Goal: Check status: Check status

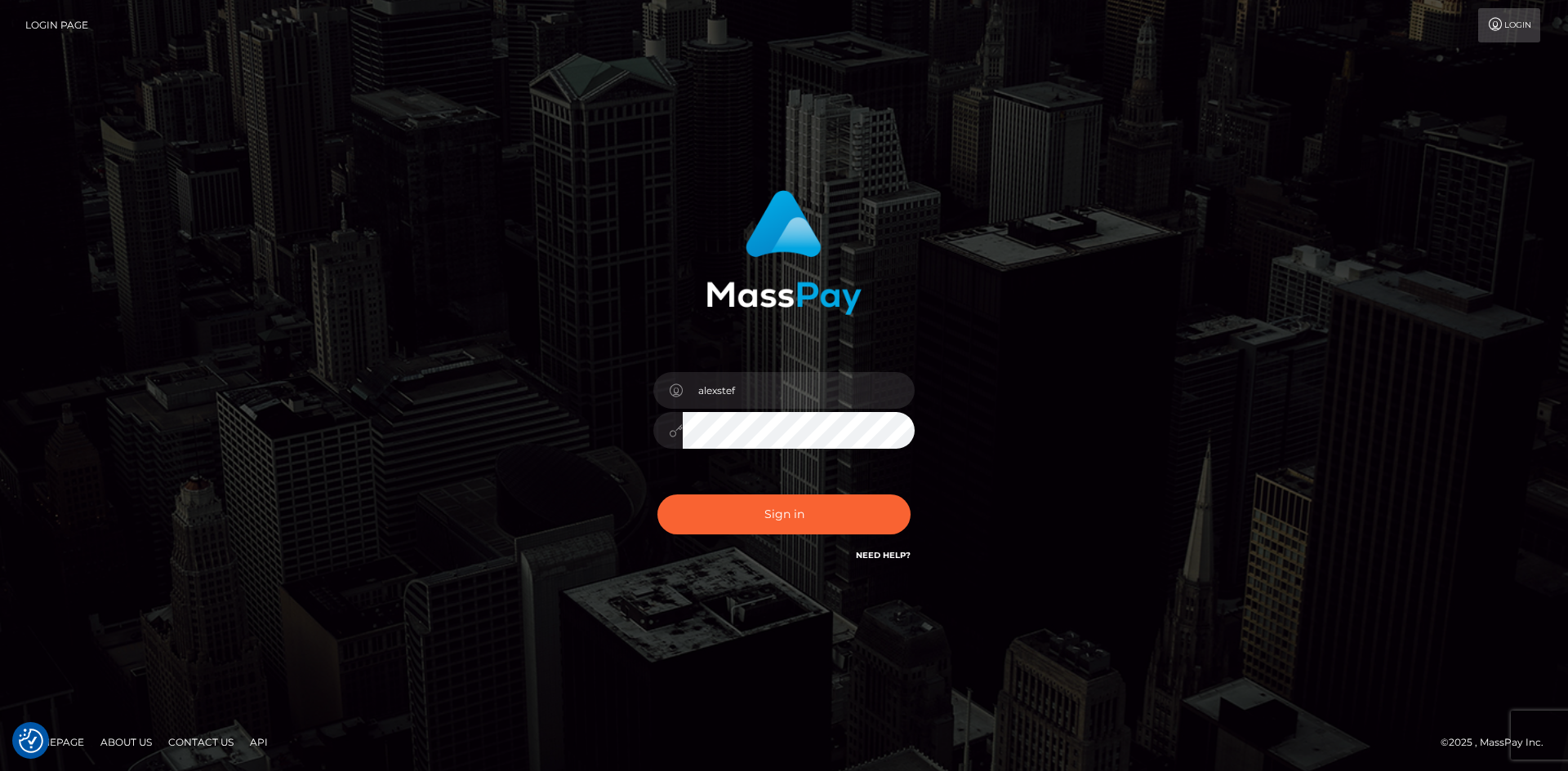
click at [777, 519] on button "Sign in" at bounding box center [784, 515] width 253 height 40
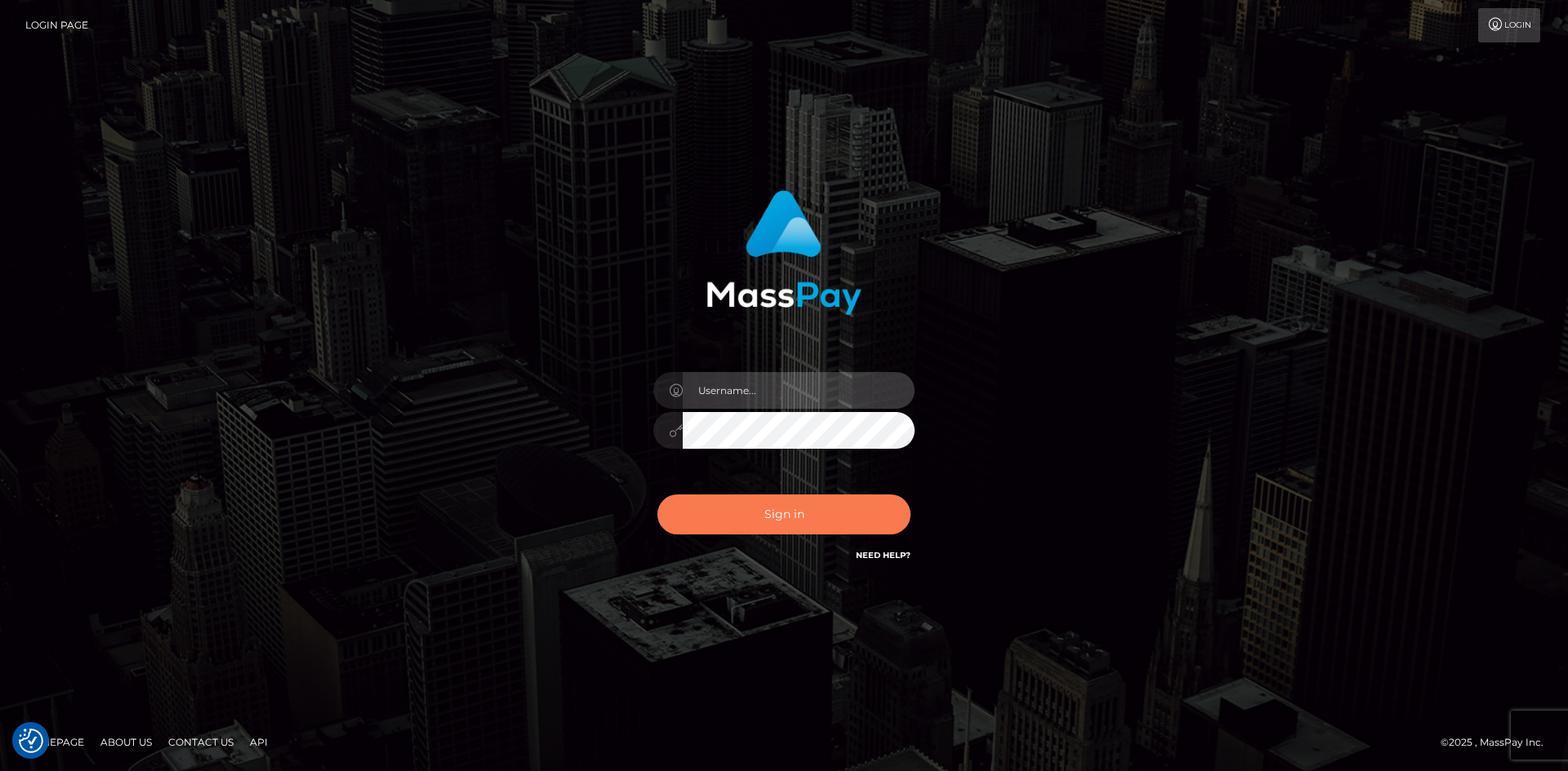
type input "alexstef"
click at [797, 508] on button "Sign in" at bounding box center [784, 515] width 253 height 40
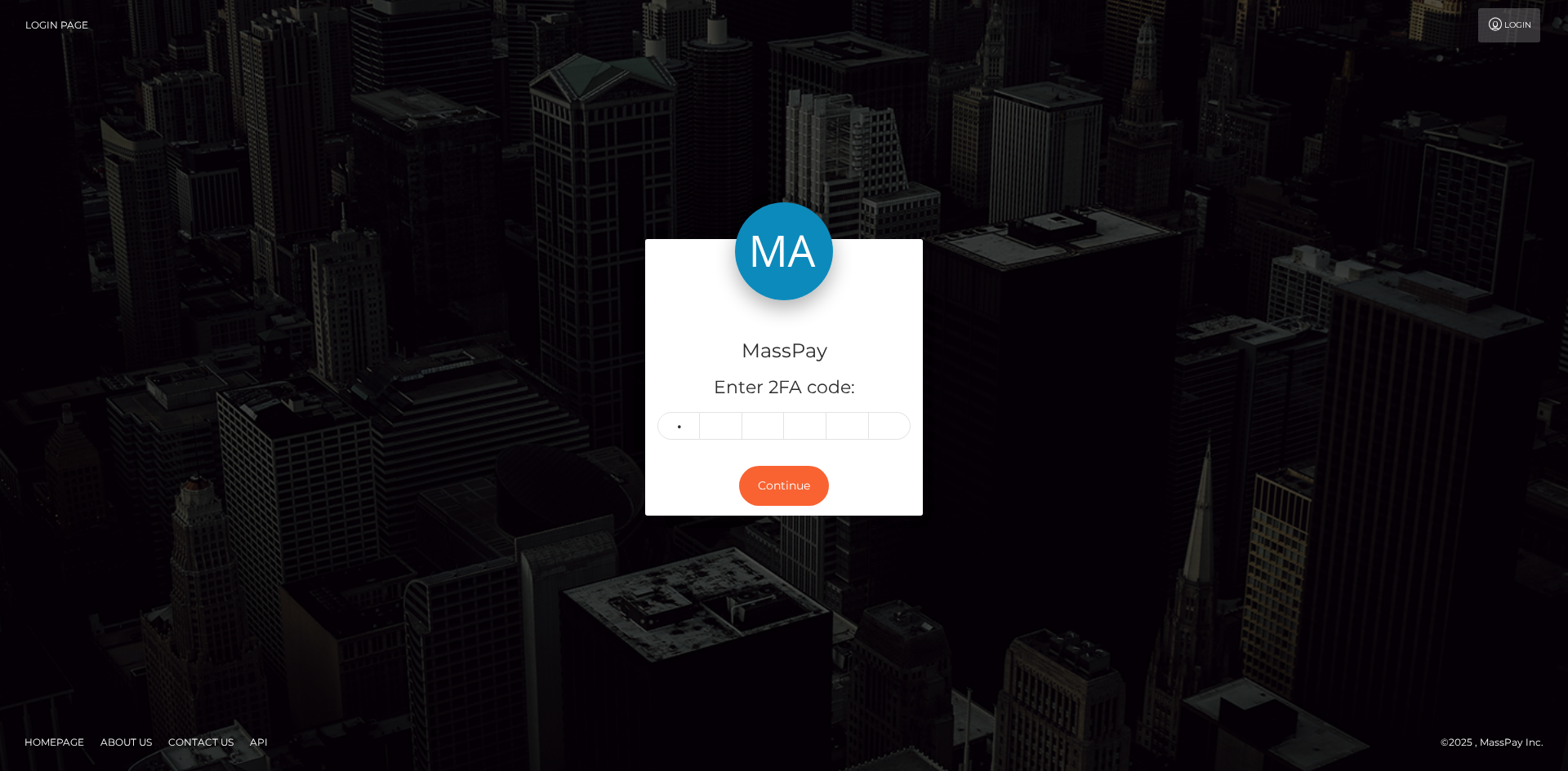
type input "9"
type input "1"
type input "4"
type input "5"
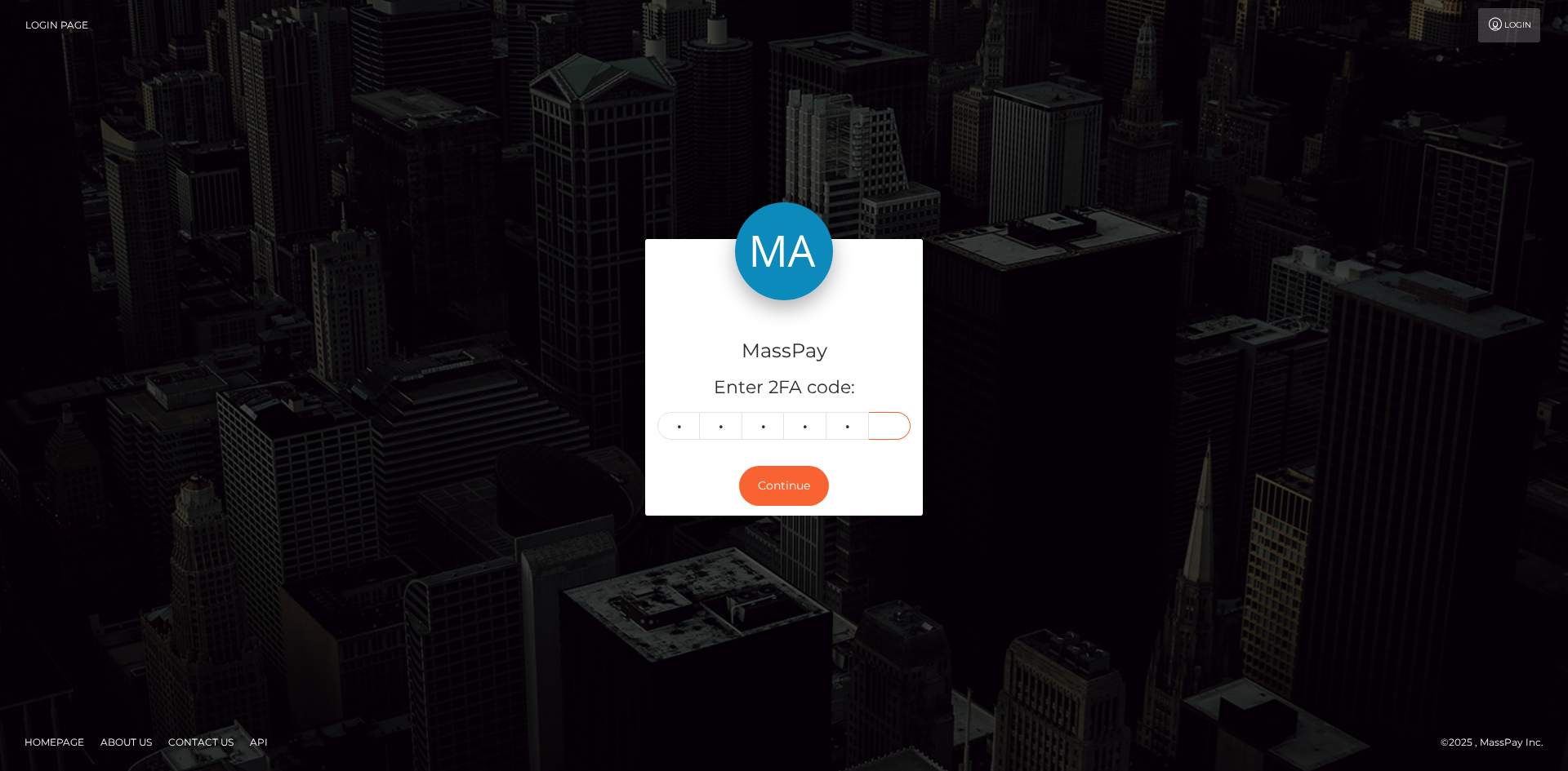
type input "3"
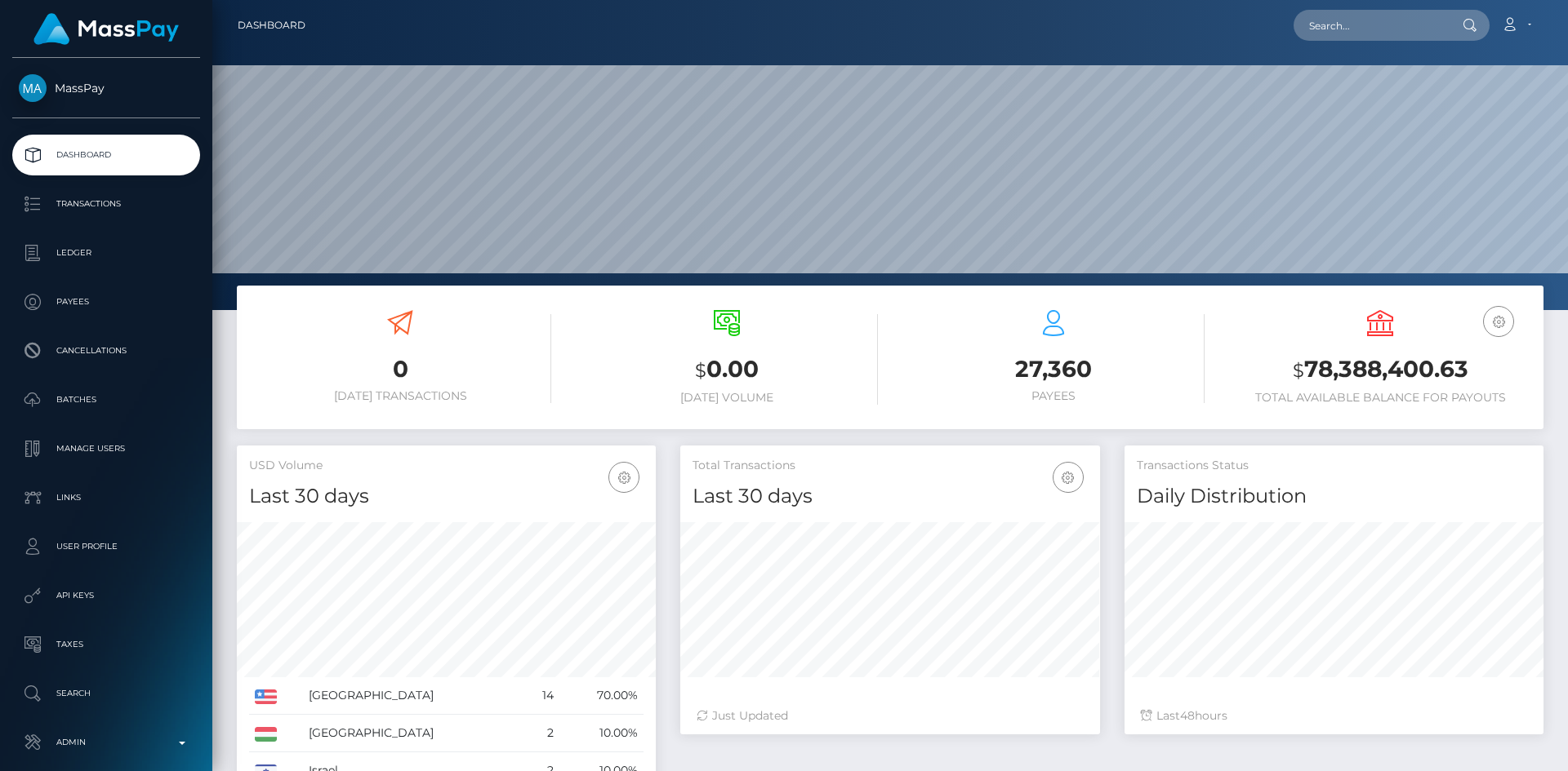
scroll to position [289, 420]
click at [1364, 40] on input "text" at bounding box center [1370, 26] width 153 height 31
paste input "PY62056088"
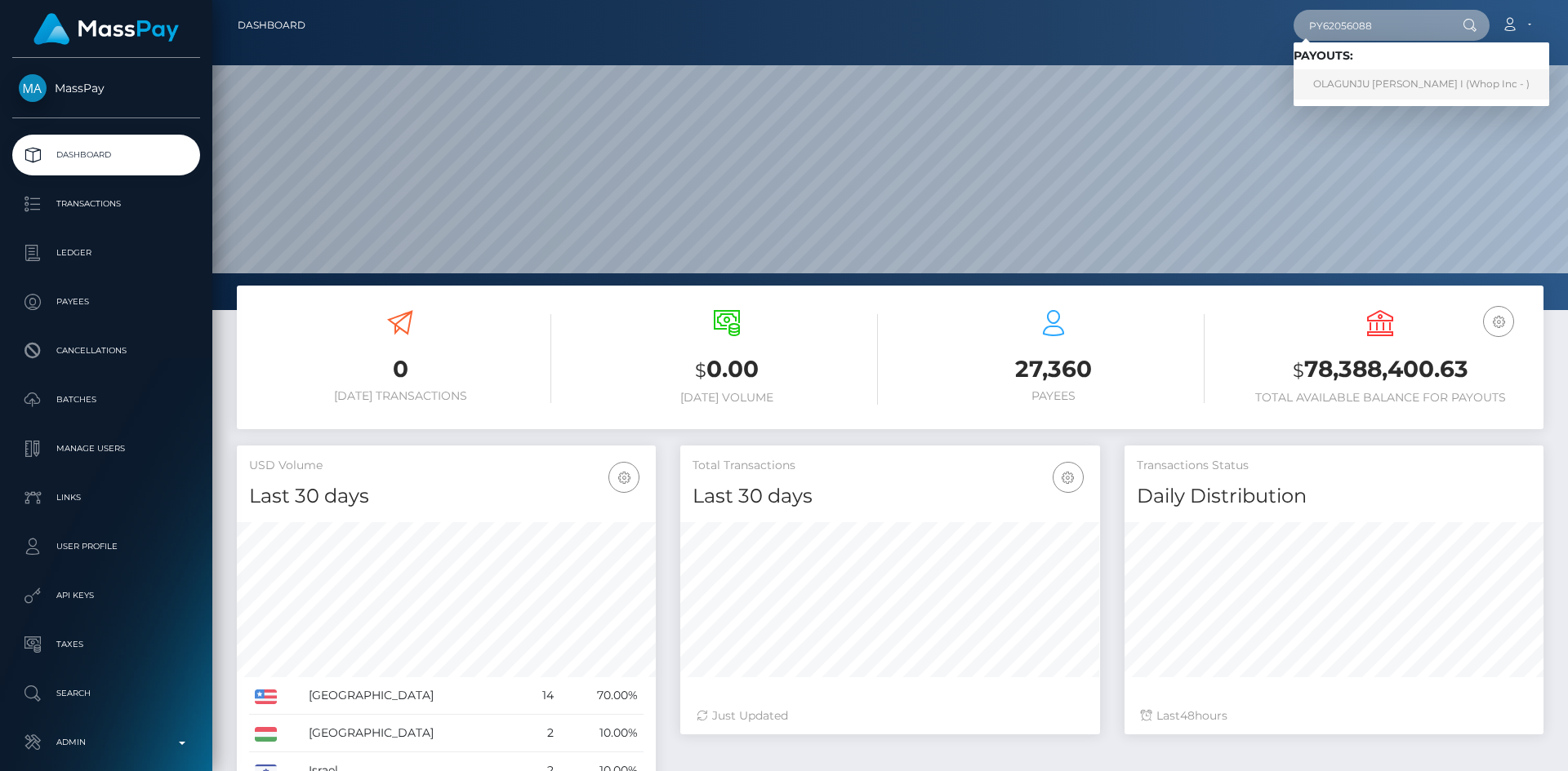
type input "PY62056088"
click at [1361, 83] on link "OLAGUNJU FUNKE I (Whop Inc - )" at bounding box center [1421, 84] width 256 height 31
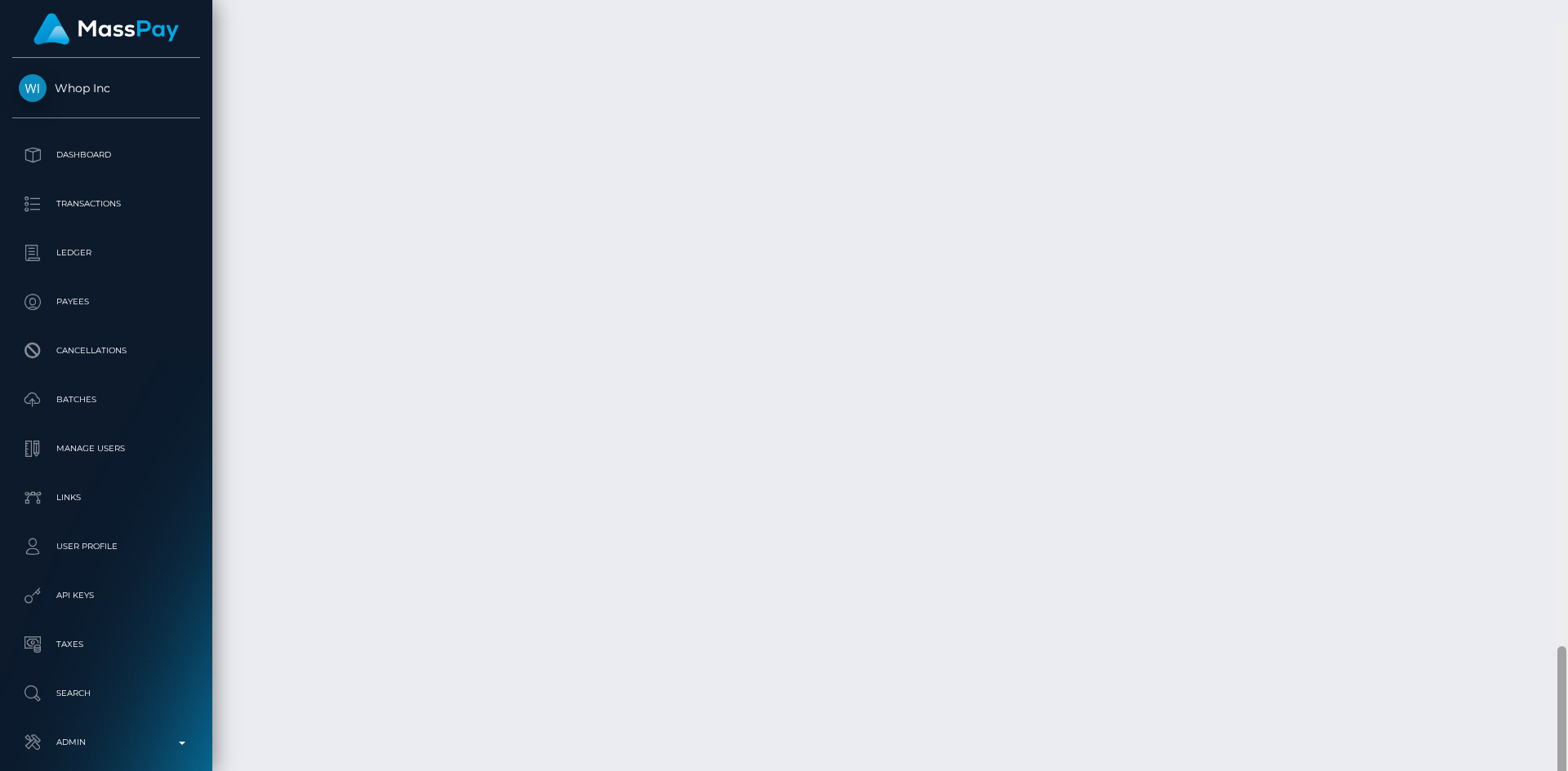
scroll to position [3216, 0]
drag, startPoint x: 1564, startPoint y: 148, endPoint x: 1516, endPoint y: 807, distance: 660.7
click at [1516, 770] on html "Whop Inc Dashboard Transactions Ledger Payees Cancellations Links" at bounding box center [784, 385] width 1568 height 771
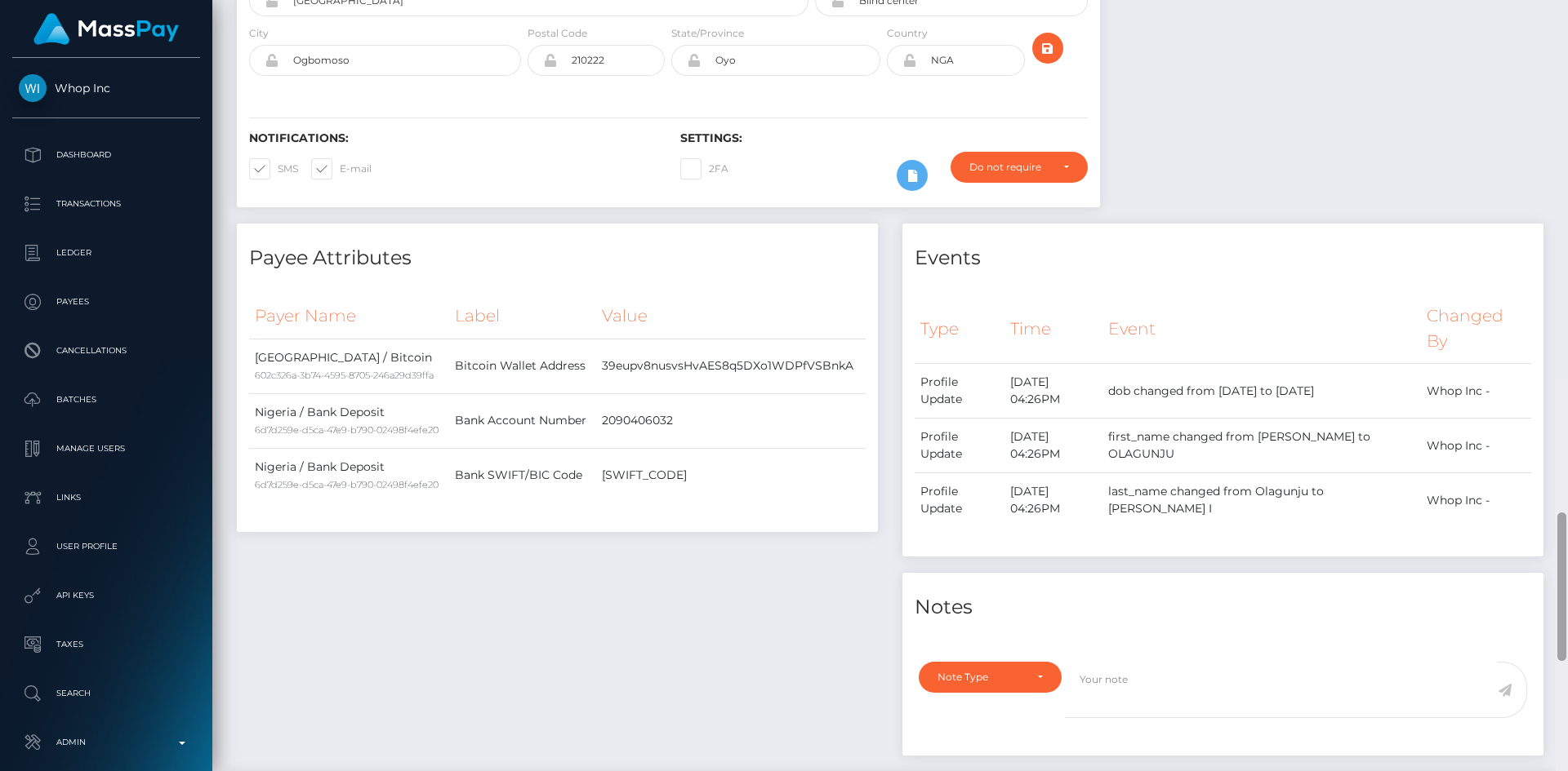
scroll to position [0, 0]
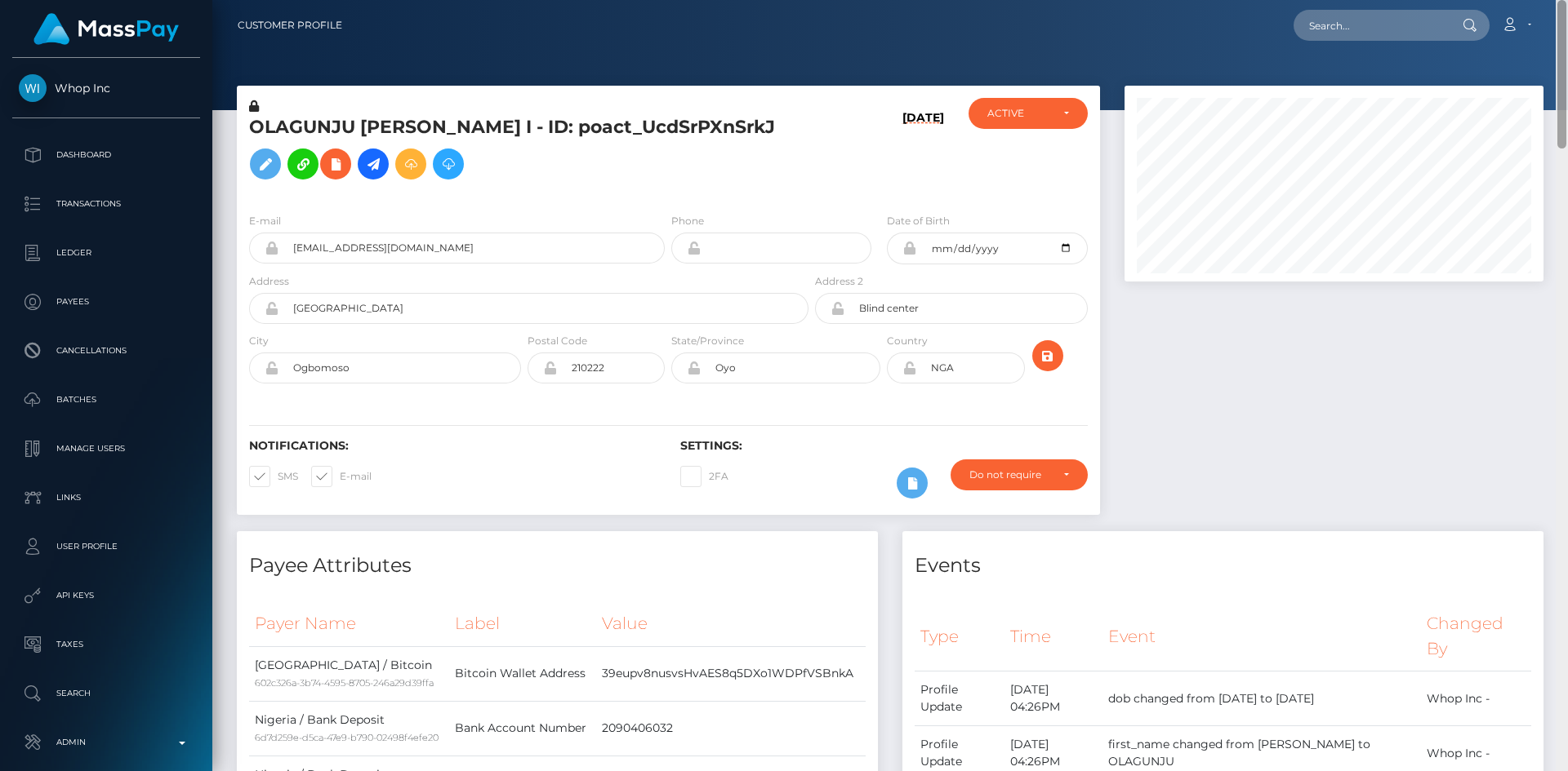
drag, startPoint x: 1561, startPoint y: 655, endPoint x: 1566, endPoint y: -63, distance: 718.0
click at [1566, 0] on html "Whop Inc Dashboard Transactions Ledger Payees Cancellations Links" at bounding box center [784, 385] width 1568 height 771
click at [1389, 18] on input "text" at bounding box center [1370, 26] width 153 height 31
paste input "PY62081133"
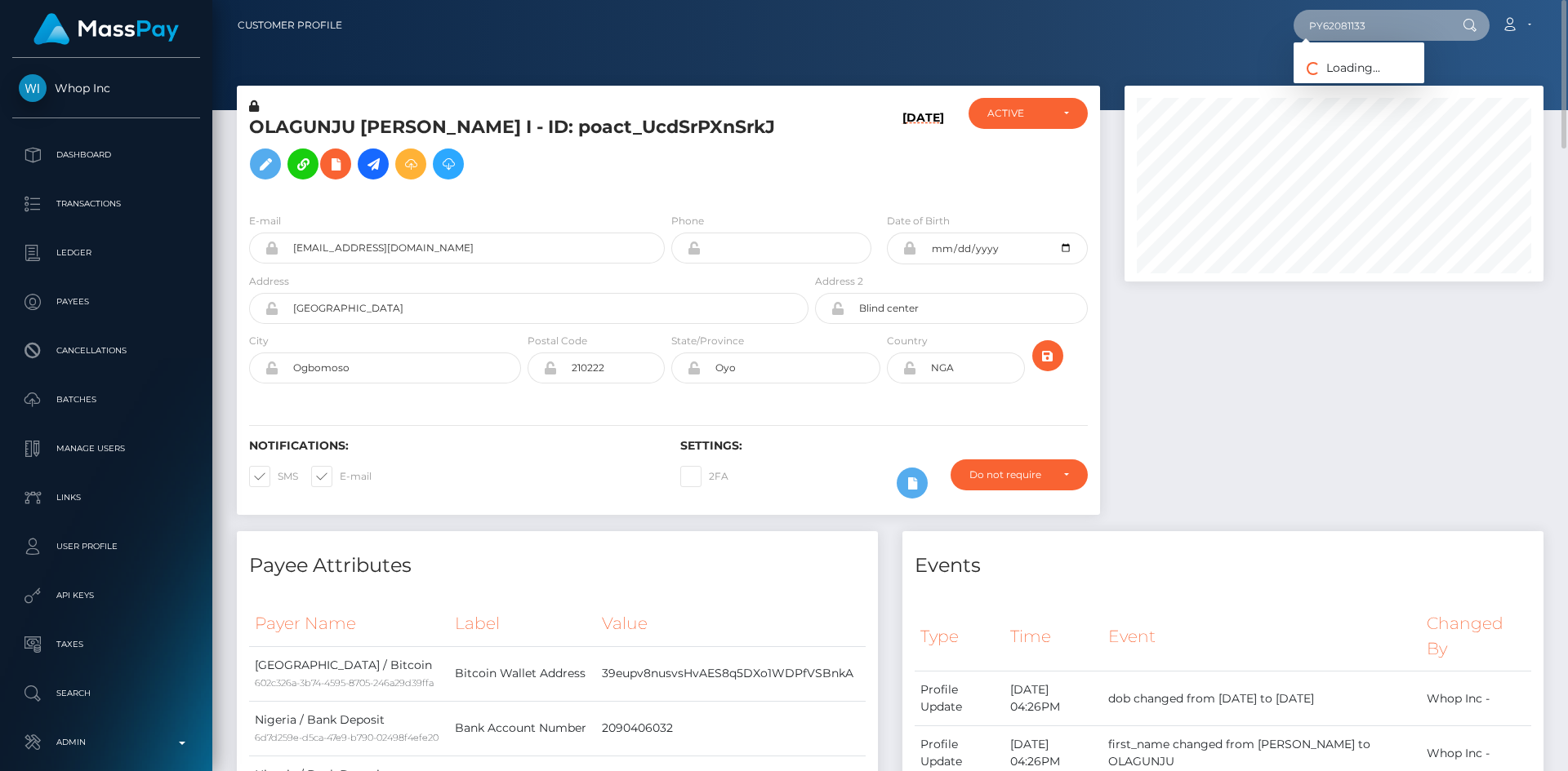
type input "PY62081133"
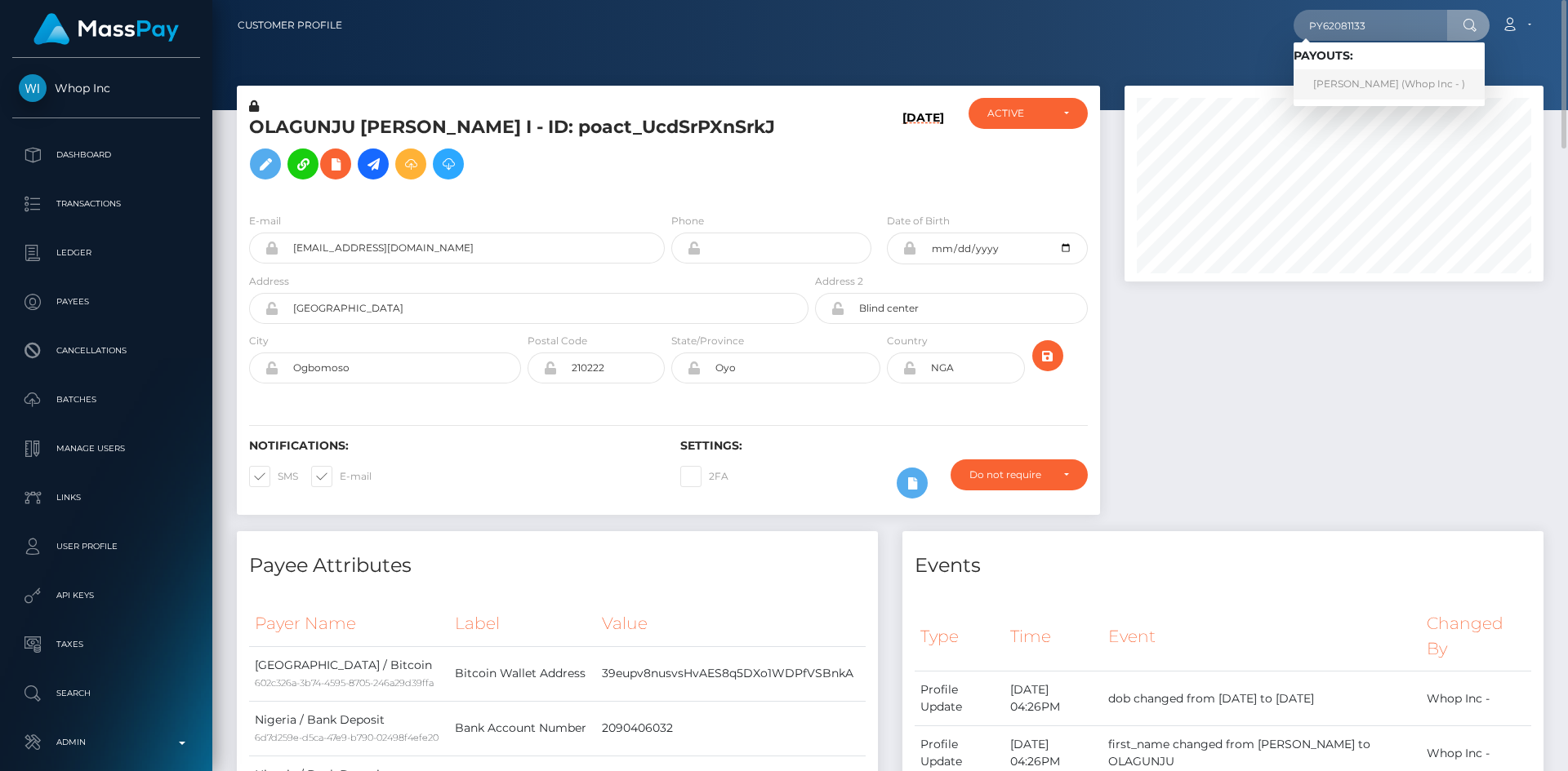
click at [1363, 84] on link "SHAIR ALI ali (Whop Inc - )" at bounding box center [1389, 84] width 191 height 31
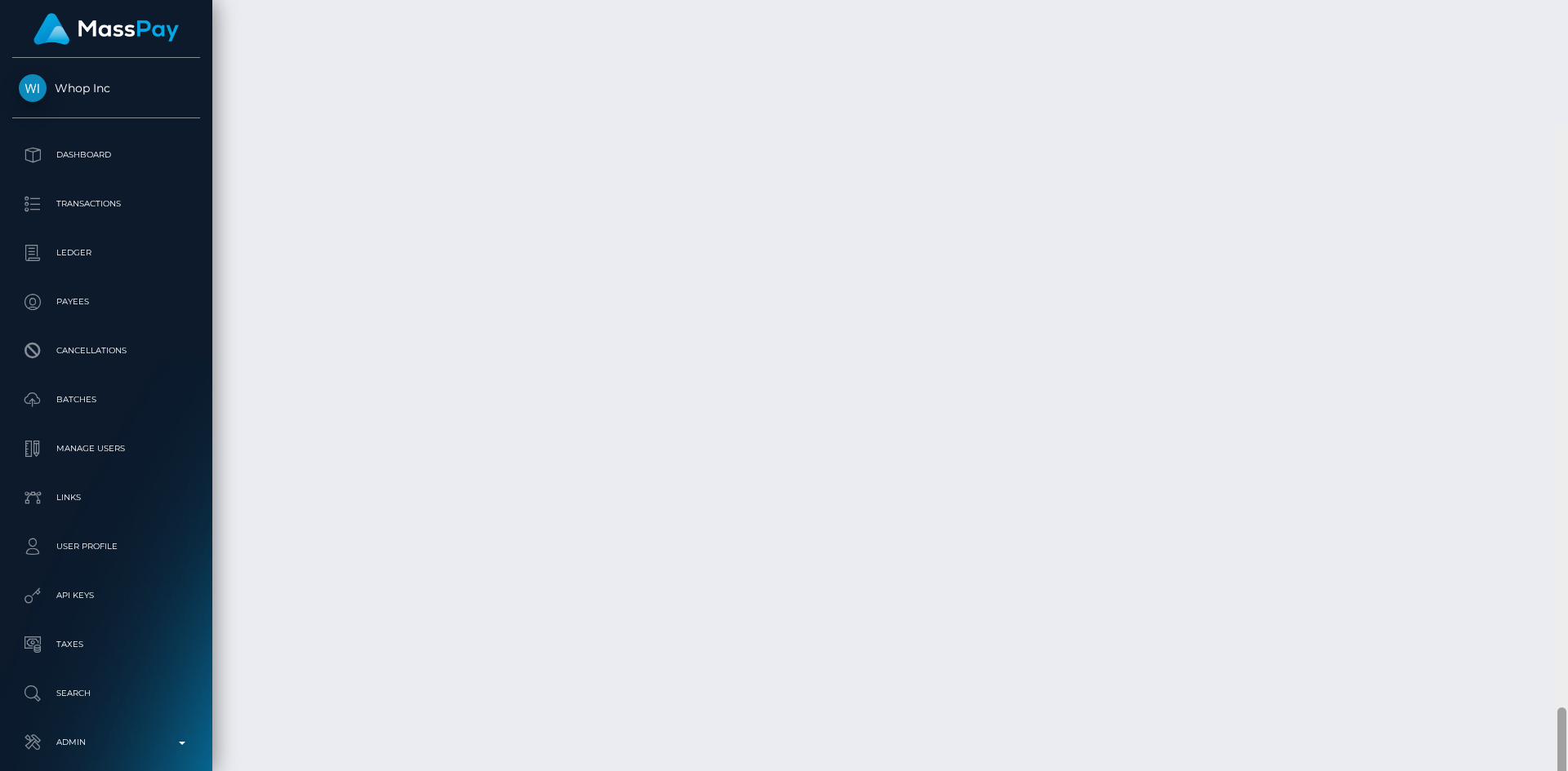
scroll to position [2499, 0]
drag, startPoint x: 1559, startPoint y: 402, endPoint x: 1537, endPoint y: 658, distance: 256.9
click at [1537, 658] on div "Customer Profile Loading... Loading..." at bounding box center [889, 385] width 1355 height 771
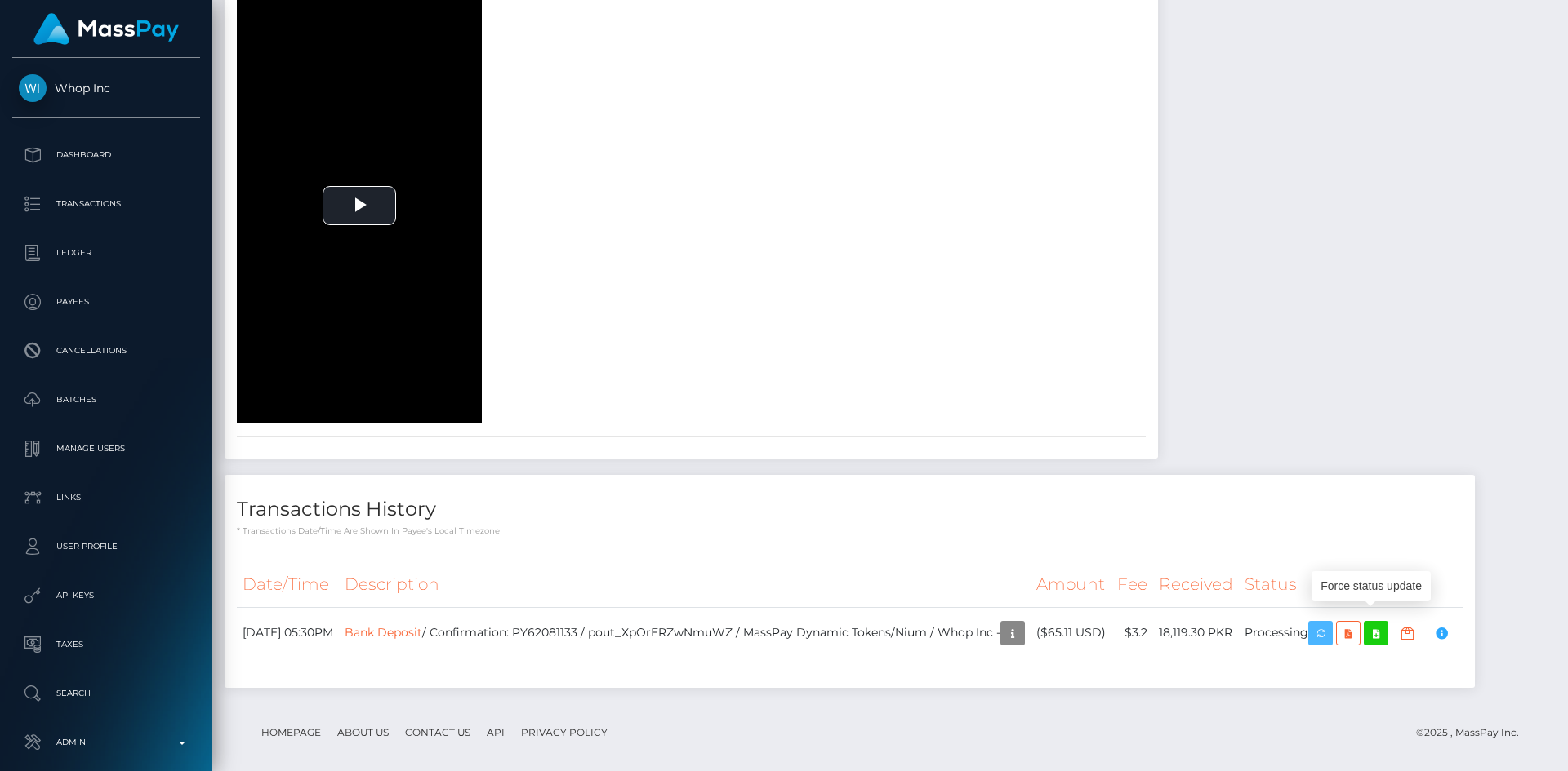
scroll to position [0, 0]
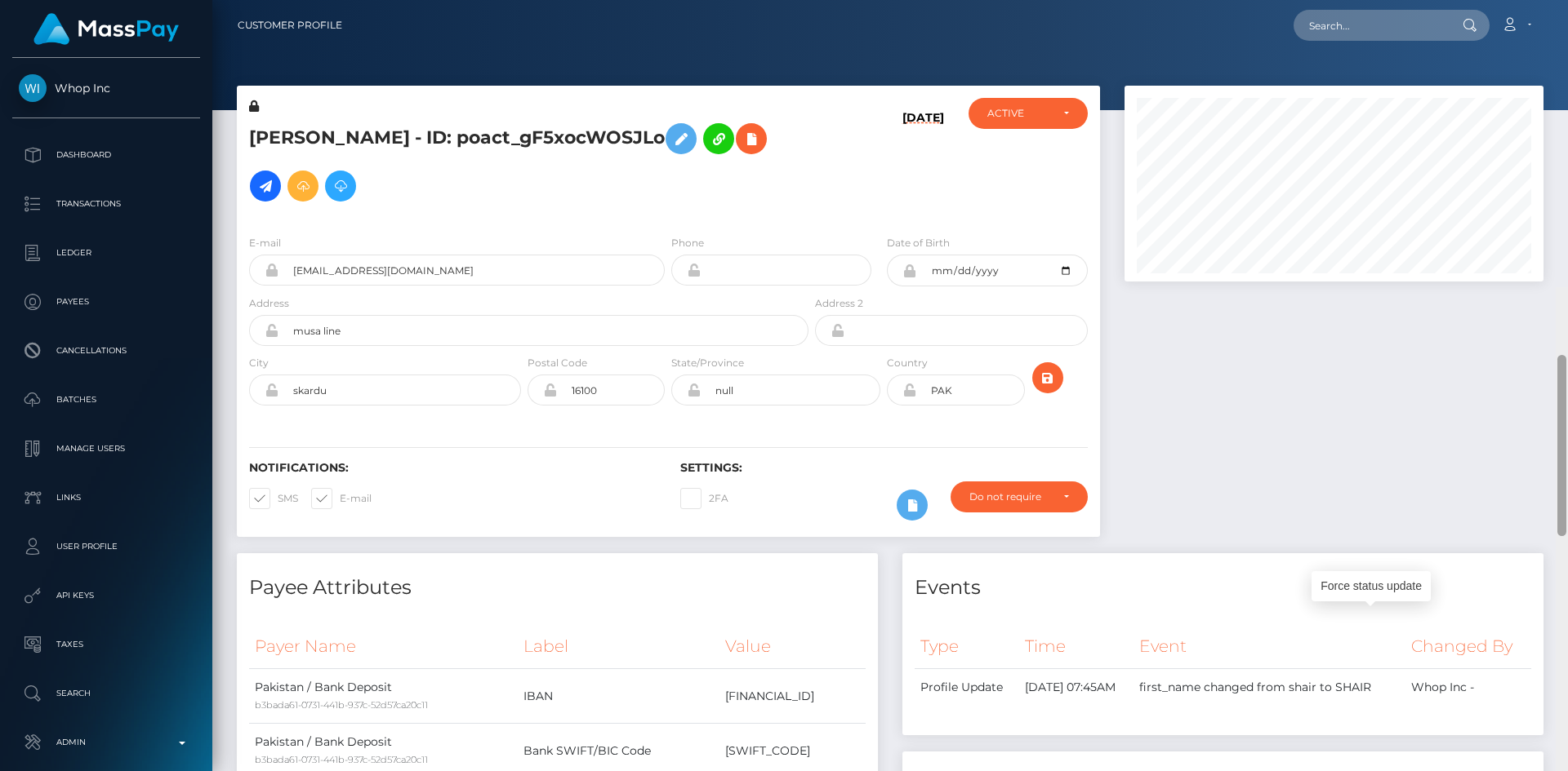
drag, startPoint x: 1560, startPoint y: 620, endPoint x: 1567, endPoint y: -71, distance: 691.0
click at [1567, 0] on html "Whop Inc Dashboard Transactions Ledger Payees Cancellations Links" at bounding box center [784, 385] width 1568 height 771
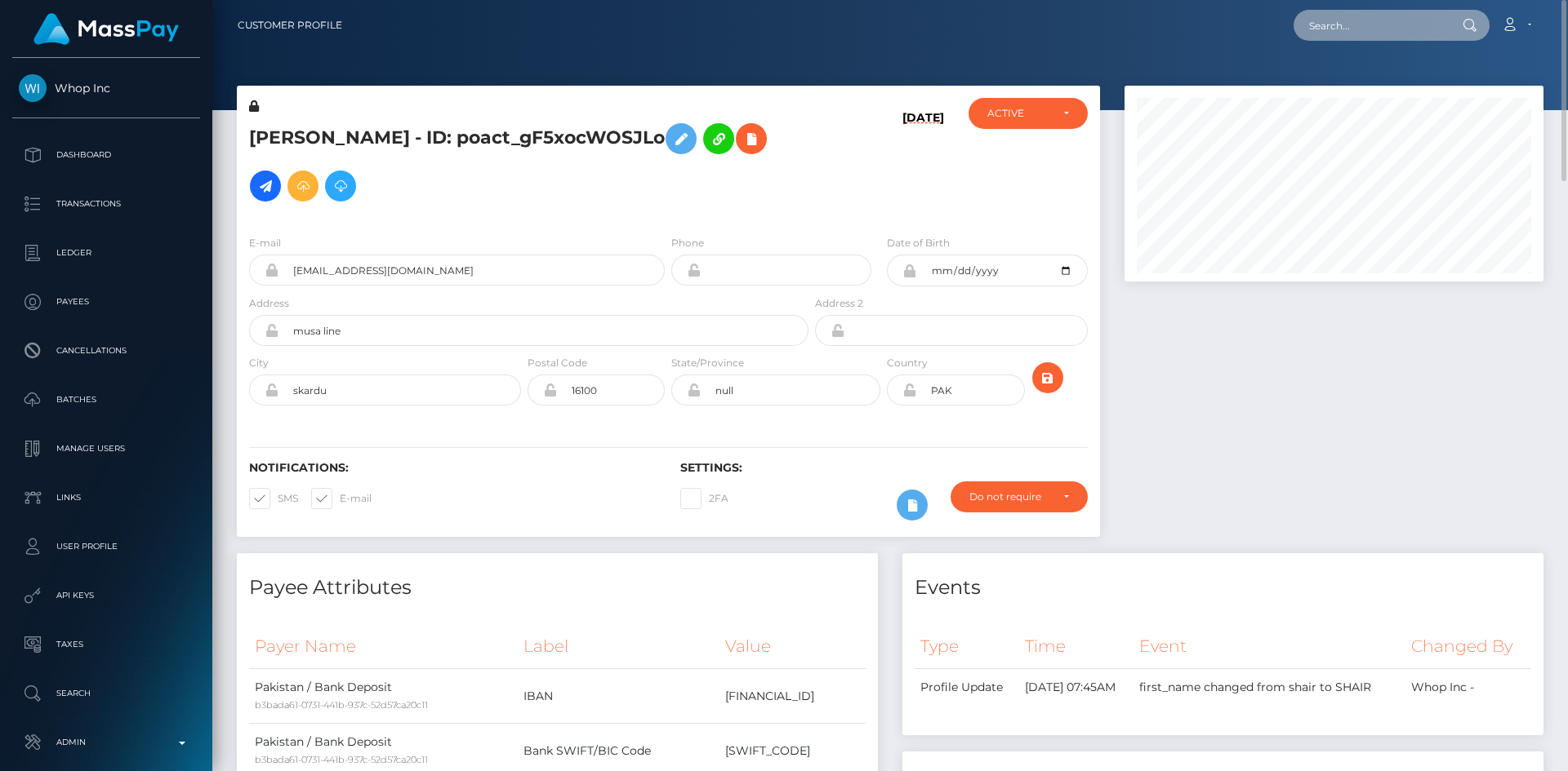
click at [1363, 17] on input "text" at bounding box center [1370, 26] width 153 height 31
paste input "PY62084072"
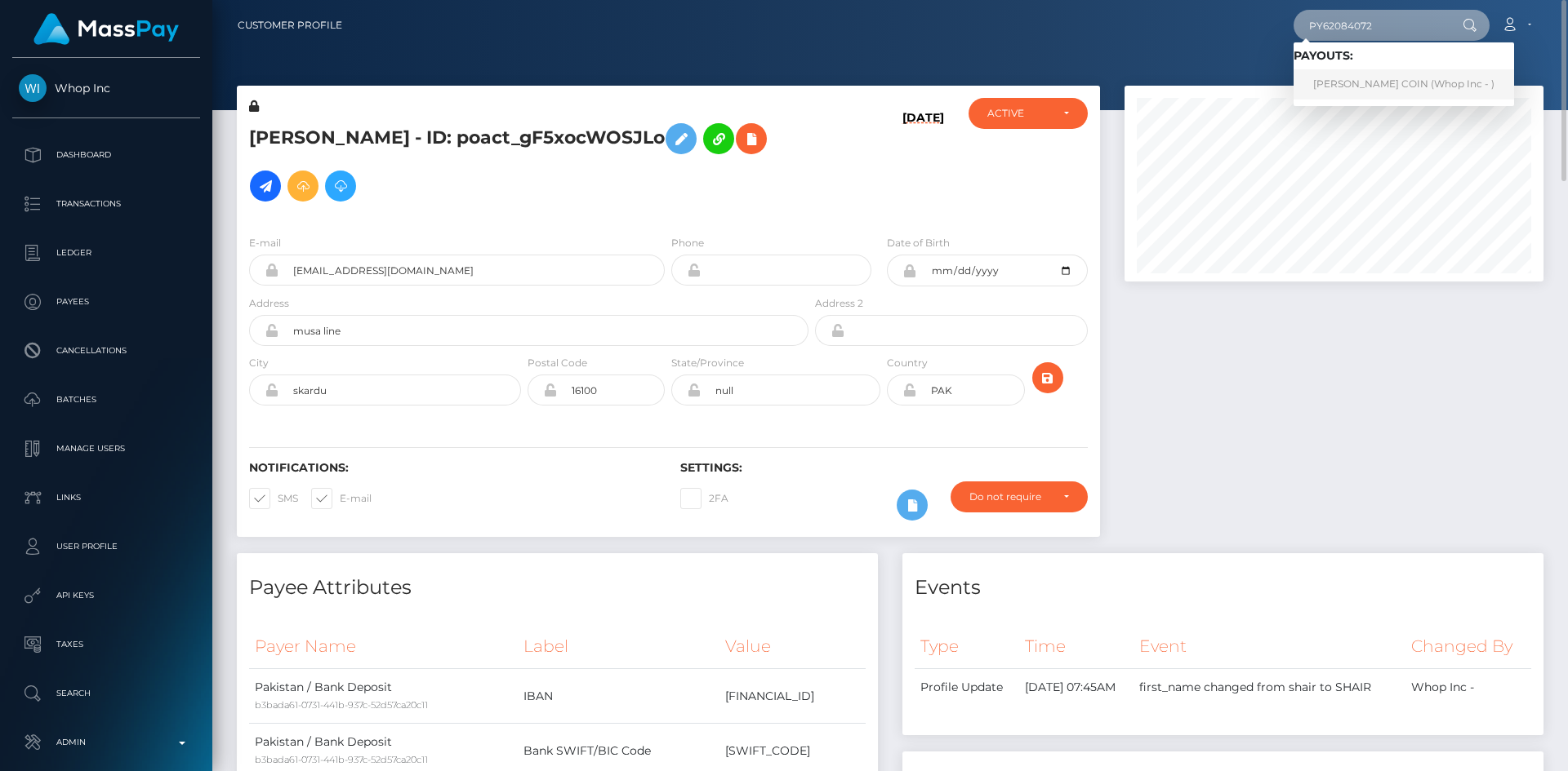
type input "PY62084072"
click at [1335, 92] on link "OSCAR ONTAÑON COIN (Whop Inc - )" at bounding box center [1403, 84] width 220 height 31
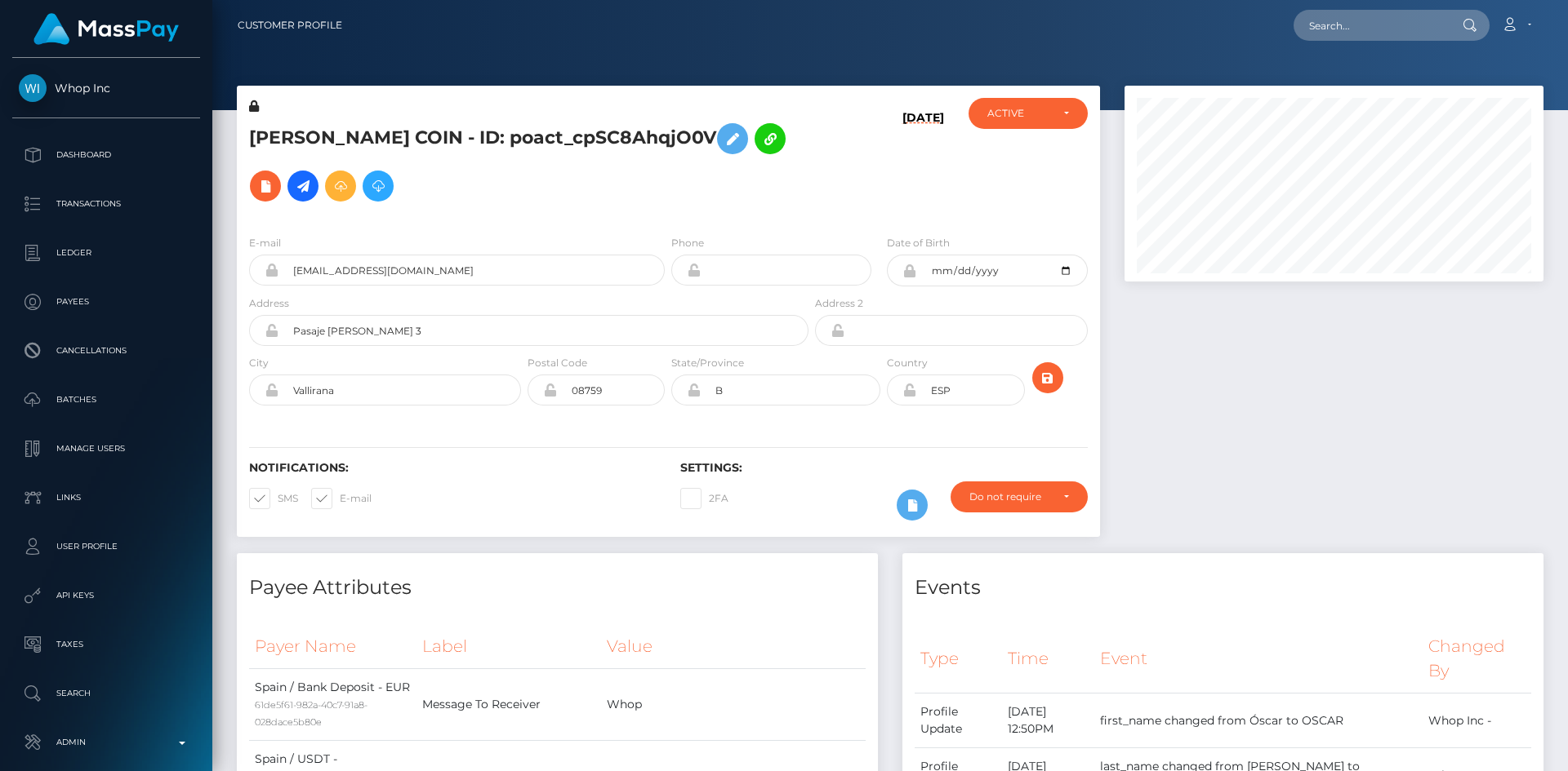
click at [1528, 737] on div "Customer Profile Loading... Loading..." at bounding box center [889, 385] width 1355 height 771
drag, startPoint x: 1563, startPoint y: 661, endPoint x: 1556, endPoint y: -71, distance: 732.0
click at [1556, 0] on html "Whop Inc Dashboard Transactions Ledger Payees Cancellations Links" at bounding box center [784, 385] width 1568 height 771
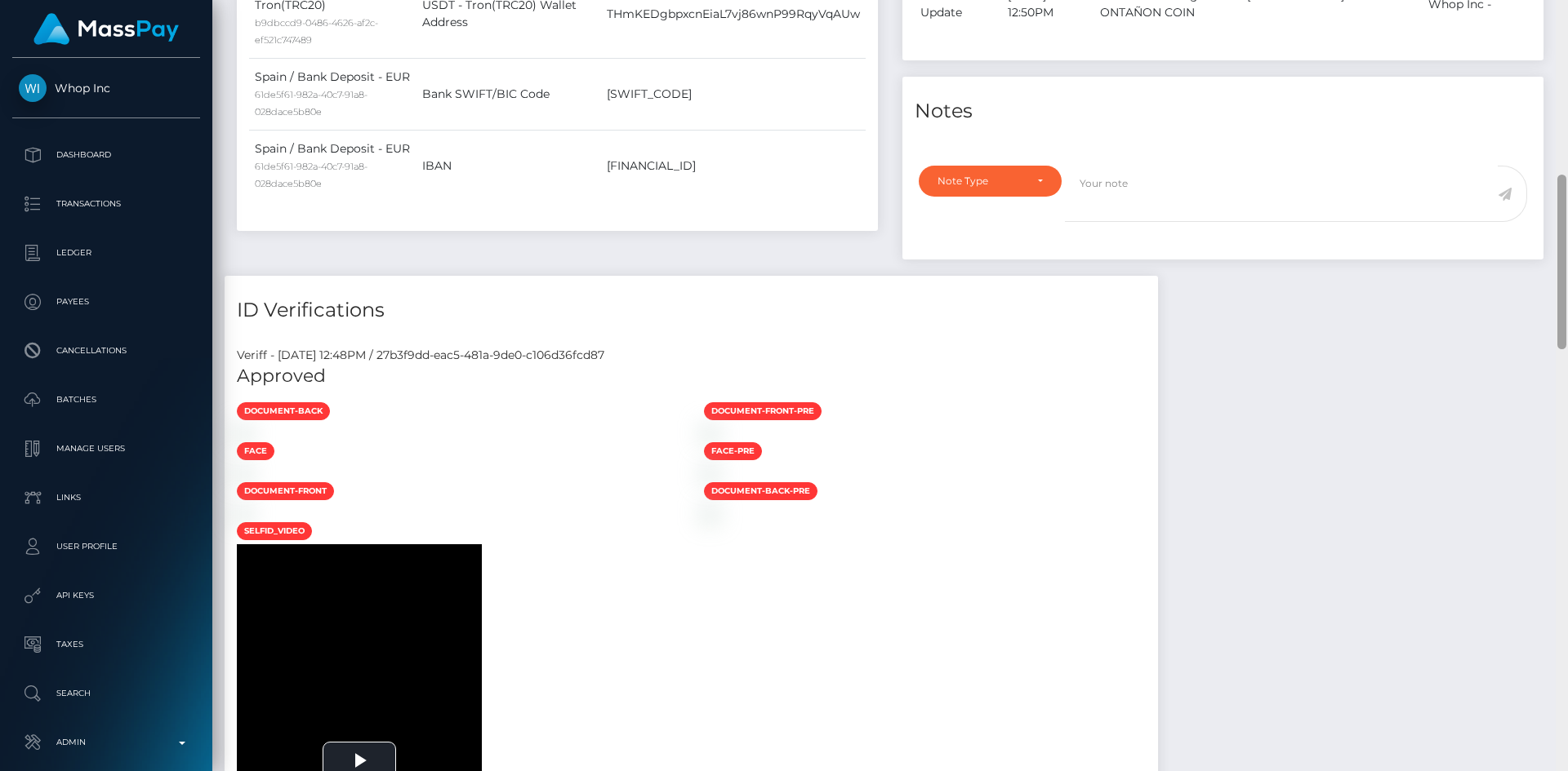
drag, startPoint x: 1567, startPoint y: 134, endPoint x: 1565, endPoint y: 357, distance: 223.0
click at [1565, 361] on div at bounding box center [1561, 385] width 12 height 771
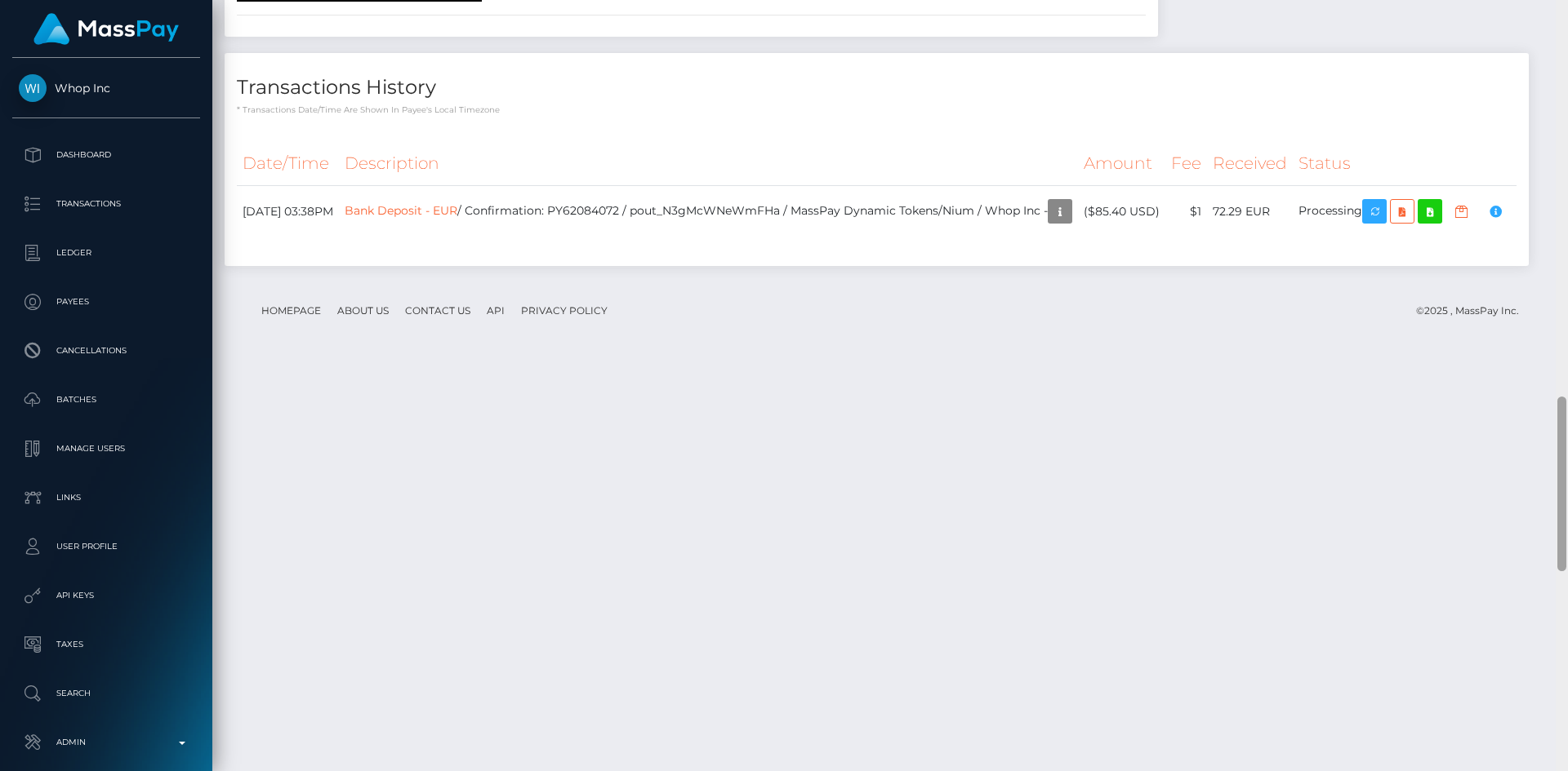
scroll to position [2627, 0]
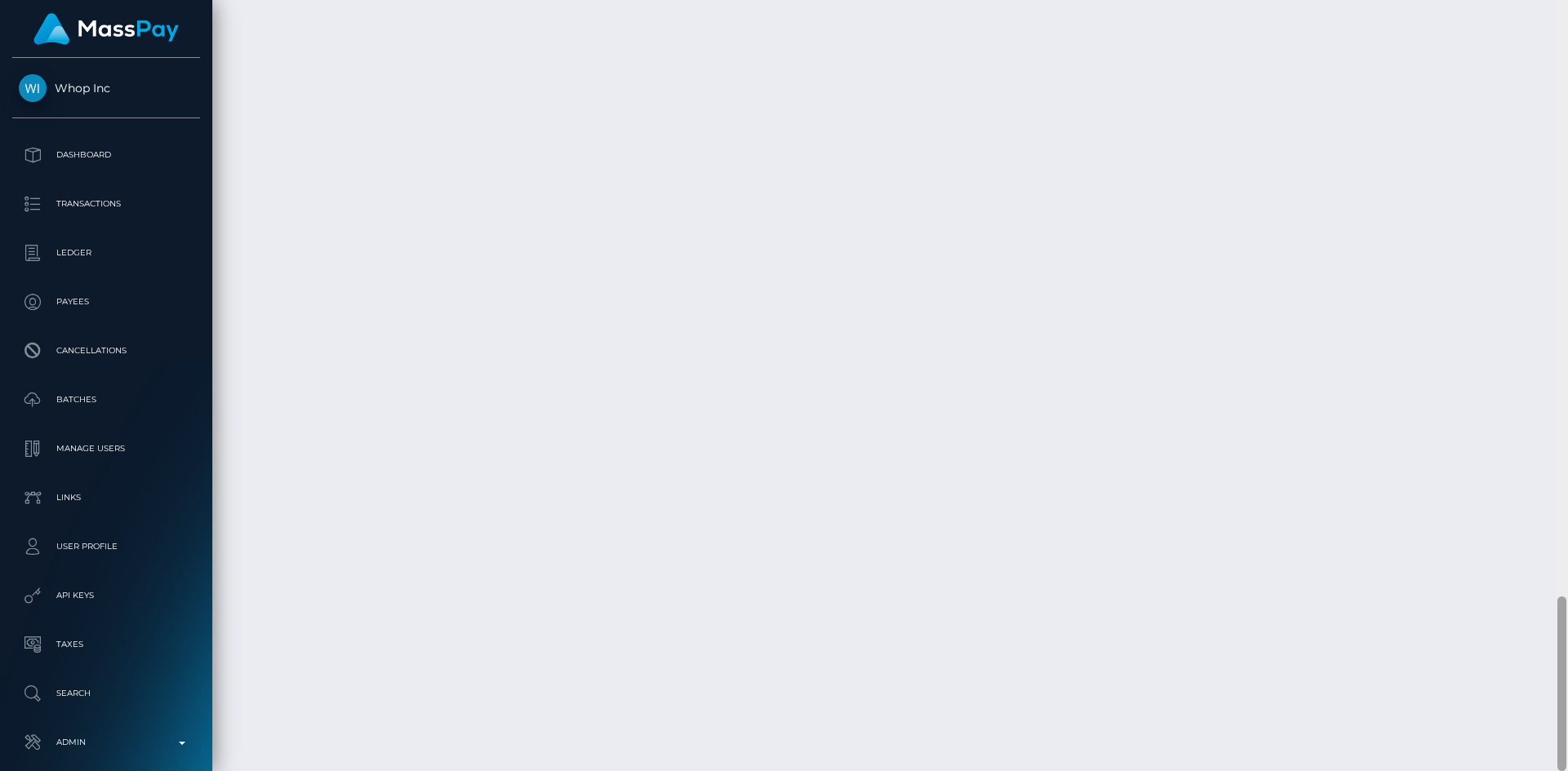
drag, startPoint x: 1563, startPoint y: 280, endPoint x: 1536, endPoint y: 792, distance: 512.7
click at [1536, 770] on html "Whop Inc Dashboard Transactions Ledger Payees Cancellations Links" at bounding box center [784, 385] width 1568 height 771
drag, startPoint x: 1244, startPoint y: 601, endPoint x: 1305, endPoint y: 604, distance: 61.1
copy td "72.29 EUR"
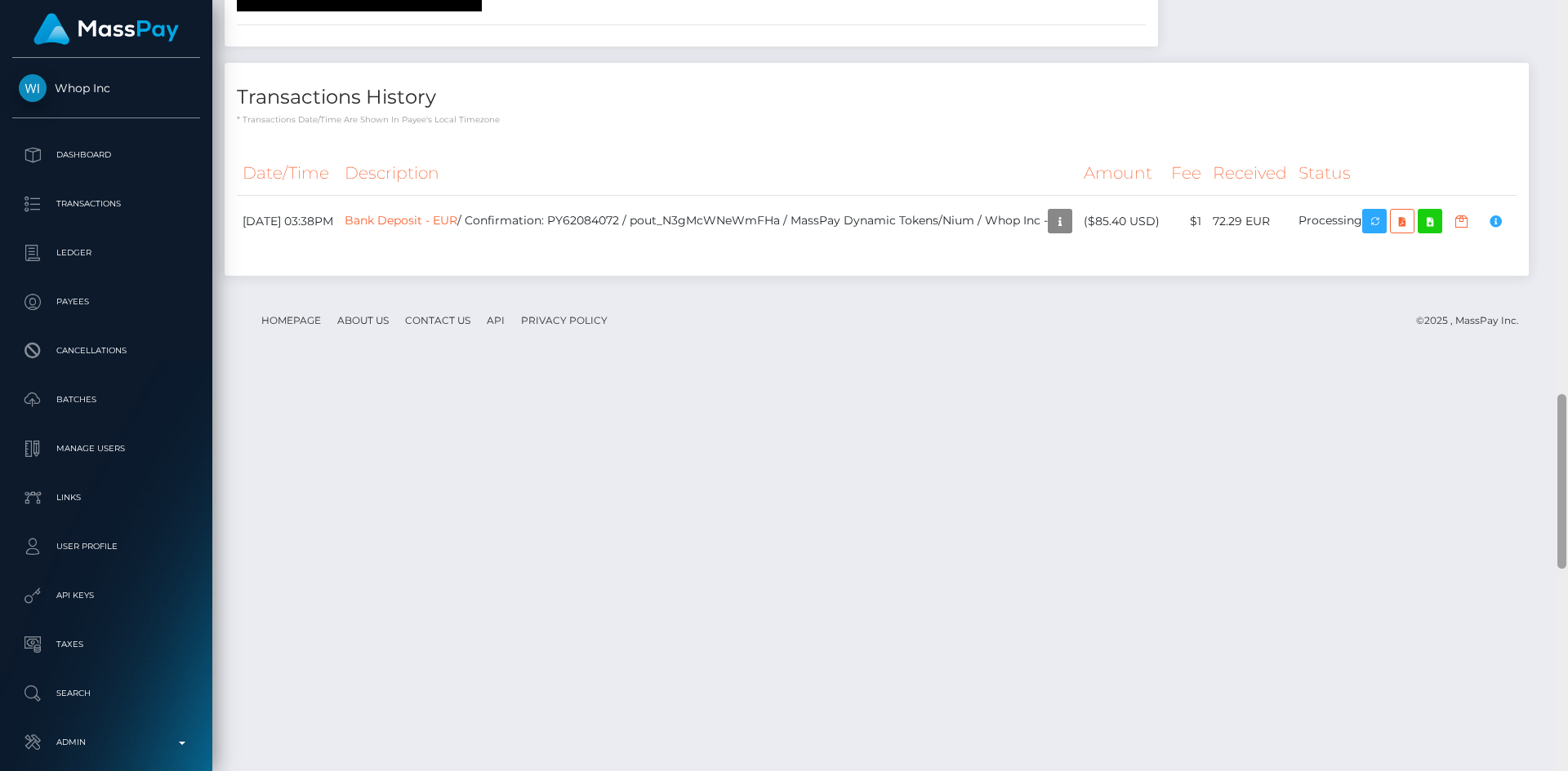
drag, startPoint x: 1558, startPoint y: 618, endPoint x: 1218, endPoint y: 472, distance: 370.0
click at [1549, 421] on div "Customer Profile Loading... Loading..." at bounding box center [889, 385] width 1355 height 771
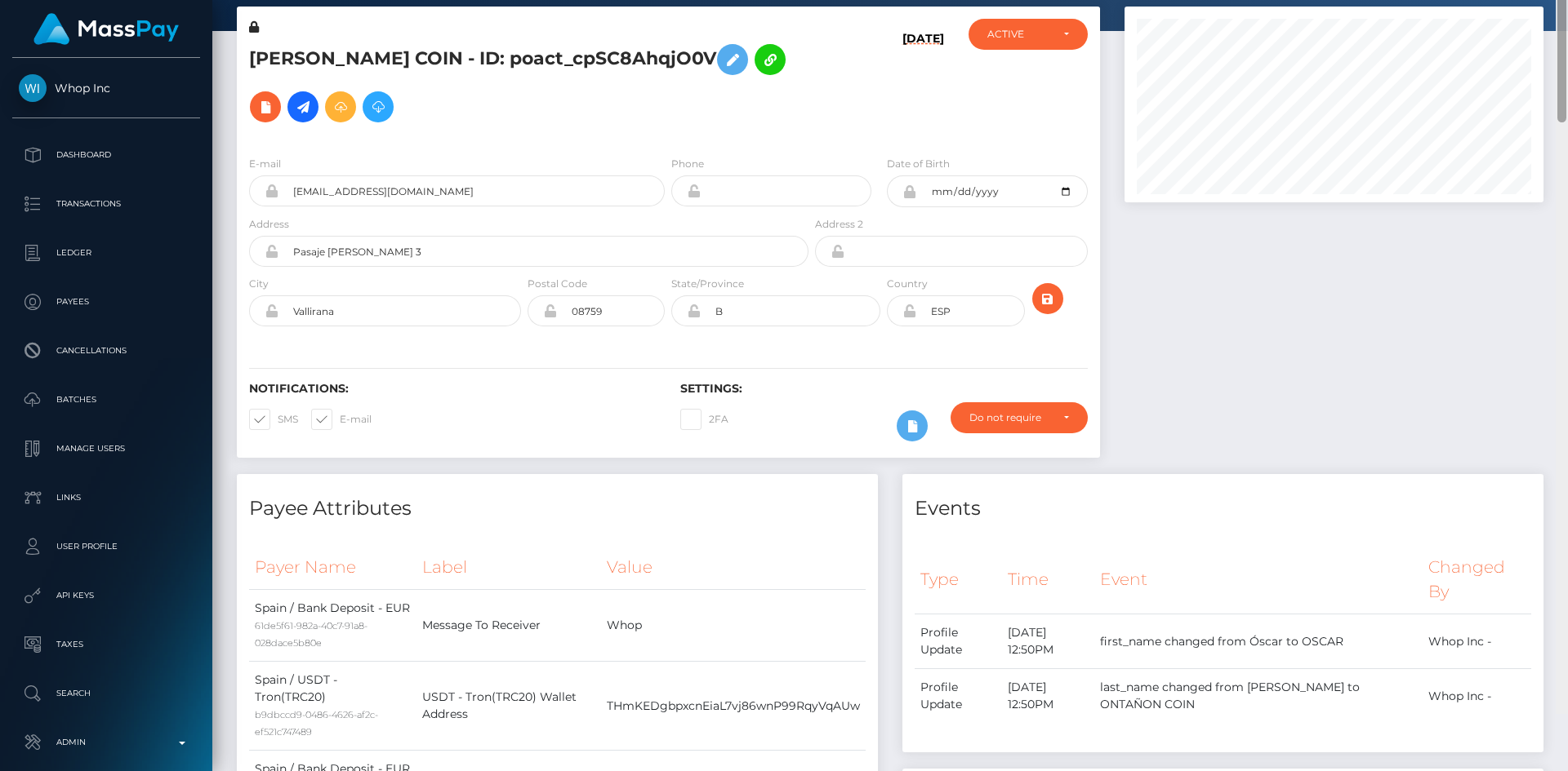
scroll to position [0, 0]
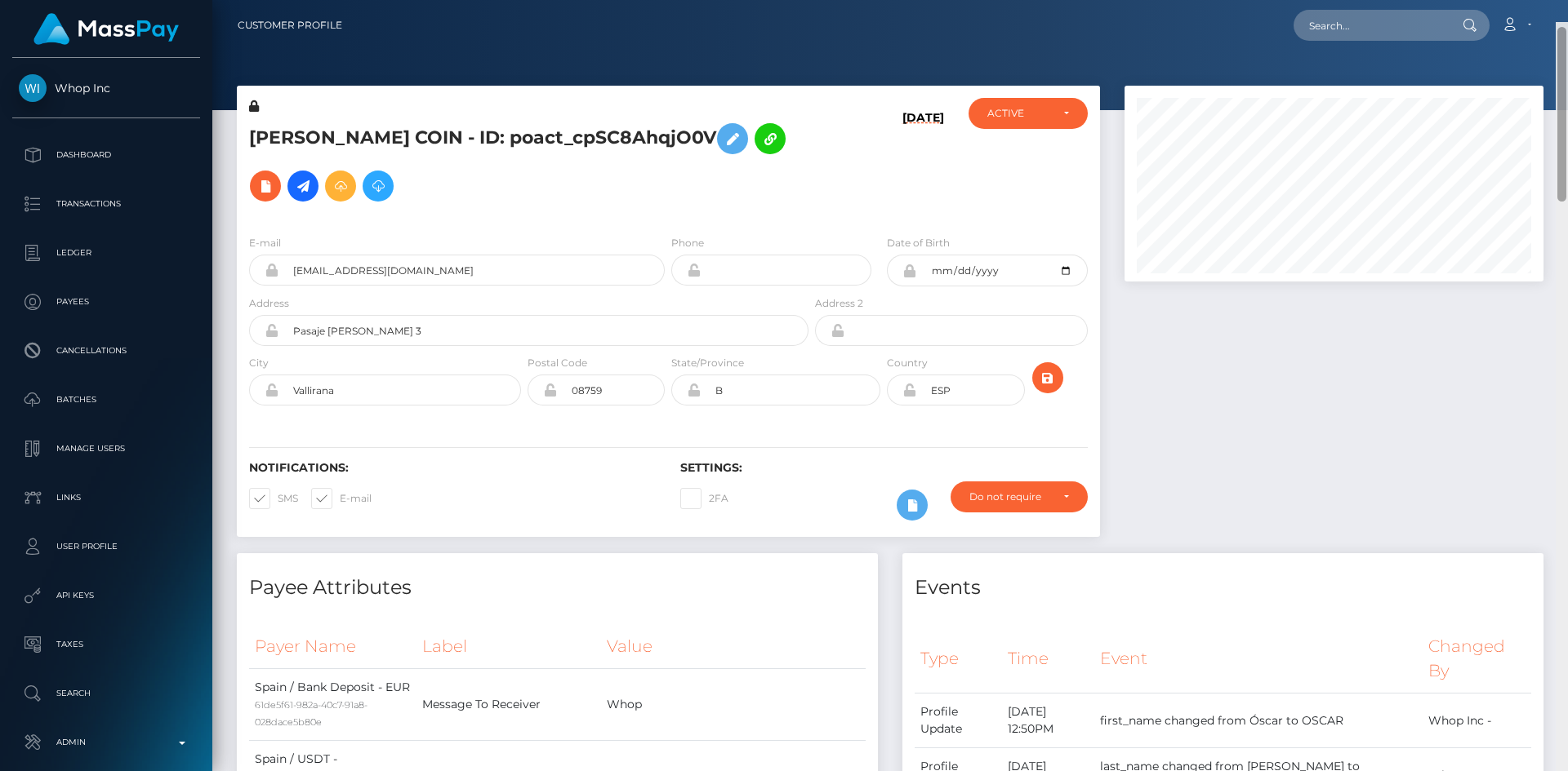
drag, startPoint x: 1564, startPoint y: 449, endPoint x: 1563, endPoint y: 31, distance: 418.0
click at [1563, 31] on div "Customer Profile Loading... Loading..." at bounding box center [889, 385] width 1355 height 771
click at [1419, 25] on input "text" at bounding box center [1370, 26] width 153 height 31
paste input "PY62087332"
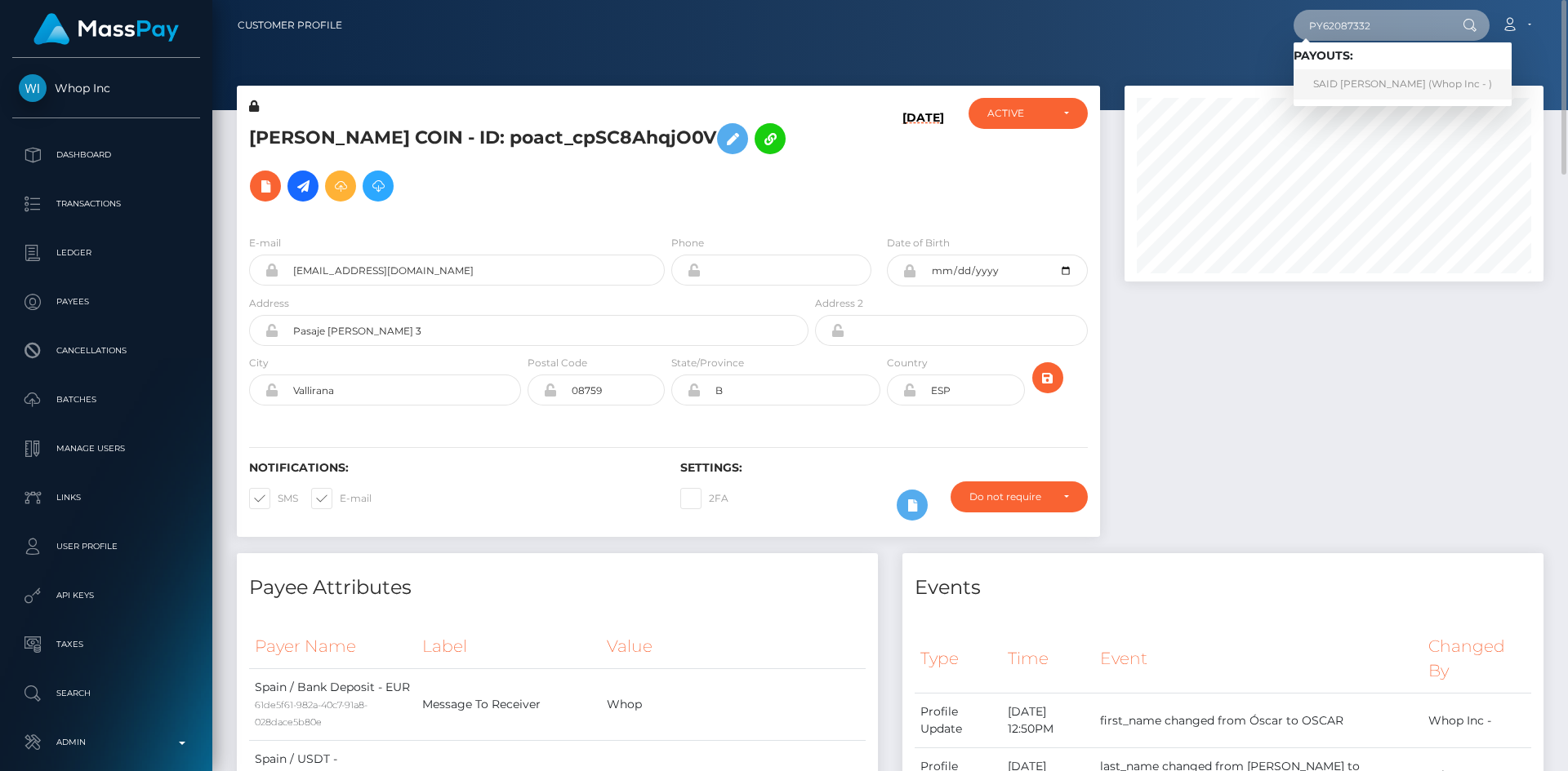
type input "PY62087332"
click at [1363, 78] on link "SAID ISLAMOVIĆ (Whop Inc - )" at bounding box center [1402, 84] width 218 height 31
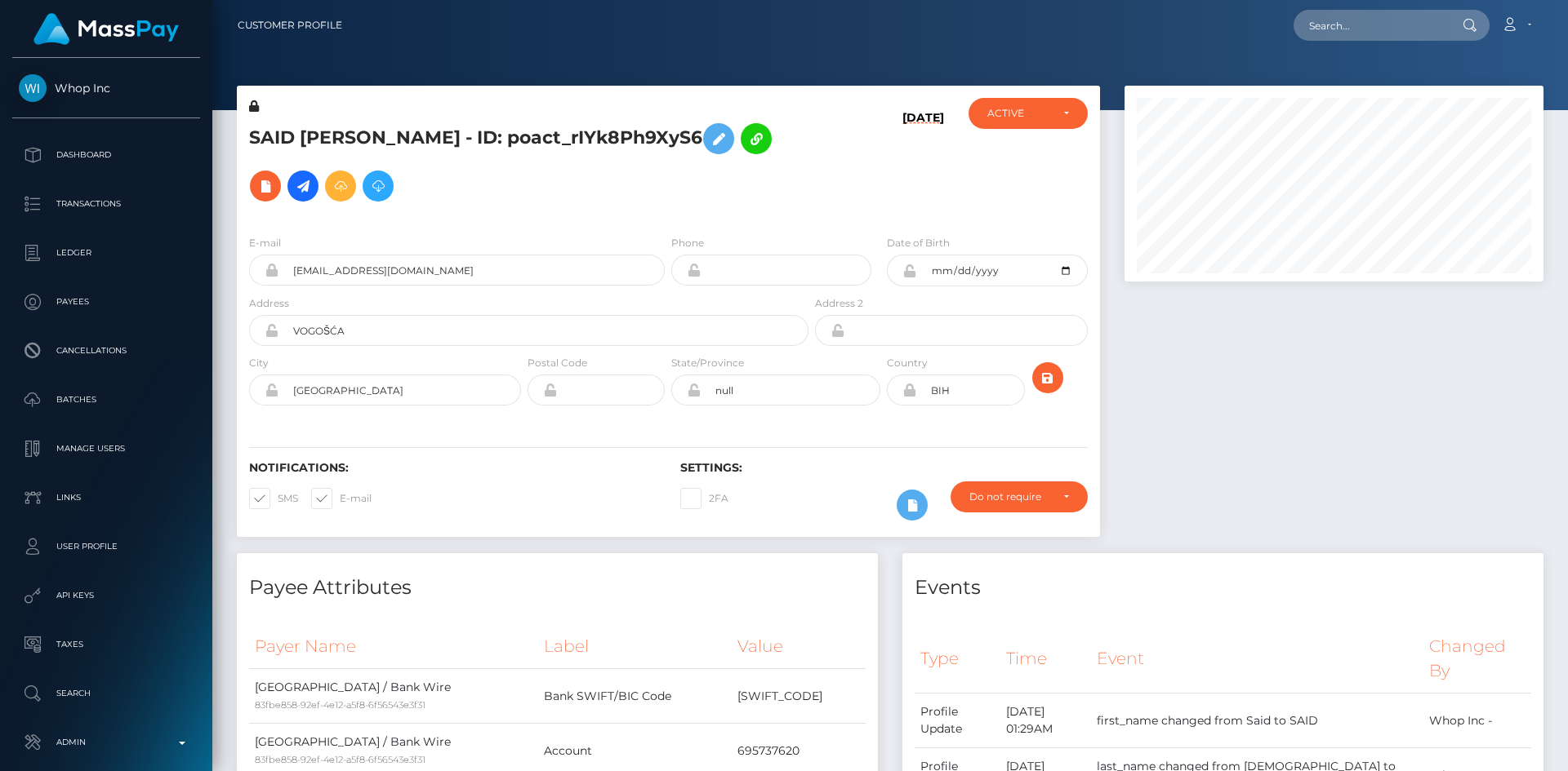
drag, startPoint x: 1561, startPoint y: 289, endPoint x: 1535, endPoint y: 192, distance: 100.4
click at [1560, 226] on div at bounding box center [1561, 398] width 9 height 368
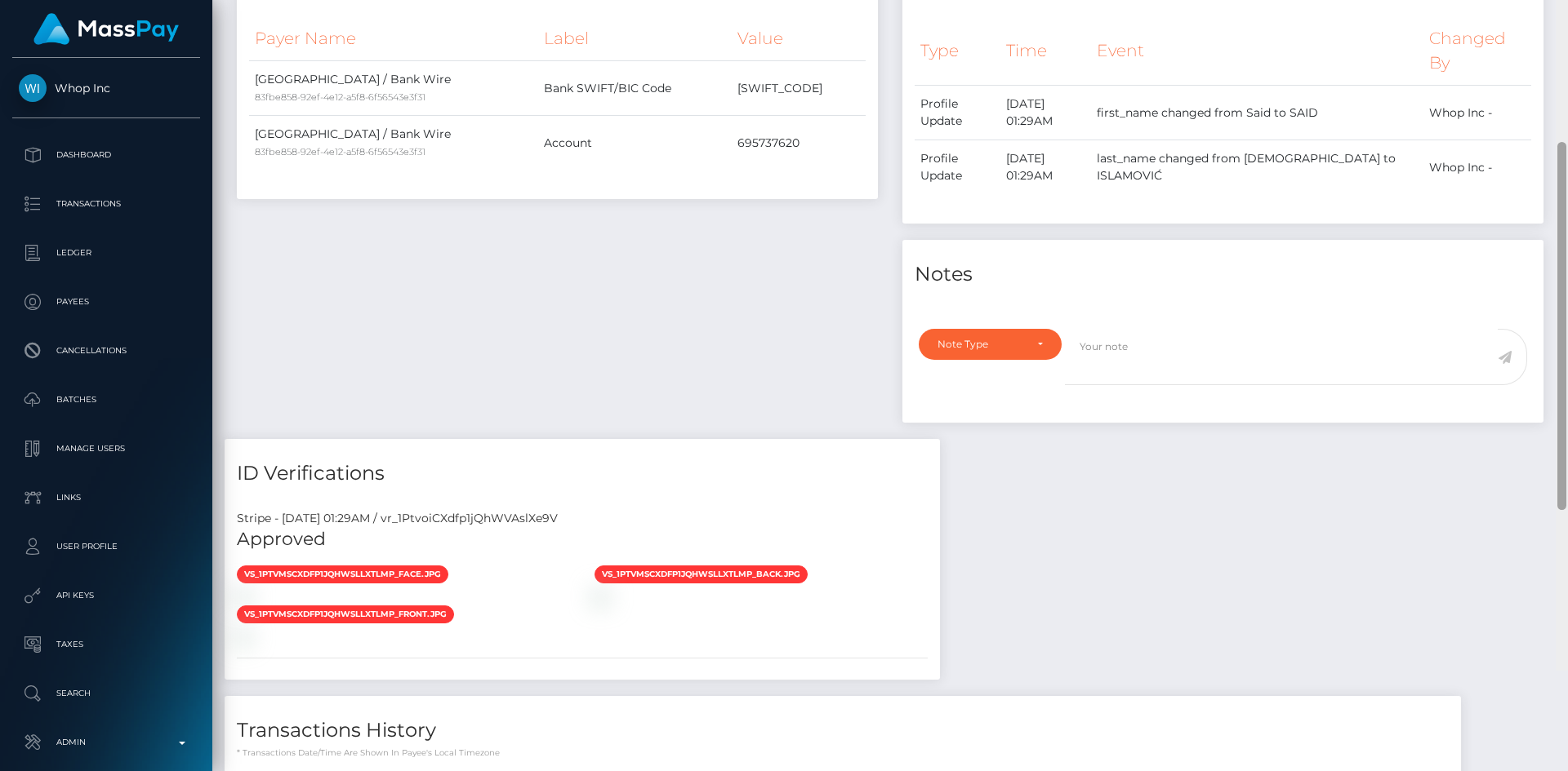
scroll to position [844, 0]
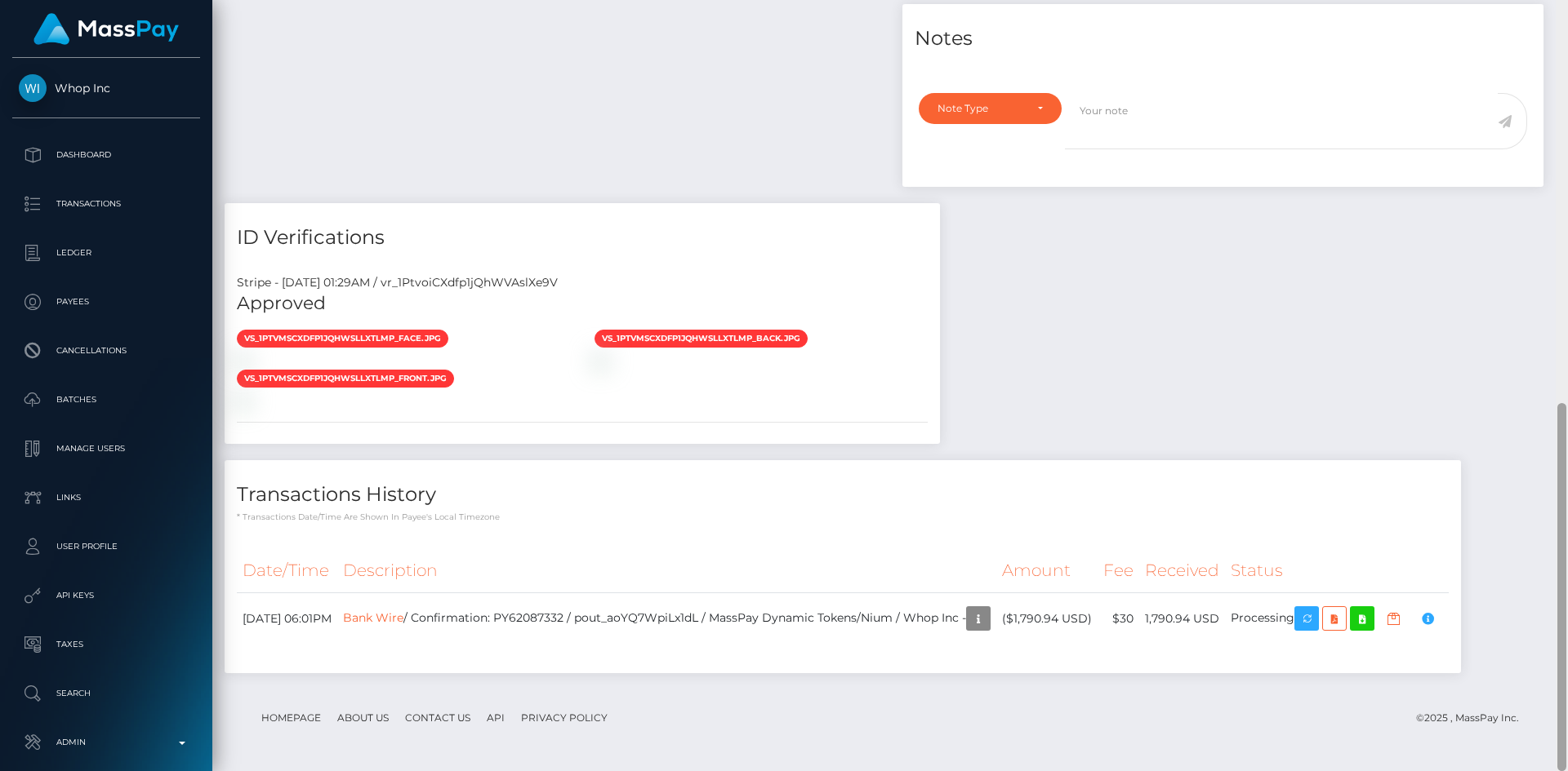
drag, startPoint x: 1562, startPoint y: 219, endPoint x: 1519, endPoint y: 637, distance: 420.2
click at [1530, 643] on div "Customer Profile Loading... Loading..." at bounding box center [889, 385] width 1355 height 771
drag, startPoint x: 1190, startPoint y: 618, endPoint x: 1263, endPoint y: 617, distance: 73.0
click at [1225, 617] on td "1,790.94 USD" at bounding box center [1182, 619] width 86 height 51
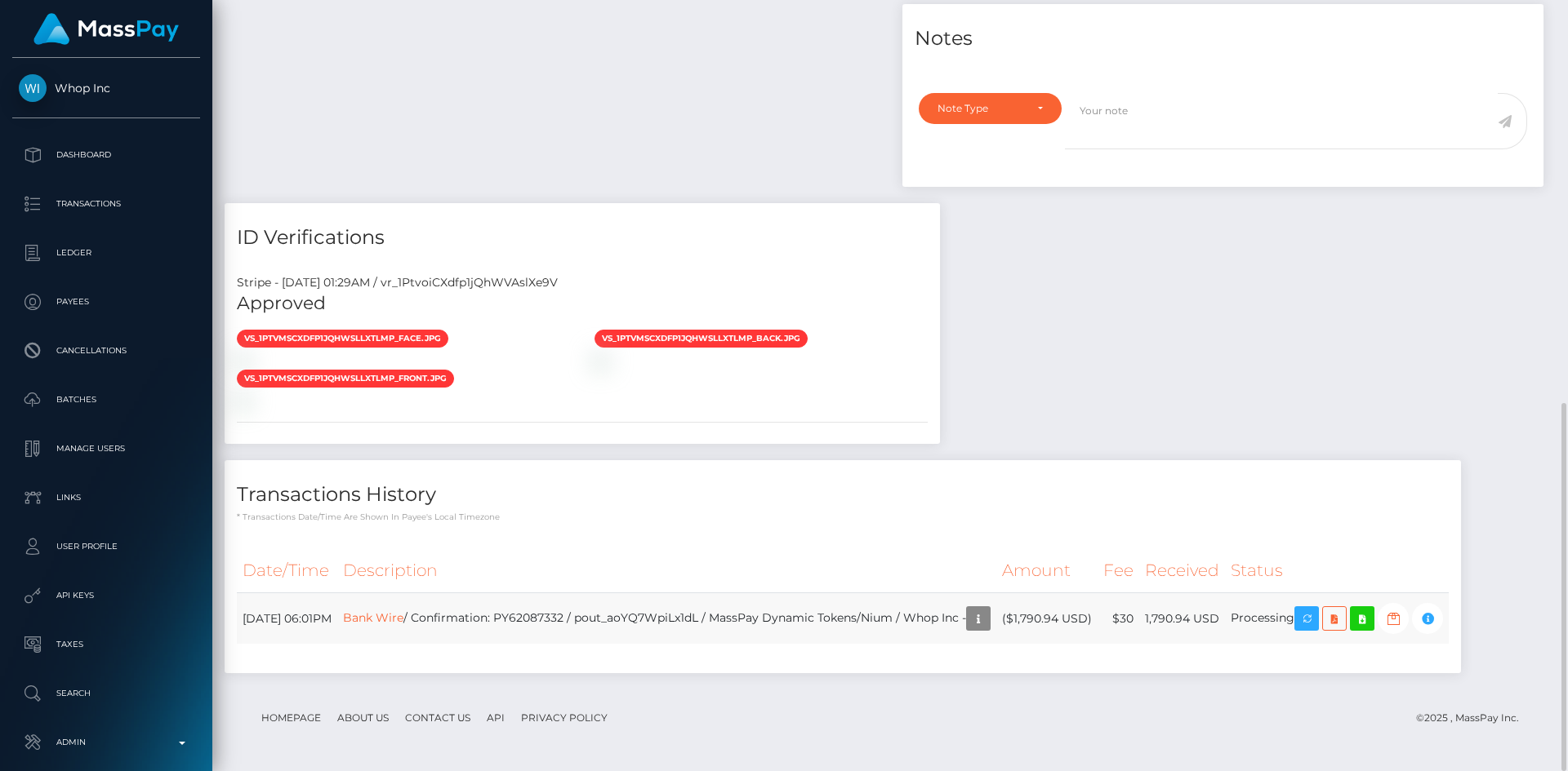
copy td "1,790.94 USD"
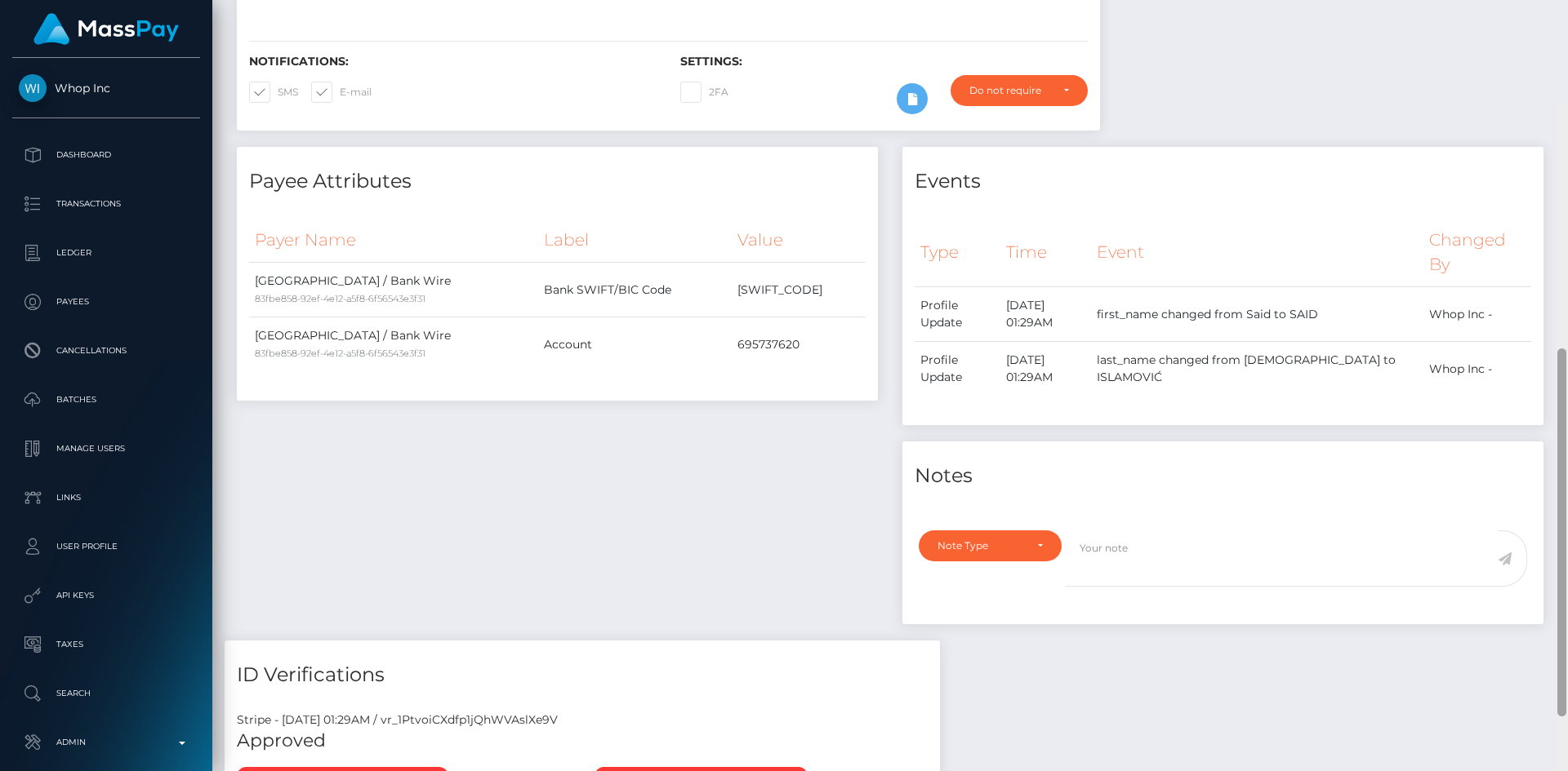
scroll to position [0, 0]
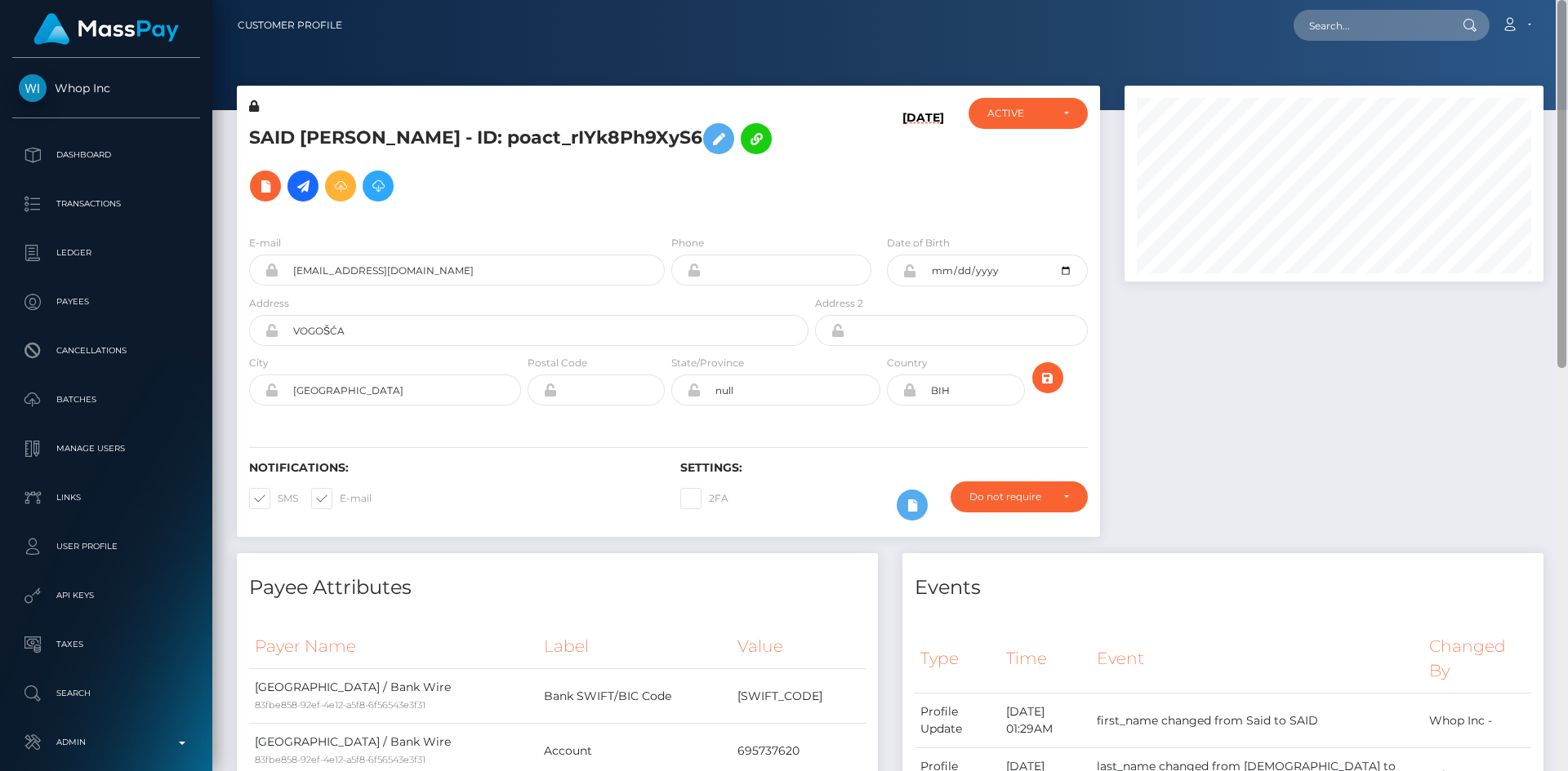
drag, startPoint x: 1562, startPoint y: 586, endPoint x: 1553, endPoint y: 63, distance: 523.1
click at [1566, 66] on div at bounding box center [1561, 184] width 9 height 368
click at [275, 176] on icon at bounding box center [266, 186] width 20 height 21
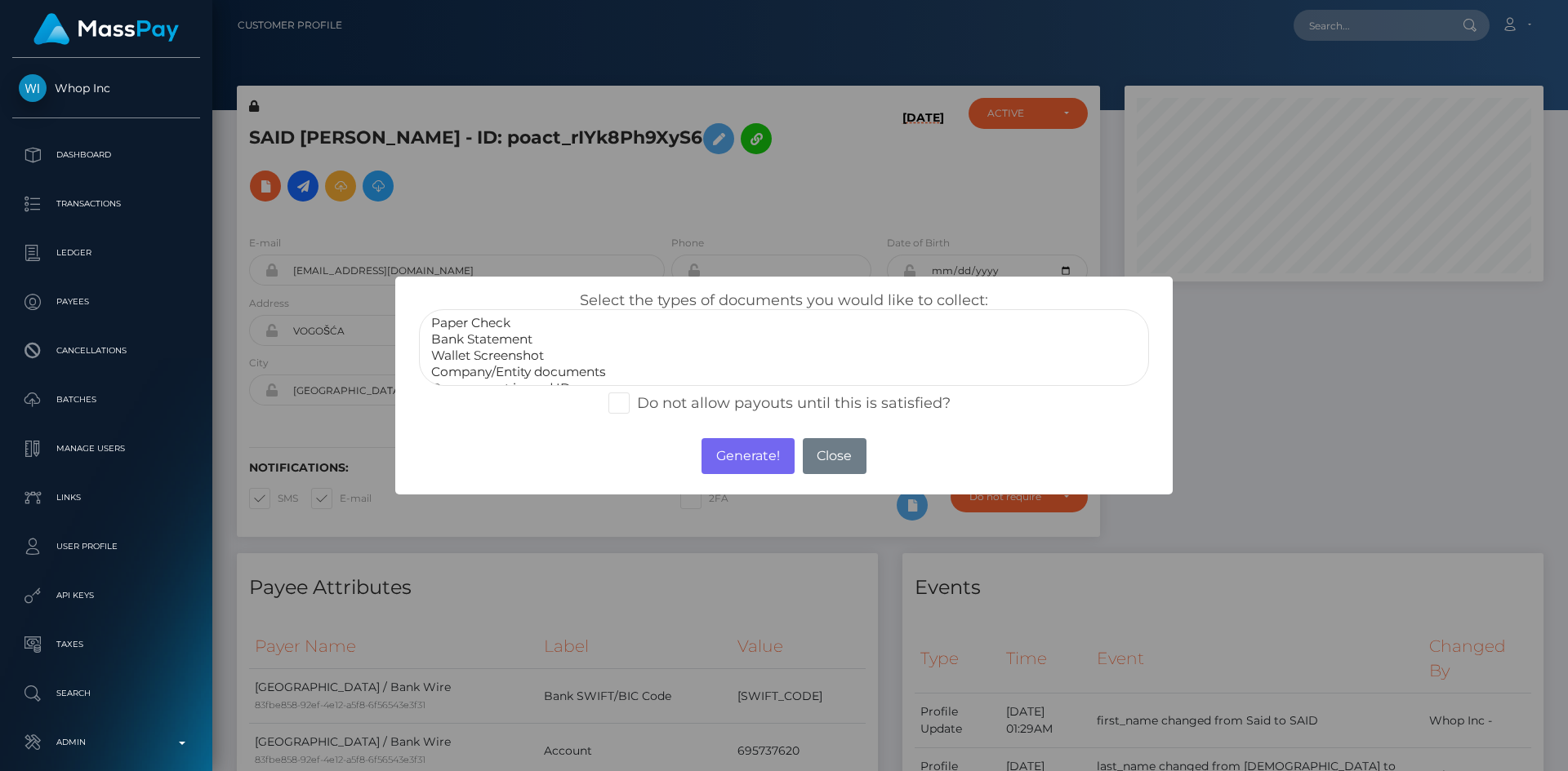
select select "Bank Statement"
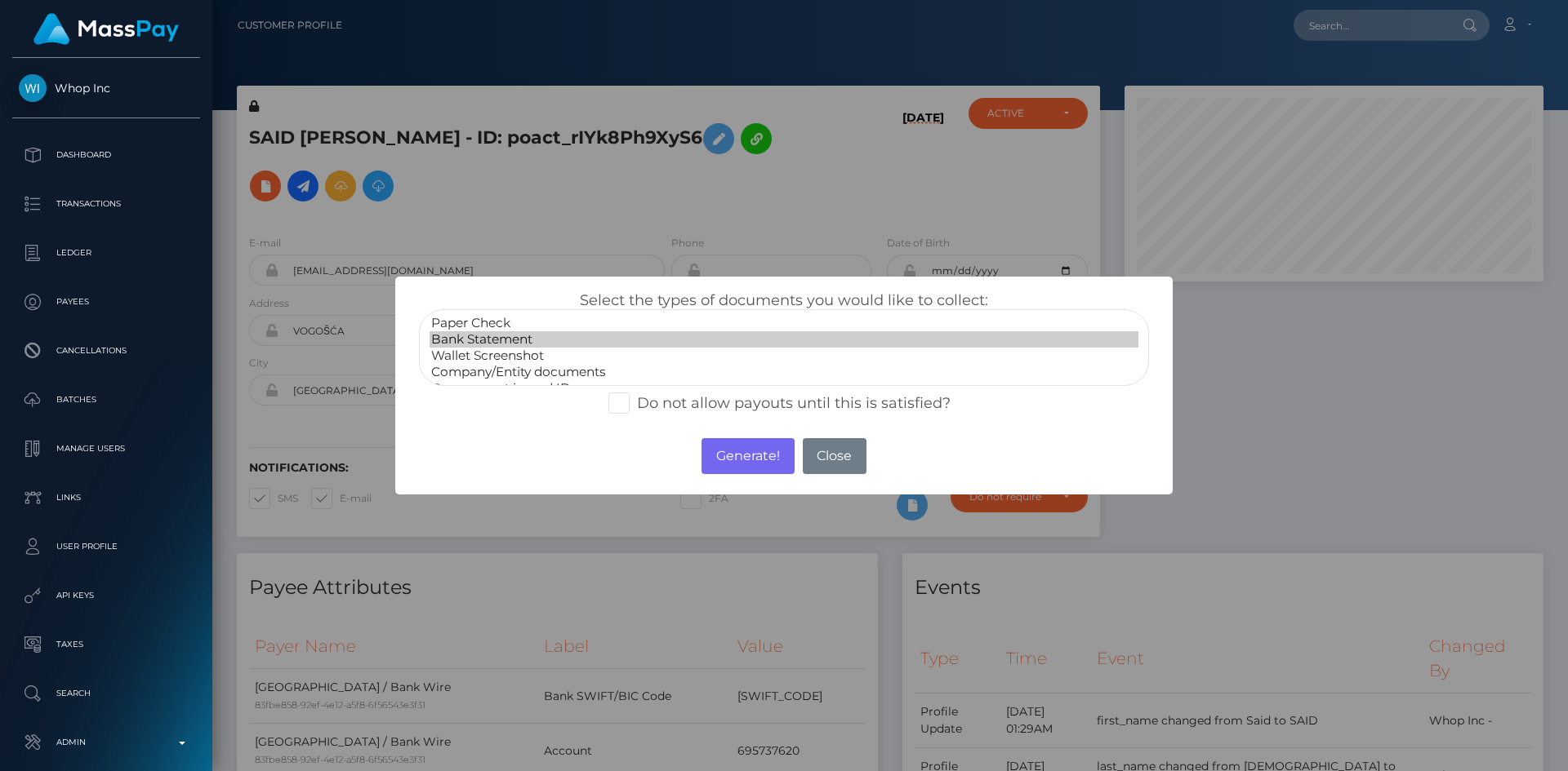
click at [512, 337] on option "Bank Statement" at bounding box center [784, 340] width 709 height 16
click at [746, 456] on button "Generate!" at bounding box center [747, 457] width 92 height 36
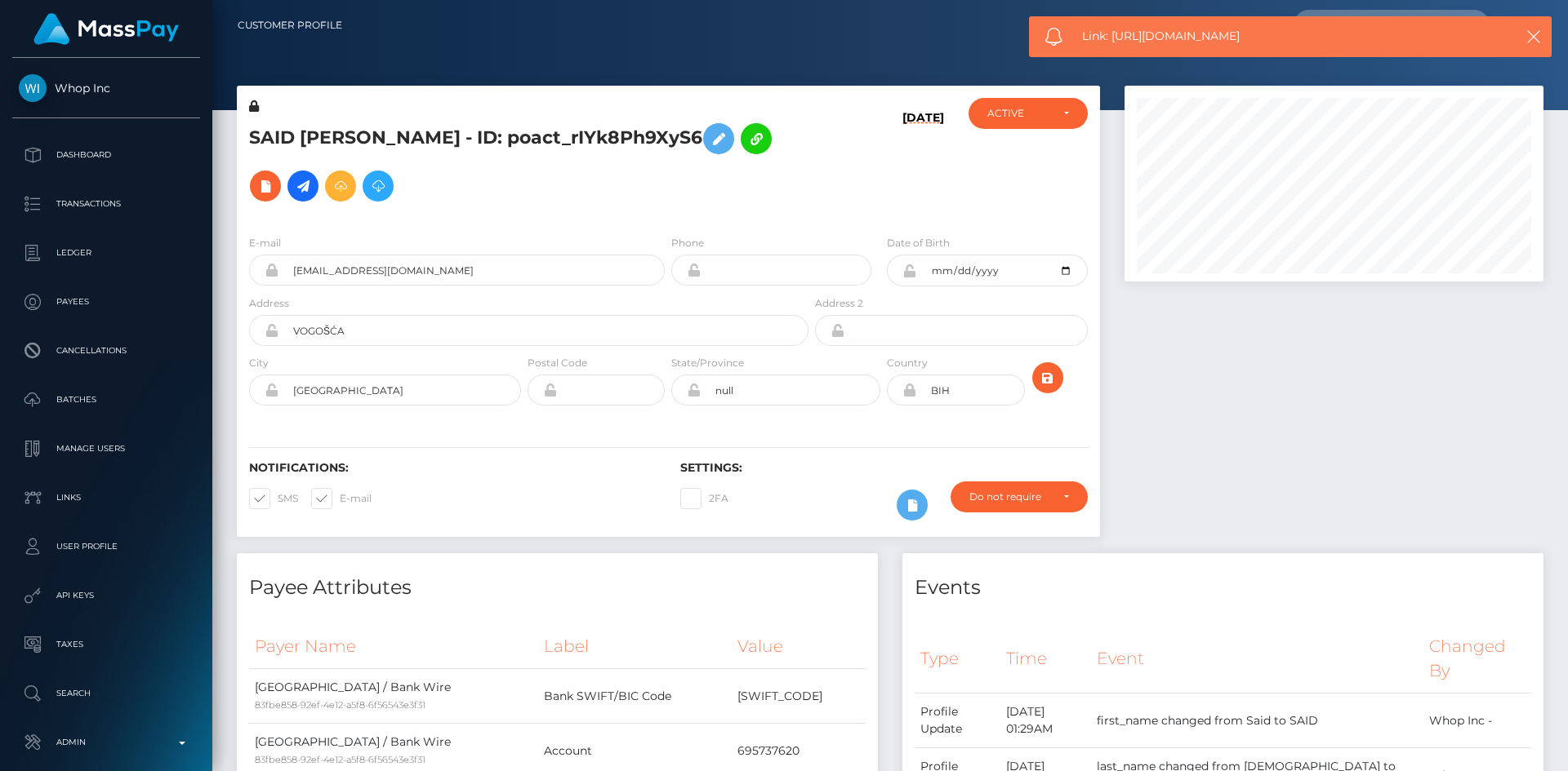
click at [1172, 44] on span "Link: https://l.maspay.io/OgLC5" at bounding box center [1283, 36] width 403 height 17
copy span "Link: https://l.maspay.io/OgLC5"
click at [468, 270] on input "cebaiswho@gmail.com" at bounding box center [472, 270] width 386 height 31
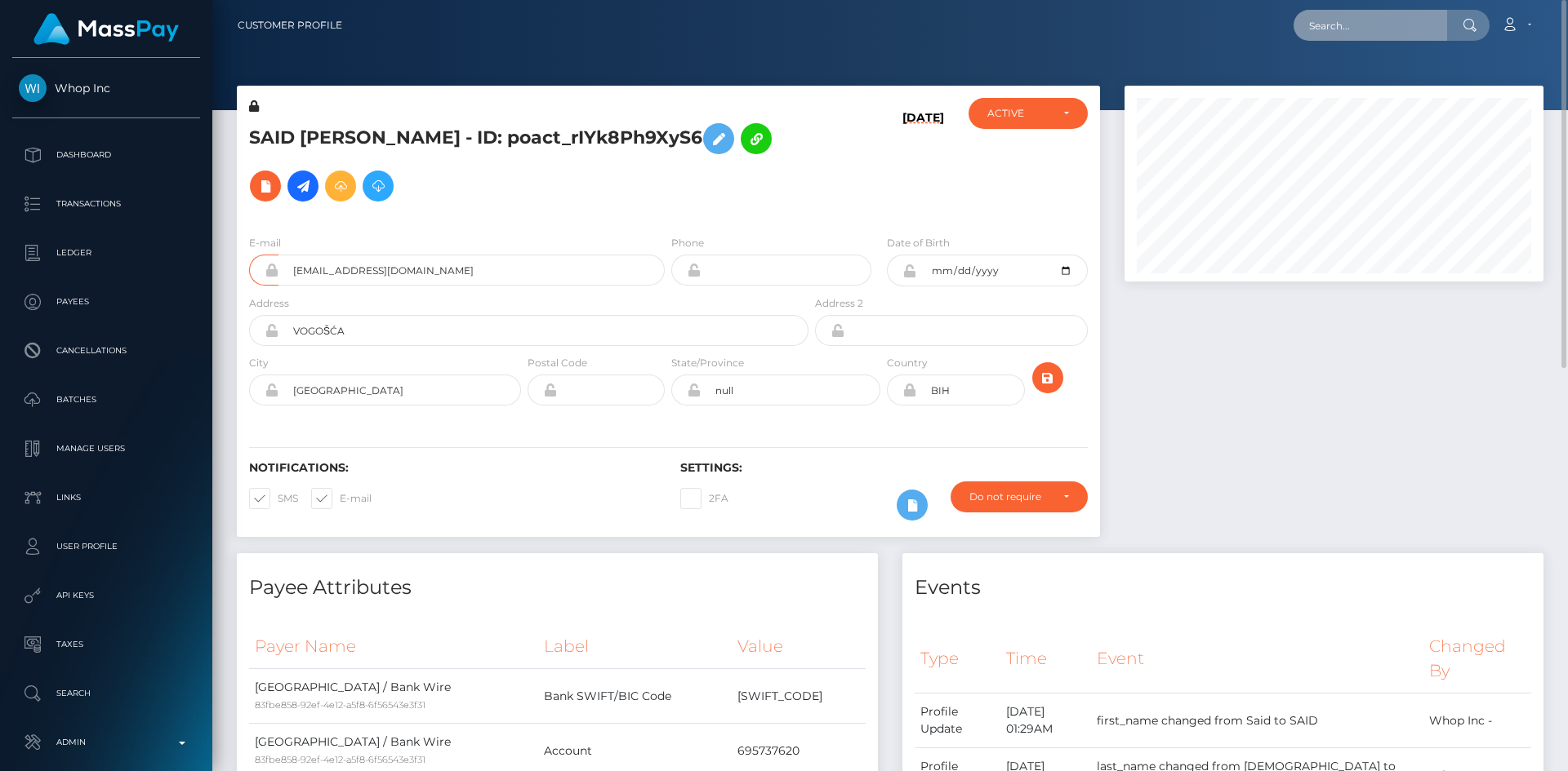
click at [1329, 30] on input "text" at bounding box center [1370, 26] width 153 height 31
paste input "PY62118194"
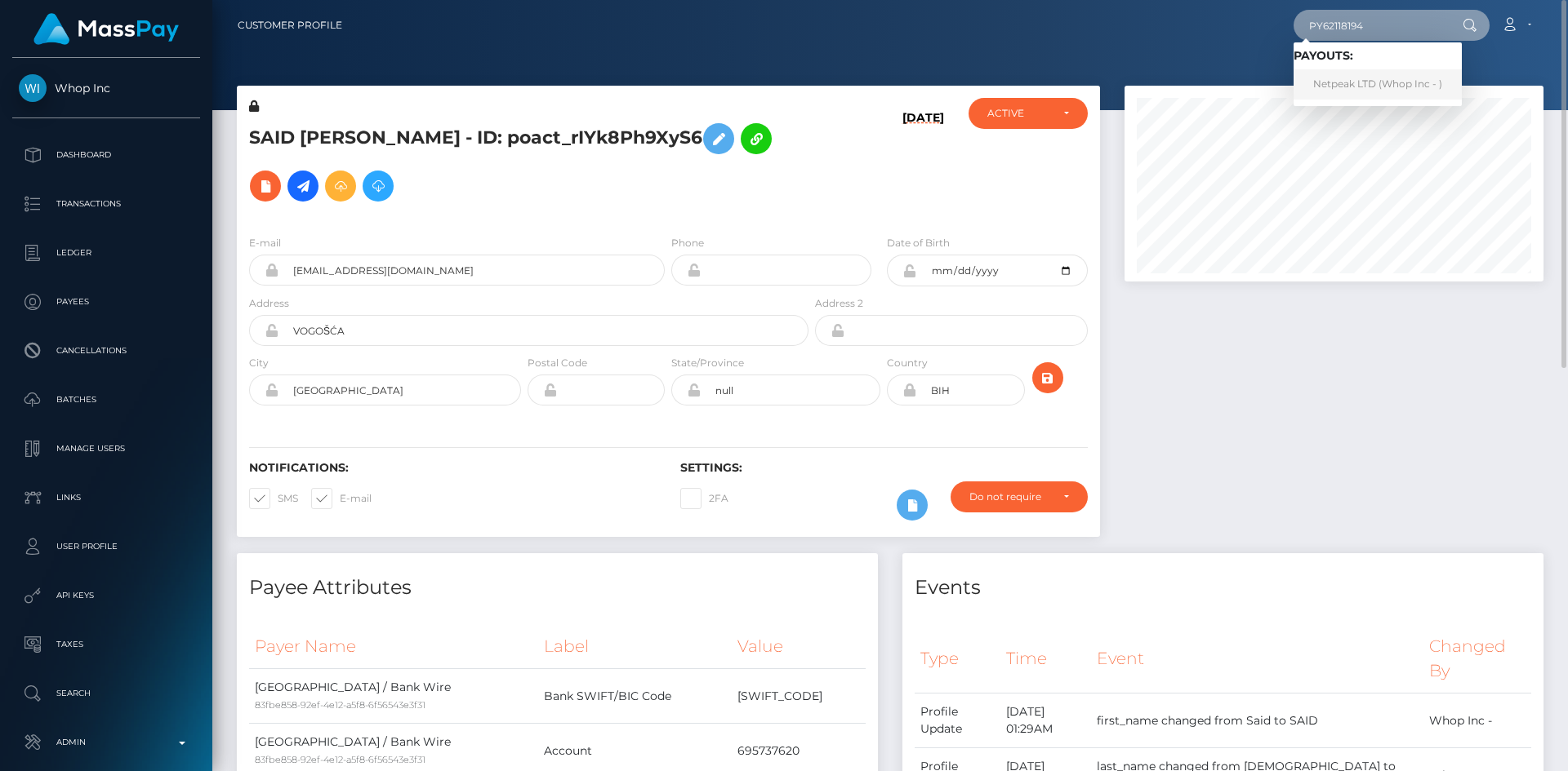
type input "PY62118194"
click at [1357, 77] on link "Netpeak LTD (Whop Inc - )" at bounding box center [1377, 84] width 168 height 31
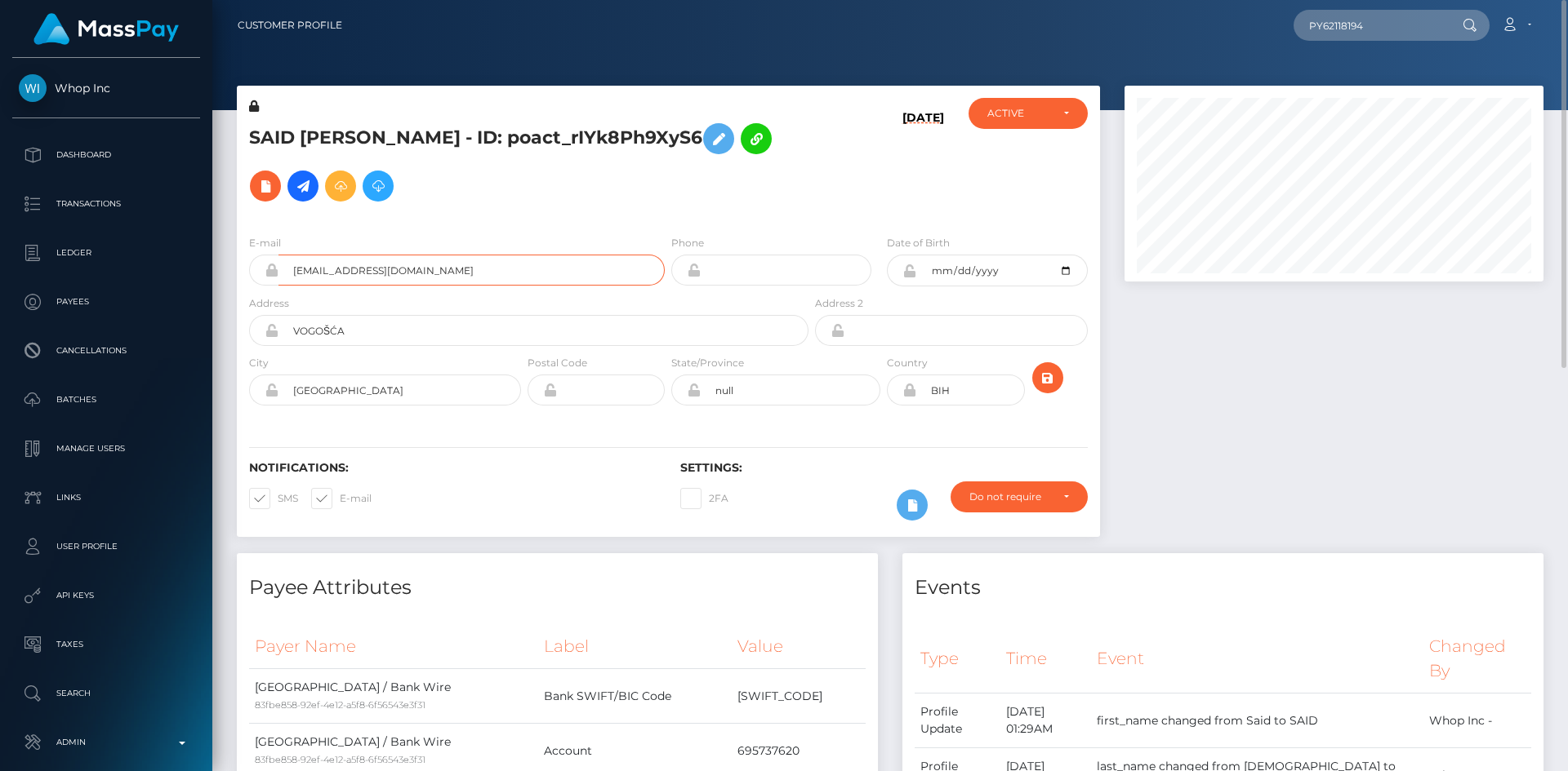
click at [476, 275] on input "cebaiswho@gmail.com" at bounding box center [472, 270] width 386 height 31
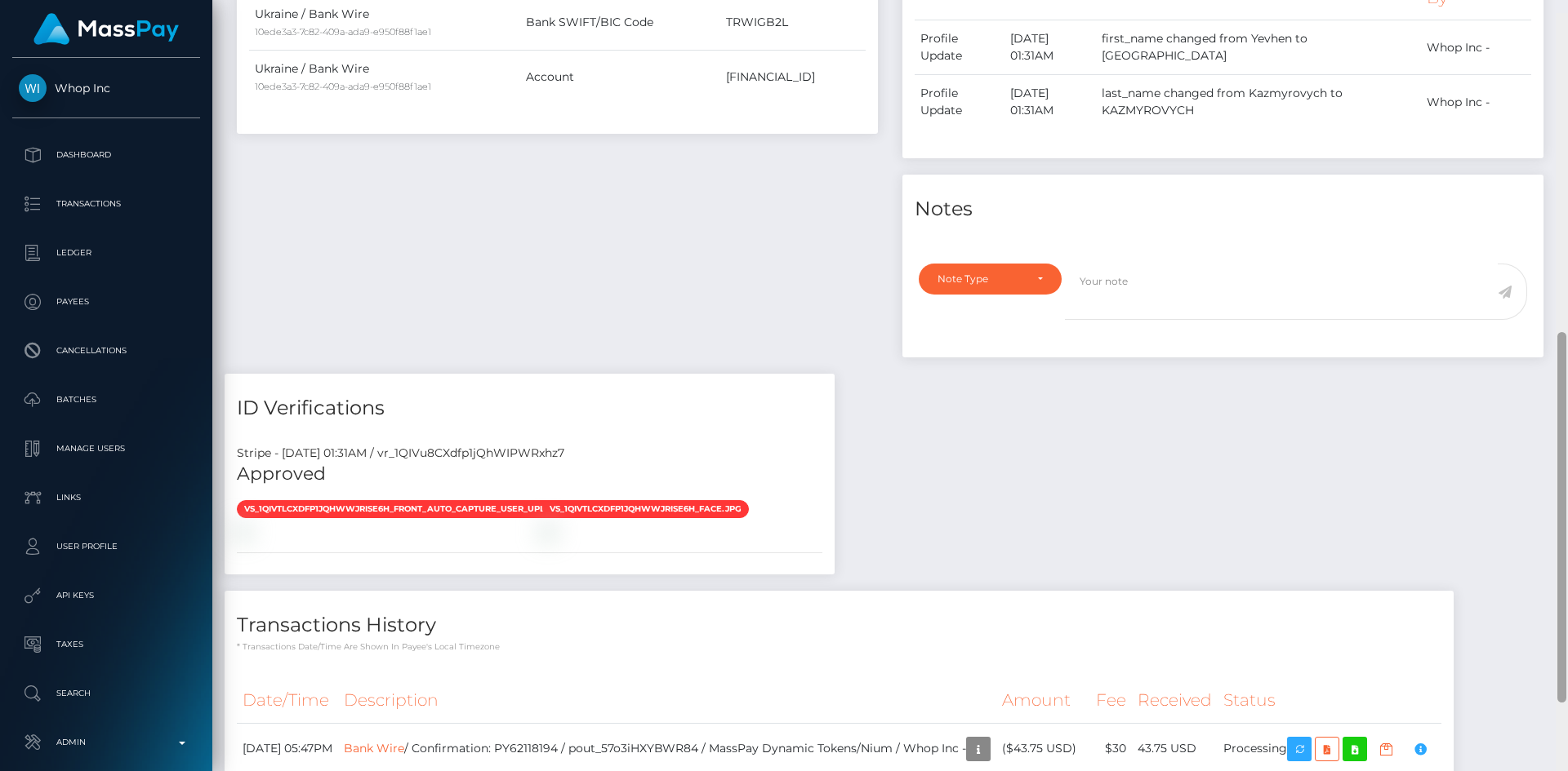
scroll to position [833, 0]
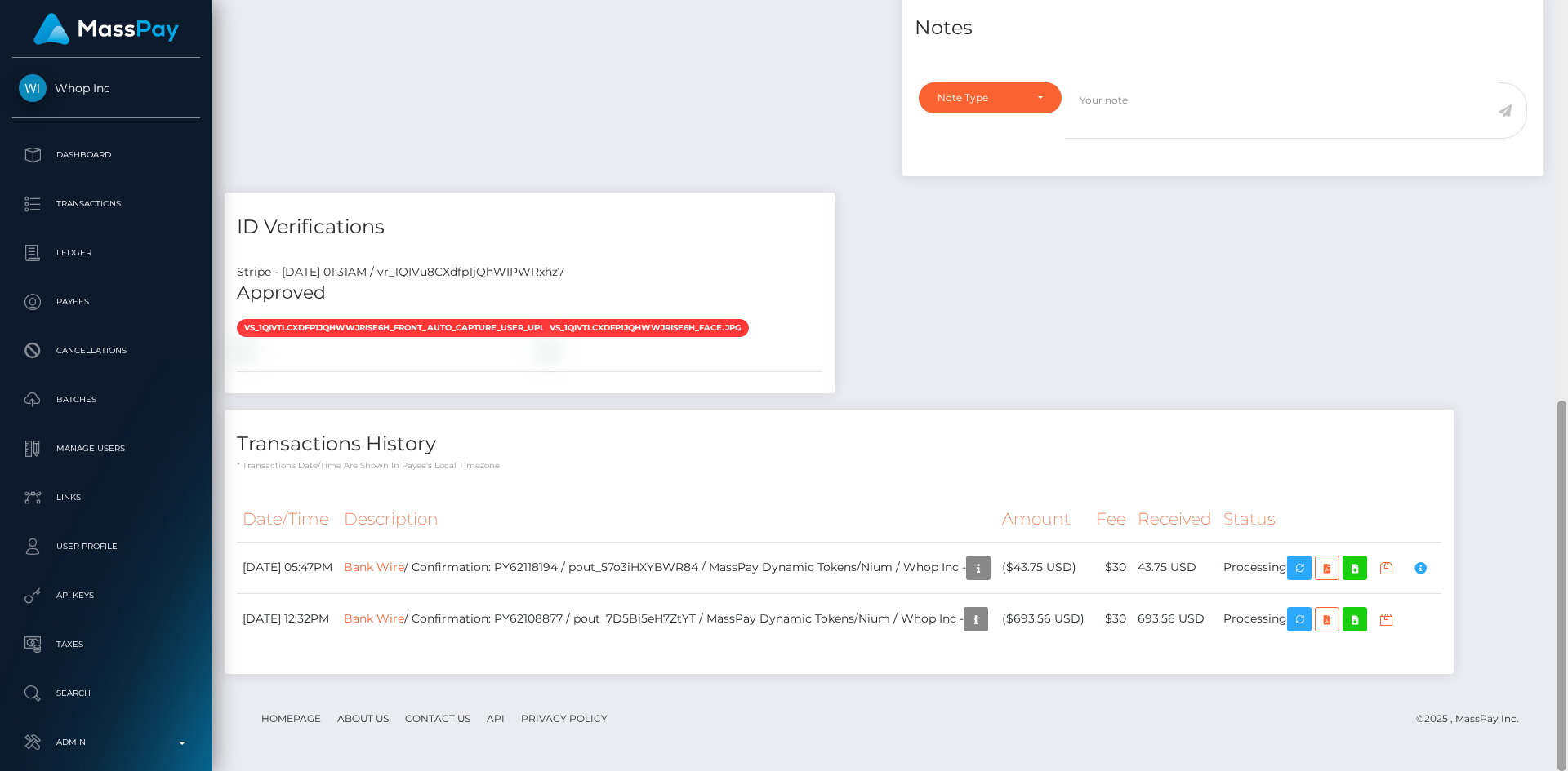
drag, startPoint x: 1561, startPoint y: 191, endPoint x: 1518, endPoint y: 629, distance: 440.1
click at [1518, 629] on div "Customer Profile Loading... Loading..." at bounding box center [889, 385] width 1355 height 771
drag, startPoint x: 1563, startPoint y: 562, endPoint x: 1529, endPoint y: 604, distance: 54.0
click at [1529, 604] on div "Customer Profile Loading... Loading..." at bounding box center [889, 385] width 1355 height 771
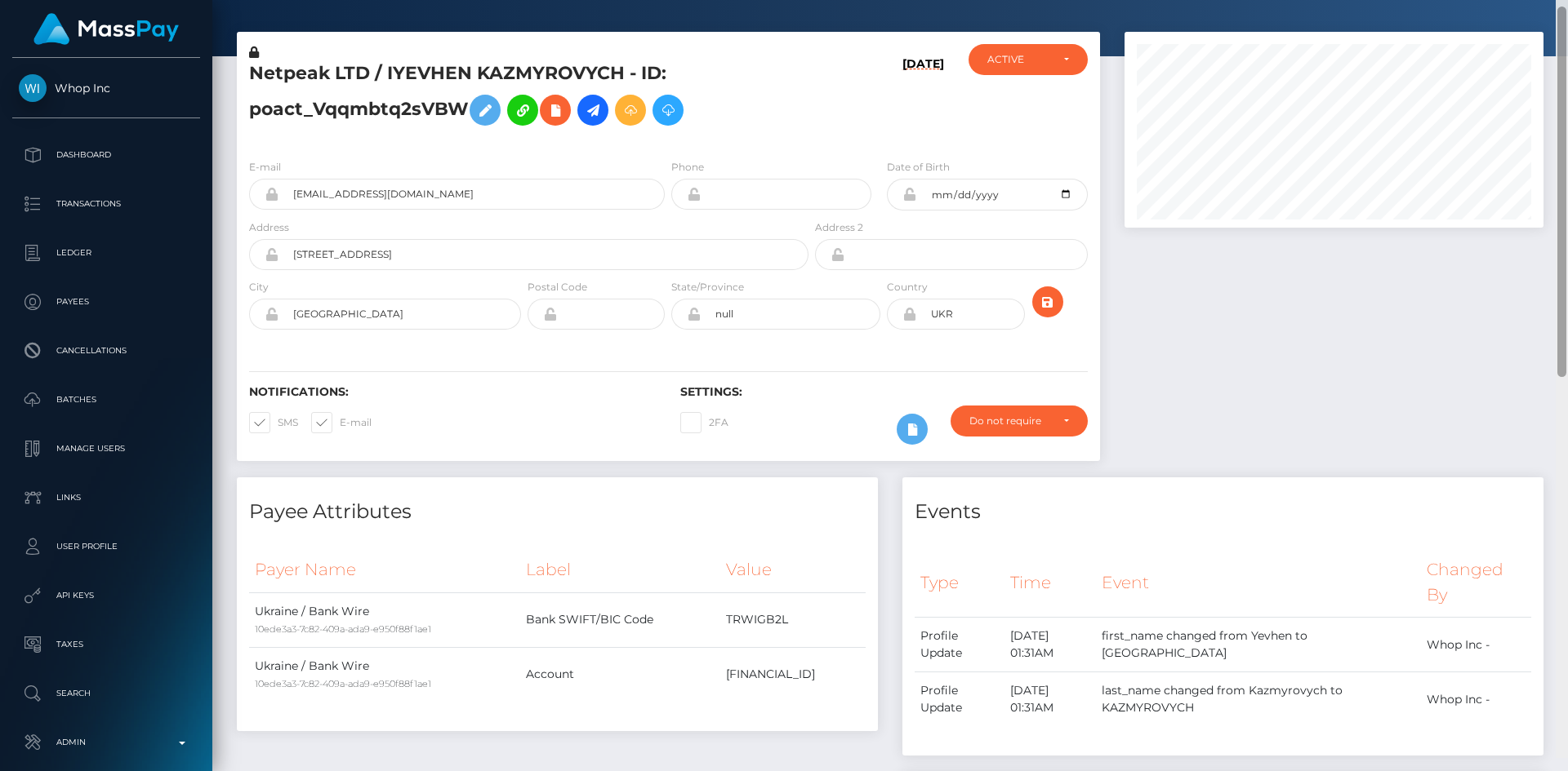
scroll to position [8, 0]
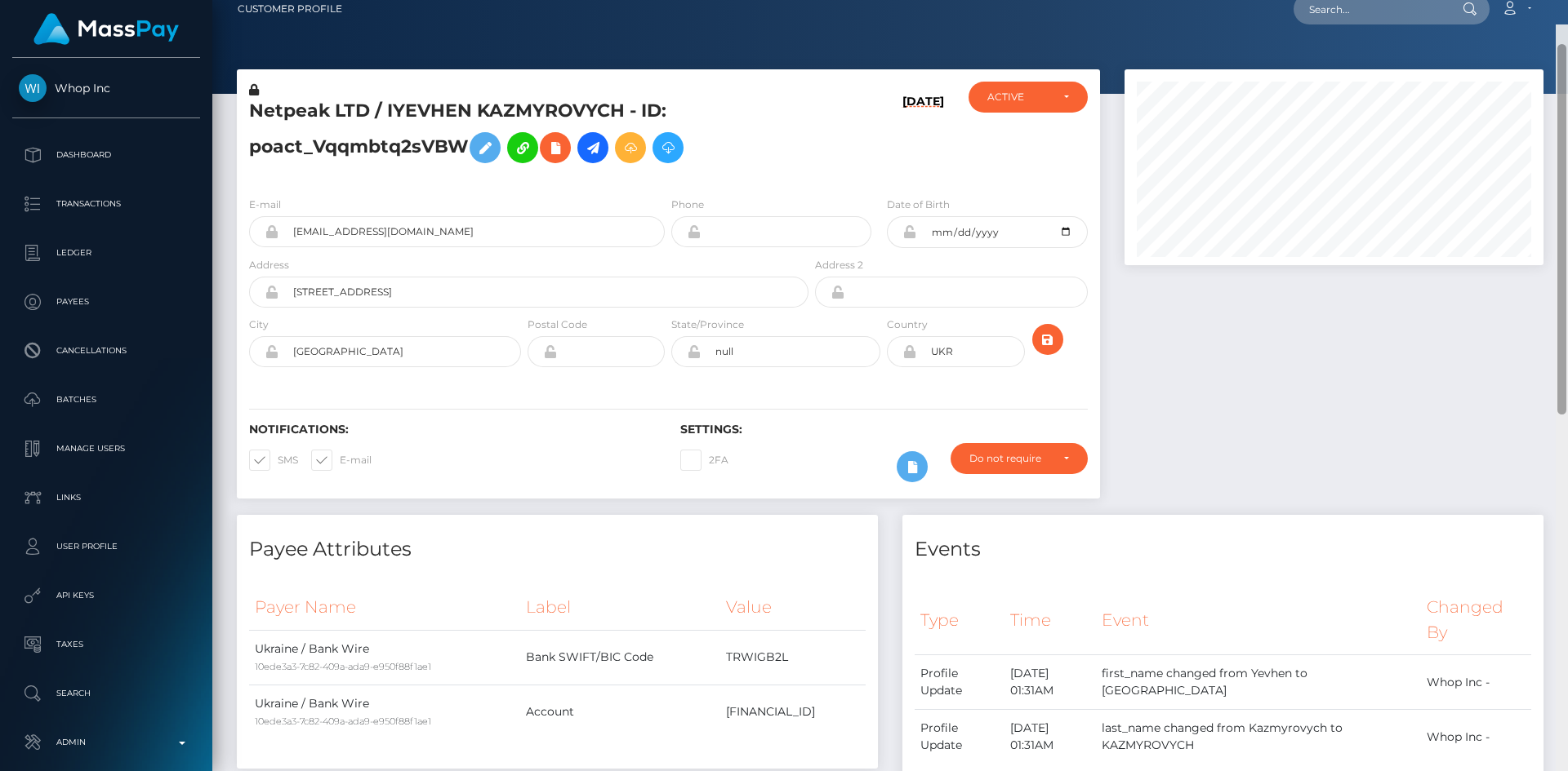
drag, startPoint x: 1564, startPoint y: 537, endPoint x: 1533, endPoint y: 134, distance: 404.2
click at [1549, 140] on div "Customer Profile Loading... Loading..." at bounding box center [889, 385] width 1355 height 771
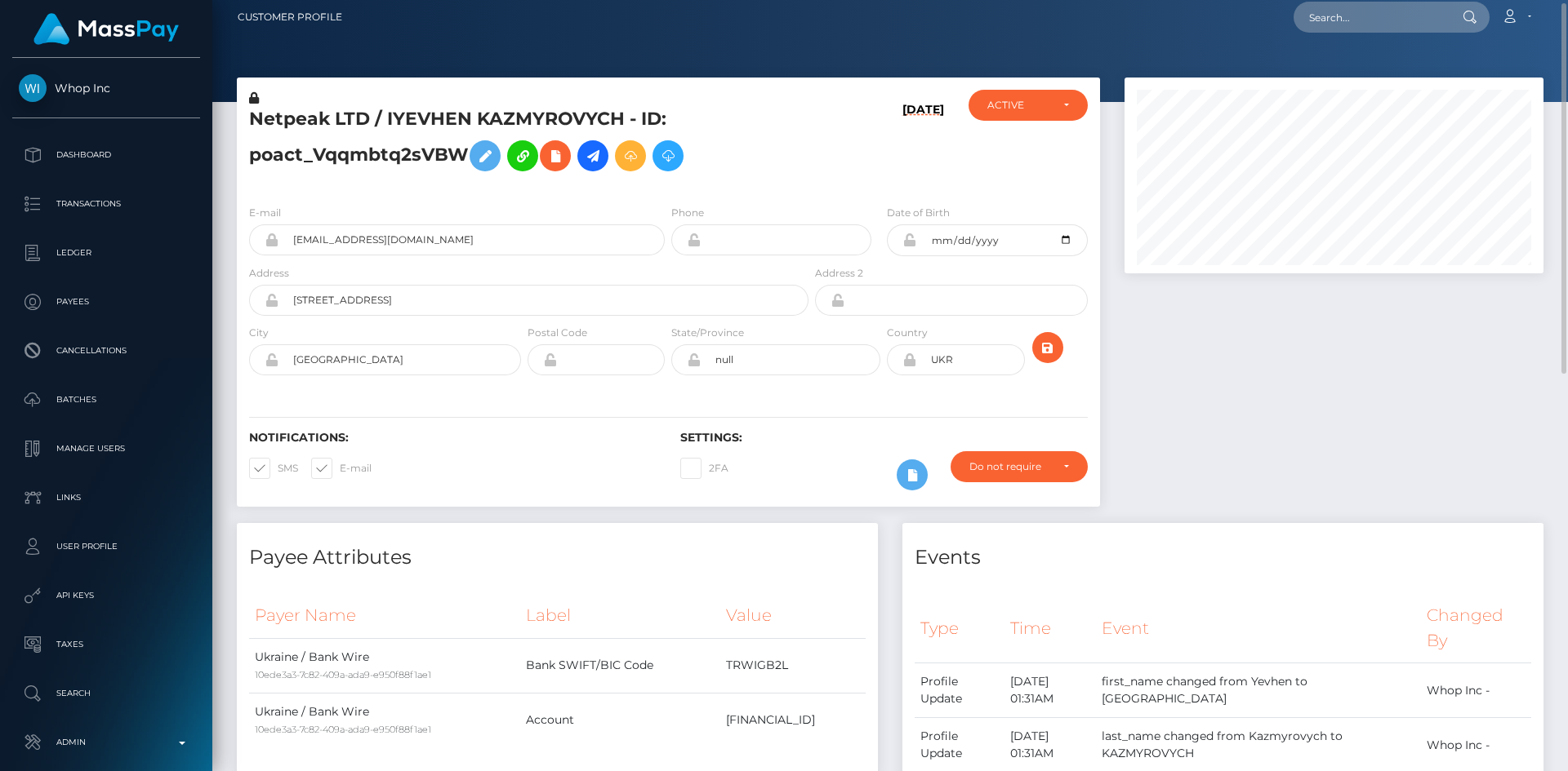
click at [417, 112] on h5 "Netpeak LTD / IYEVHEN KAZMYROVYCH - ID: poact_Vqqmbtq2sVBW" at bounding box center [524, 143] width 550 height 73
copy h5 "IYEVHEN"
click at [427, 125] on h5 "Netpeak LTD / IYEVHEN KAZMYROVYCH - ID: poact_Vqqmbtq2sVBW" at bounding box center [524, 143] width 550 height 73
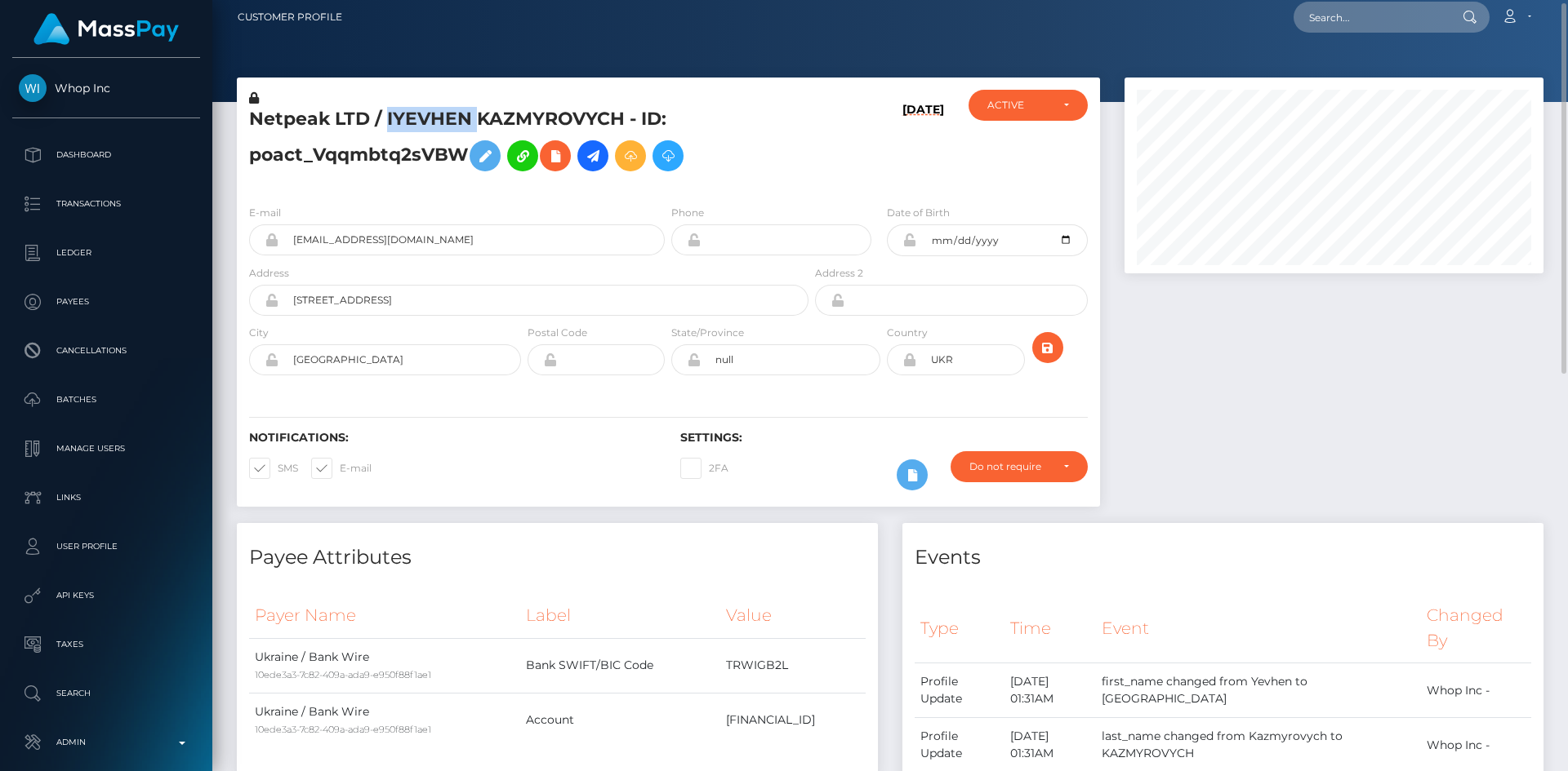
copy h5 "IYEVHEN"
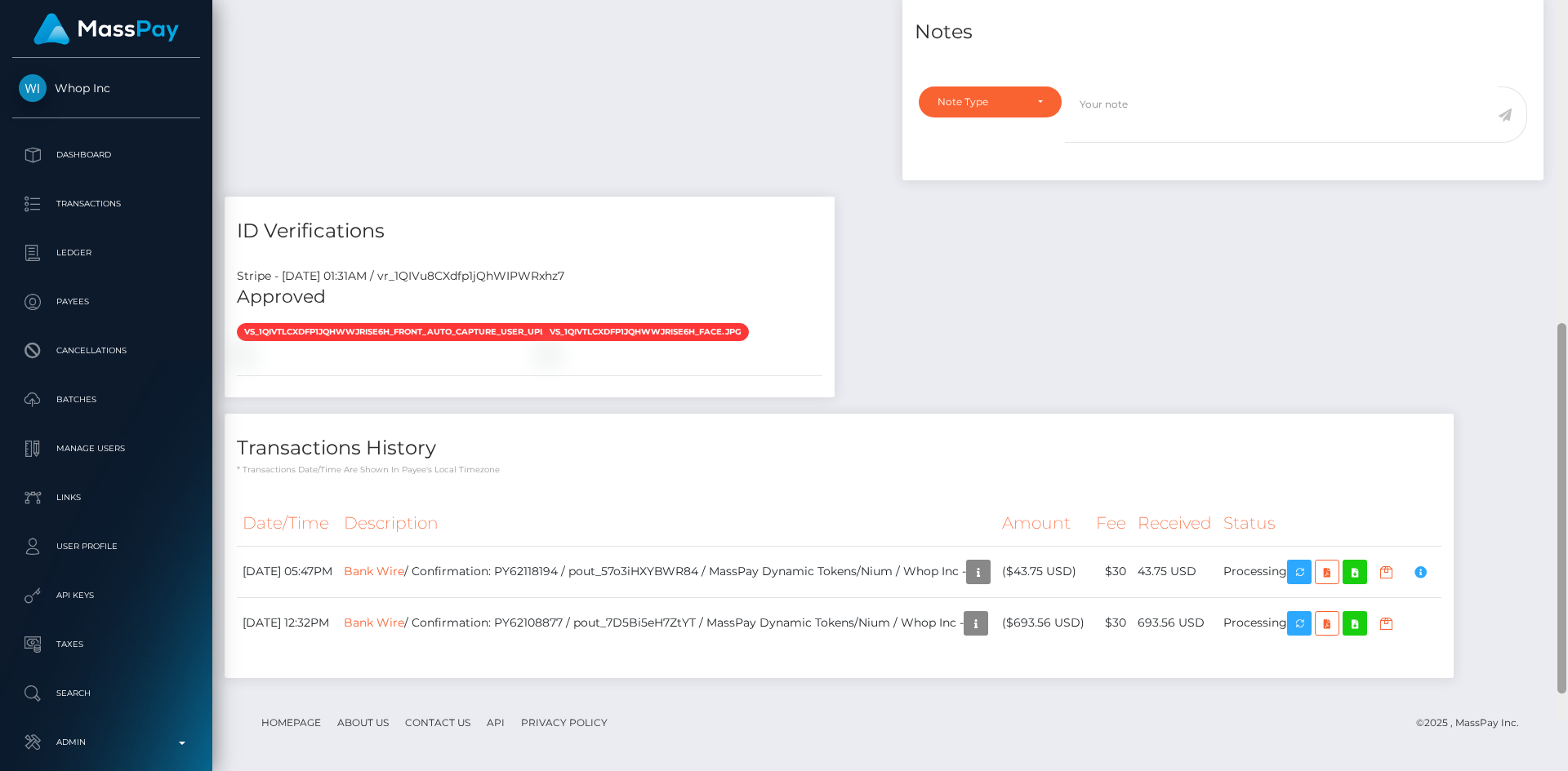
scroll to position [833, 0]
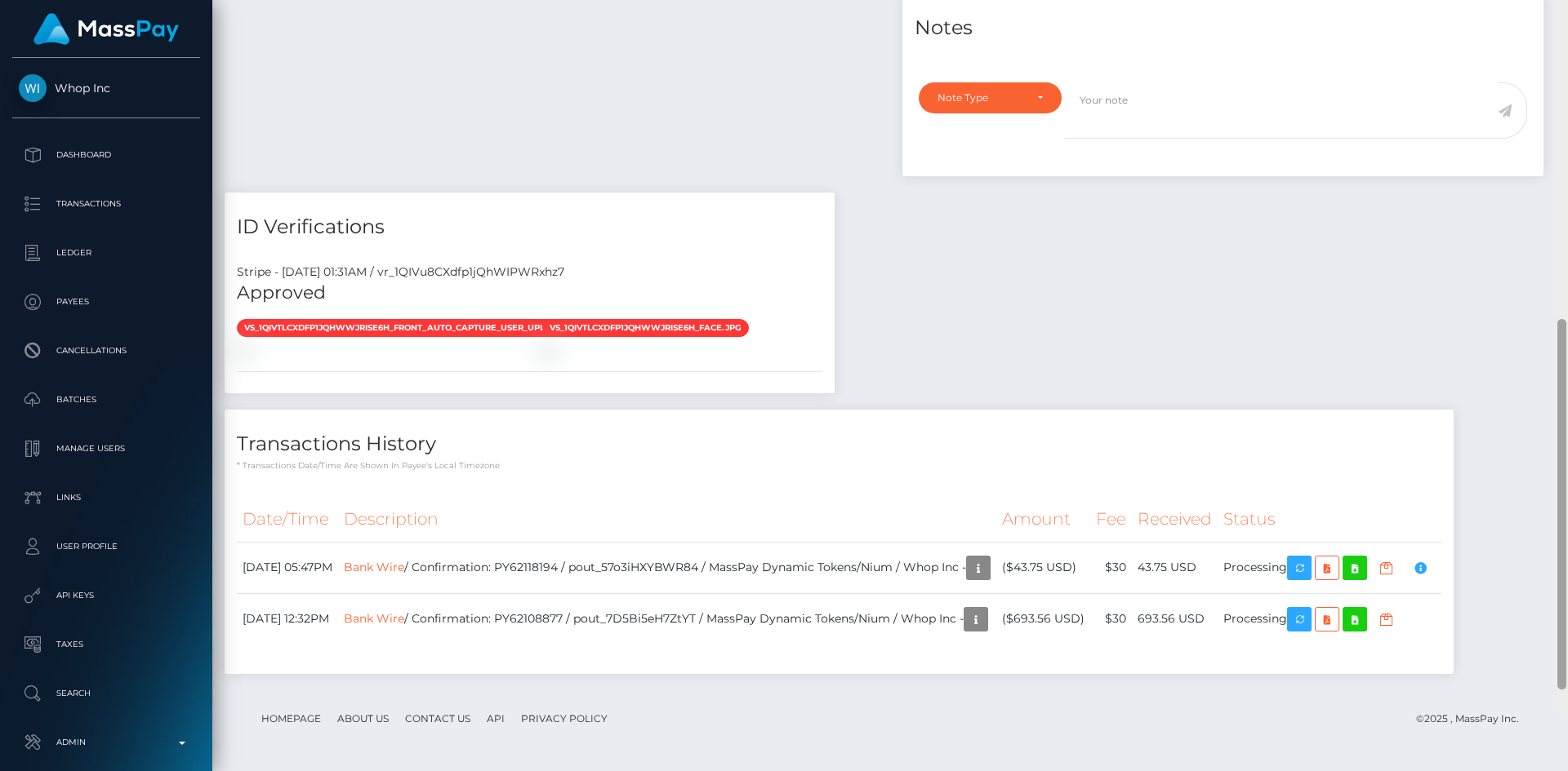
drag, startPoint x: 1558, startPoint y: 292, endPoint x: 1541, endPoint y: 679, distance: 387.4
click at [1543, 679] on div "Customer Profile Loading... Loading..." at bounding box center [889, 385] width 1355 height 771
drag, startPoint x: 1186, startPoint y: 569, endPoint x: 1242, endPoint y: 568, distance: 56.0
click at [1217, 568] on td "43.75 USD" at bounding box center [1175, 567] width 86 height 51
copy td "43.75 USD"
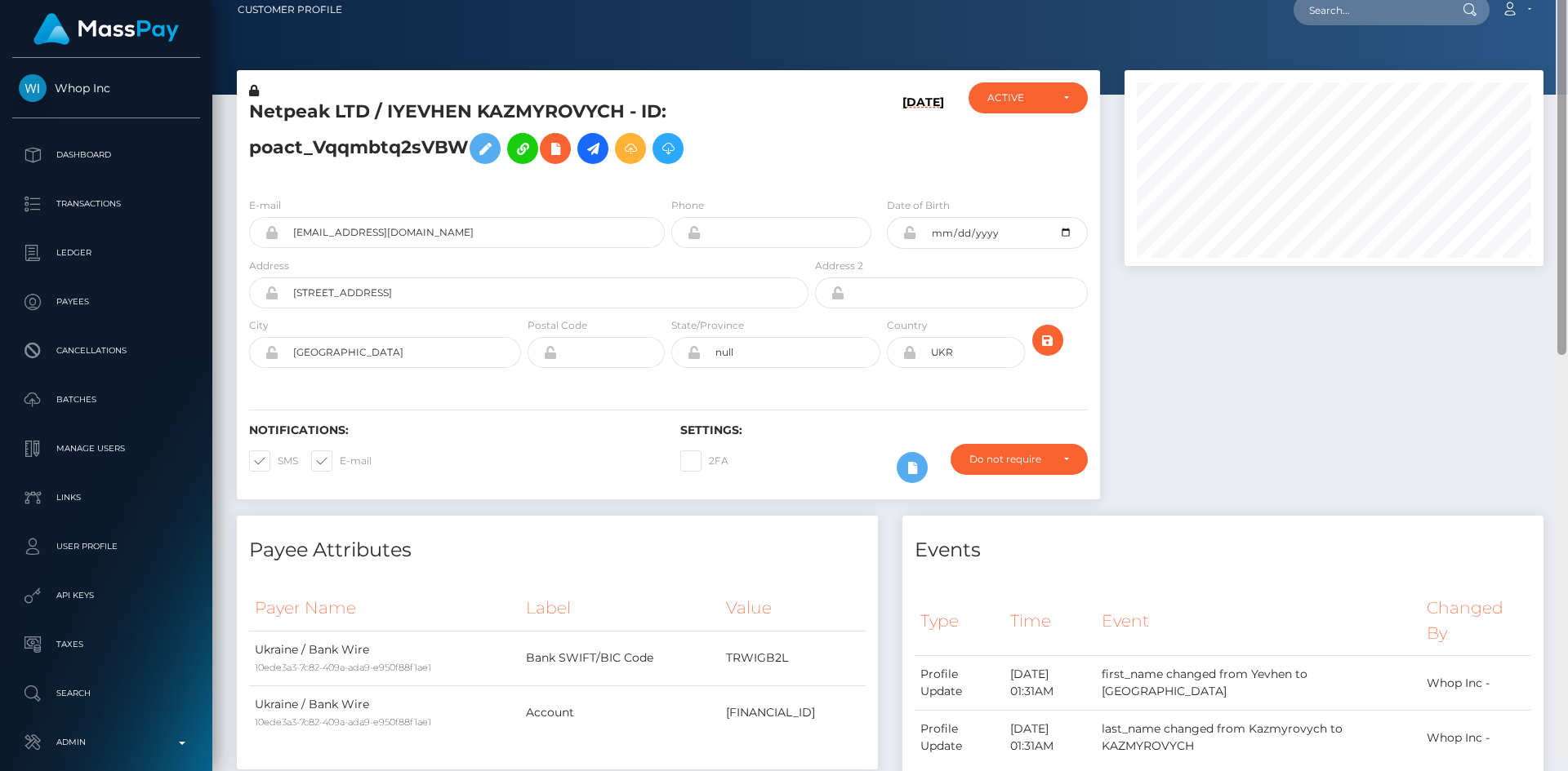
scroll to position [0, 0]
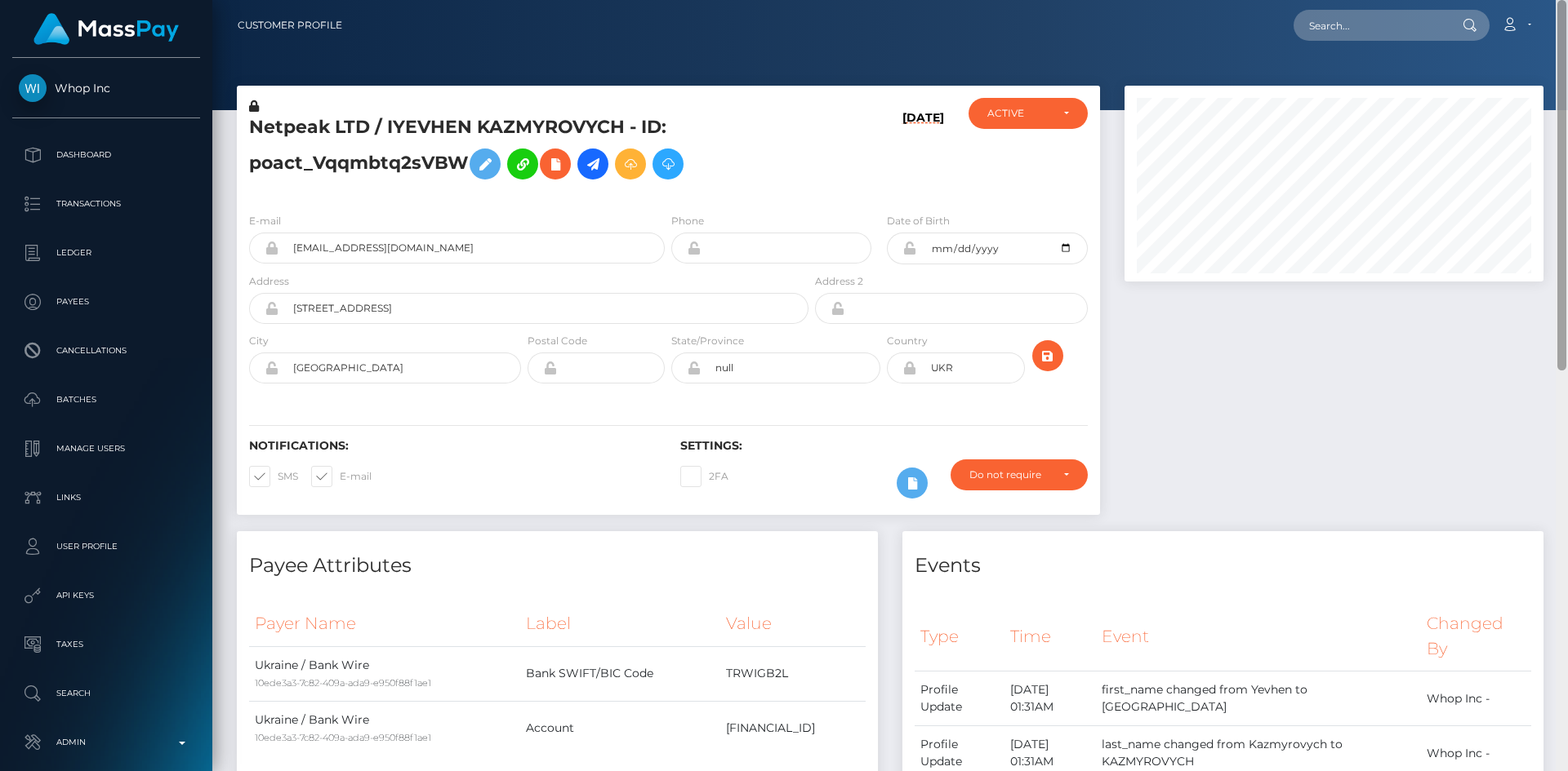
drag, startPoint x: 1561, startPoint y: 576, endPoint x: 1532, endPoint y: 153, distance: 424.0
click at [1545, 157] on div "Customer Profile Loading... Loading..." at bounding box center [889, 385] width 1355 height 771
click at [561, 165] on icon at bounding box center [555, 164] width 20 height 21
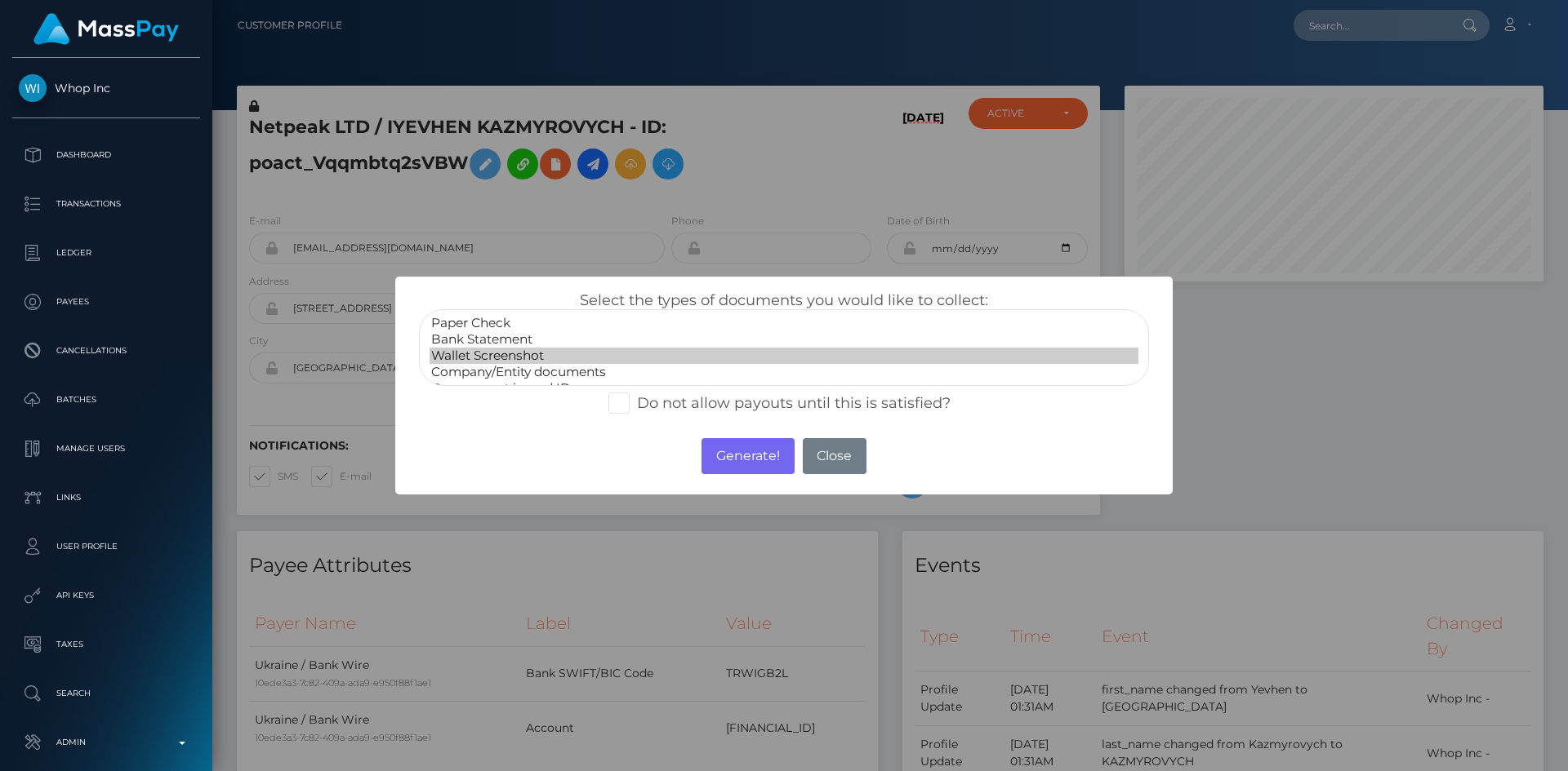
click at [507, 351] on option "Wallet Screenshot" at bounding box center [784, 356] width 709 height 16
select select "Bank Statement"
click at [537, 334] on option "Bank Statement" at bounding box center [784, 340] width 709 height 16
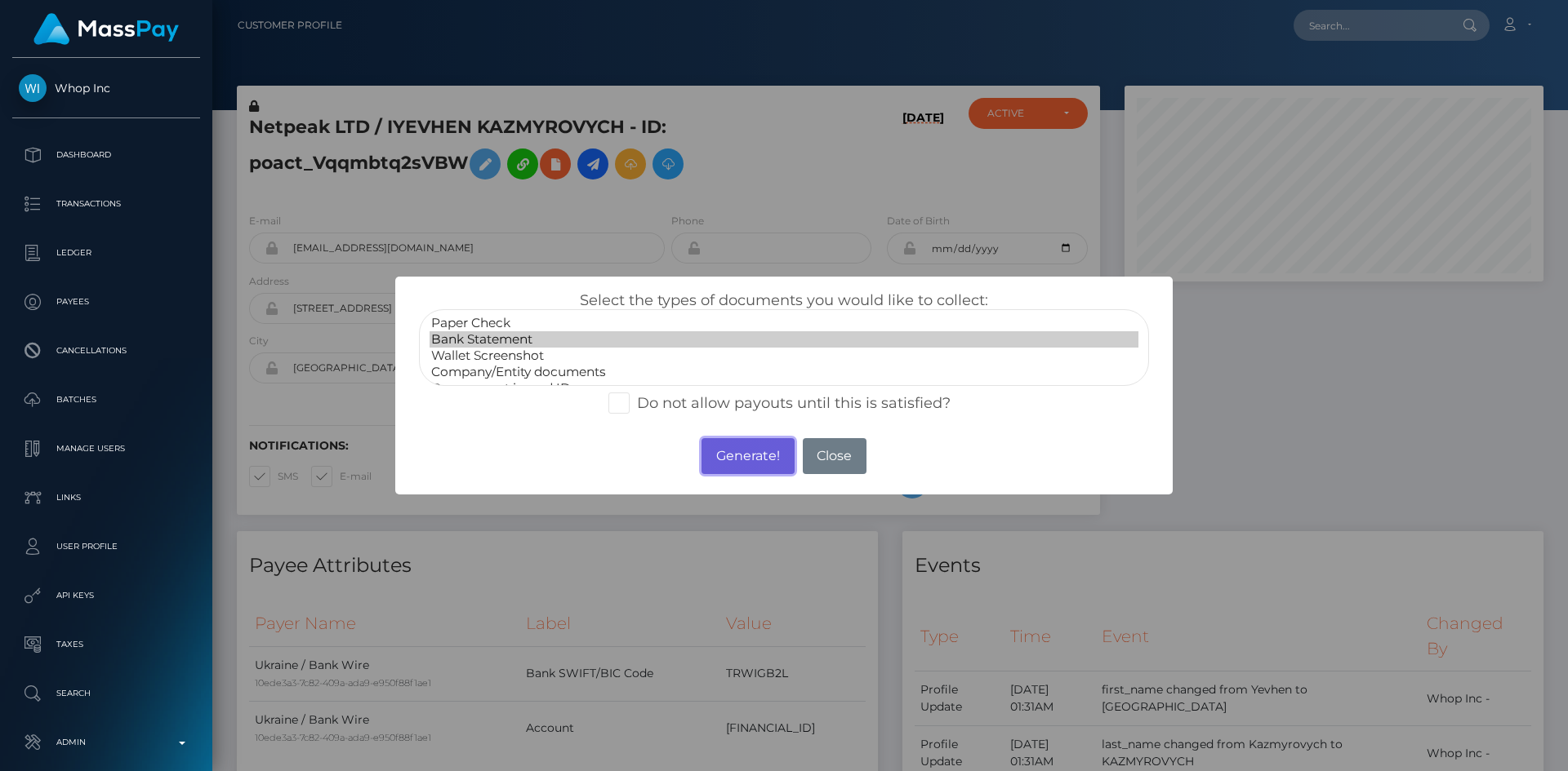
click at [740, 458] on button "Generate!" at bounding box center [747, 457] width 92 height 36
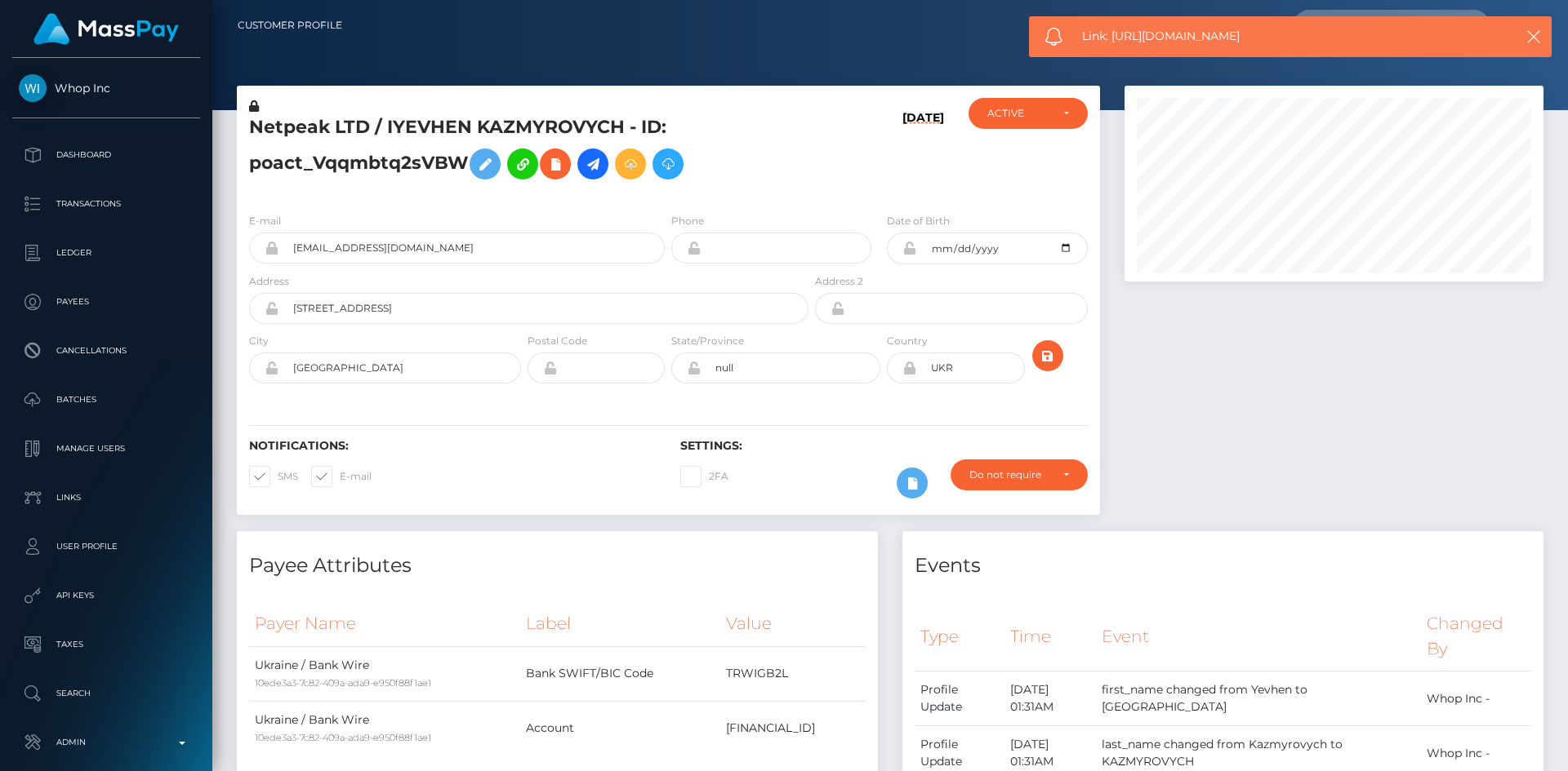
click at [1115, 35] on span "Link: https://l.maspay.io/fgLVG" at bounding box center [1283, 36] width 403 height 17
copy span "Link: https://l.maspay.io/fgLVG"
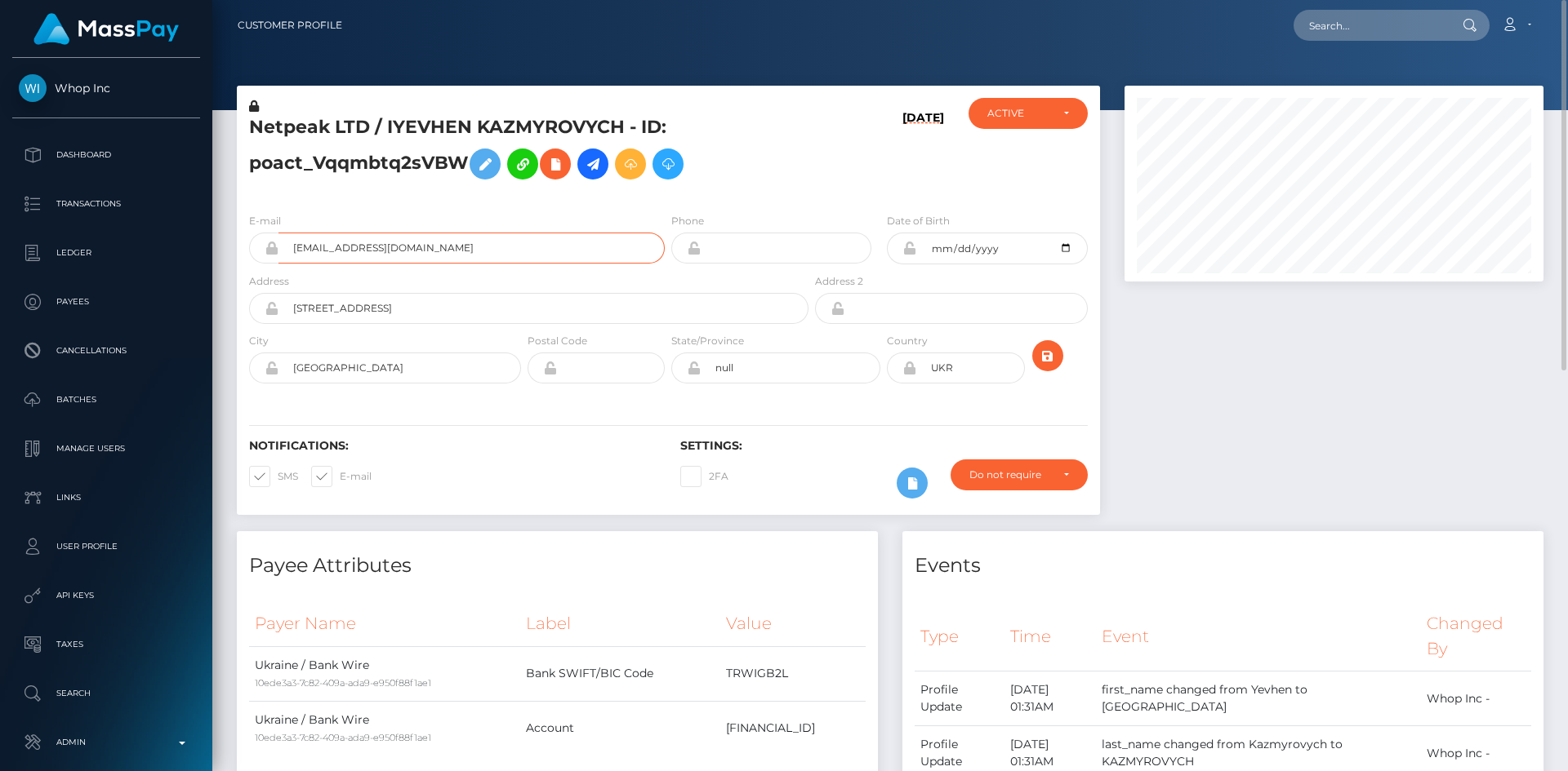
click at [387, 240] on input "optimustlprime@gmail.com" at bounding box center [472, 248] width 386 height 31
drag, startPoint x: 386, startPoint y: 125, endPoint x: 619, endPoint y: 129, distance: 233.0
click at [619, 129] on h5 "Netpeak LTD / IYEVHEN KAZMYROVYCH - ID: poact_Vqqmbtq2sVBW" at bounding box center [524, 152] width 550 height 73
copy h5 "IYEVHEN KAZMYROVYCH"
click at [1396, 25] on input "text" at bounding box center [1370, 26] width 153 height 31
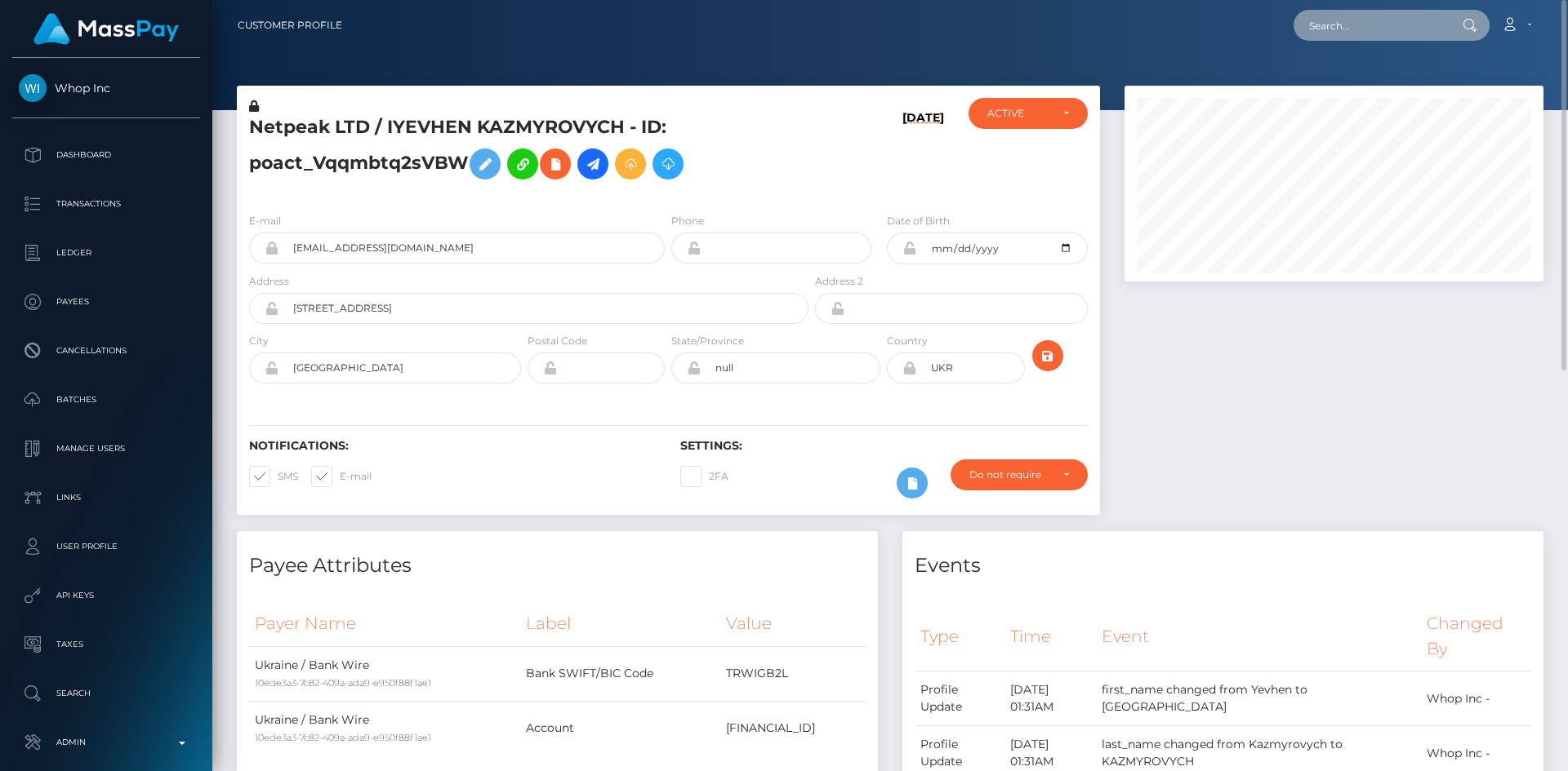
paste input "PY62027235"
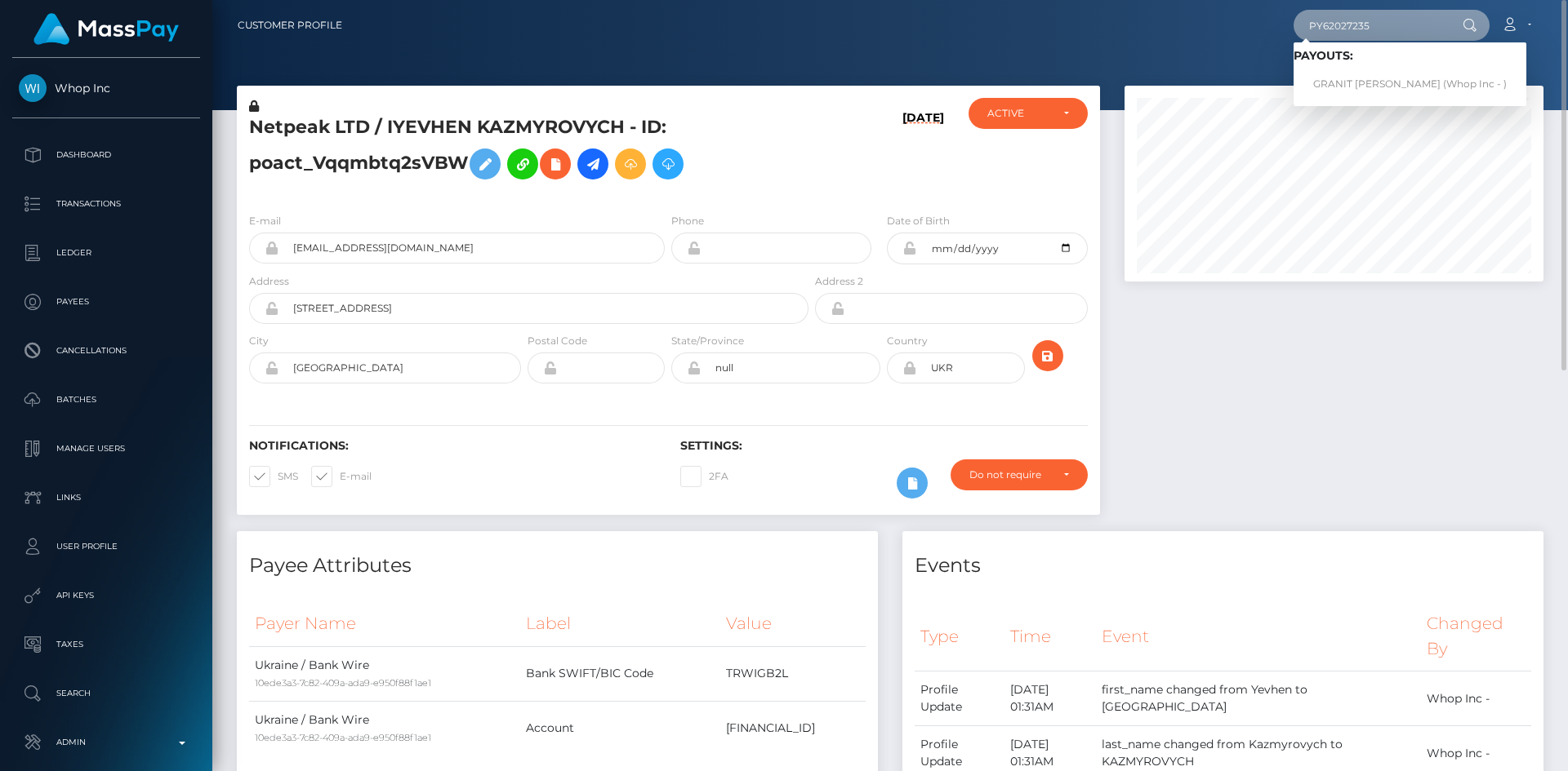
type input "PY62027235"
click at [1358, 78] on link "GRANIT SPAHIU (Whop Inc - )" at bounding box center [1410, 84] width 233 height 31
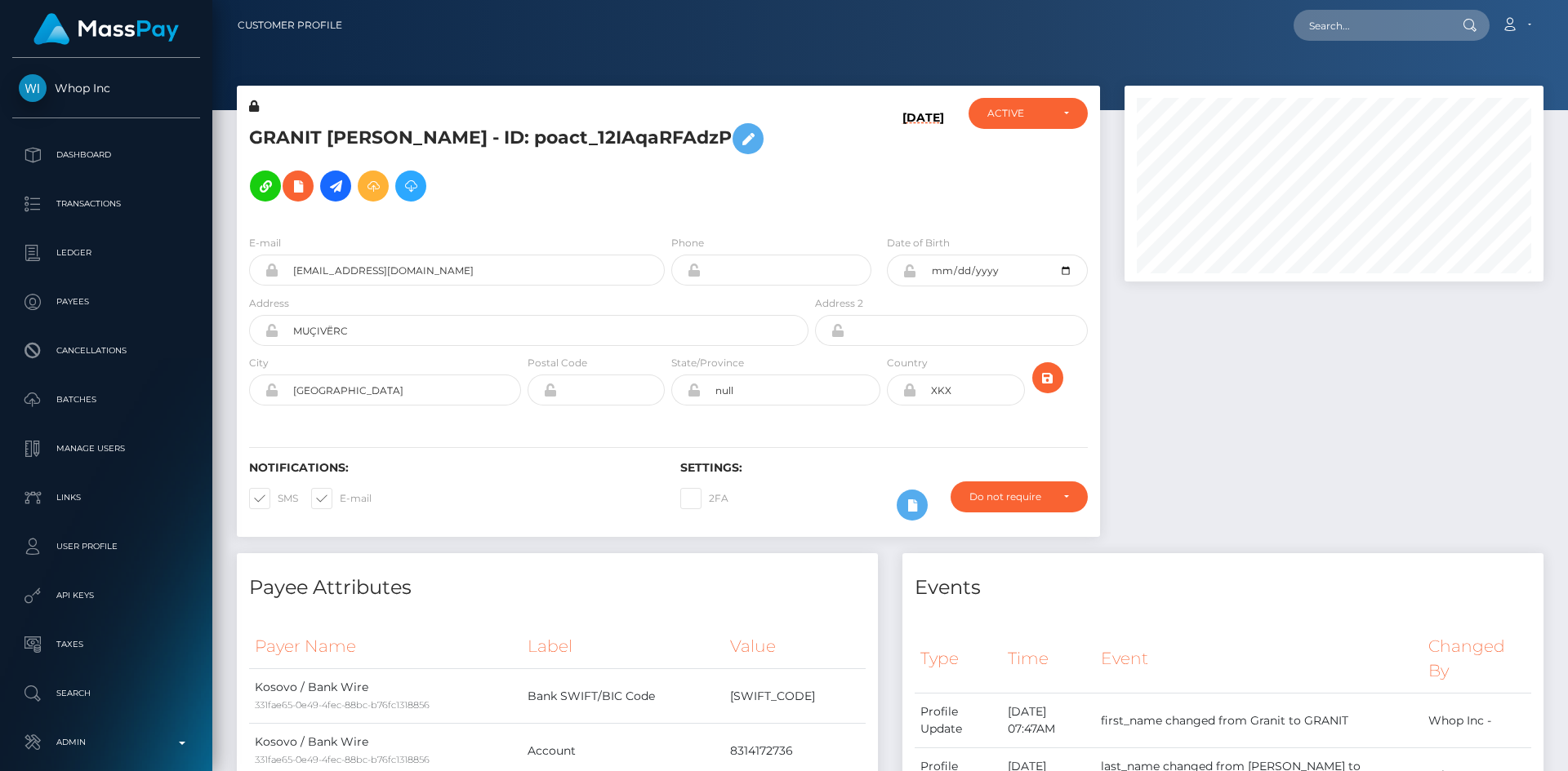
scroll to position [196, 420]
click at [1351, 402] on div at bounding box center [1333, 319] width 443 height 468
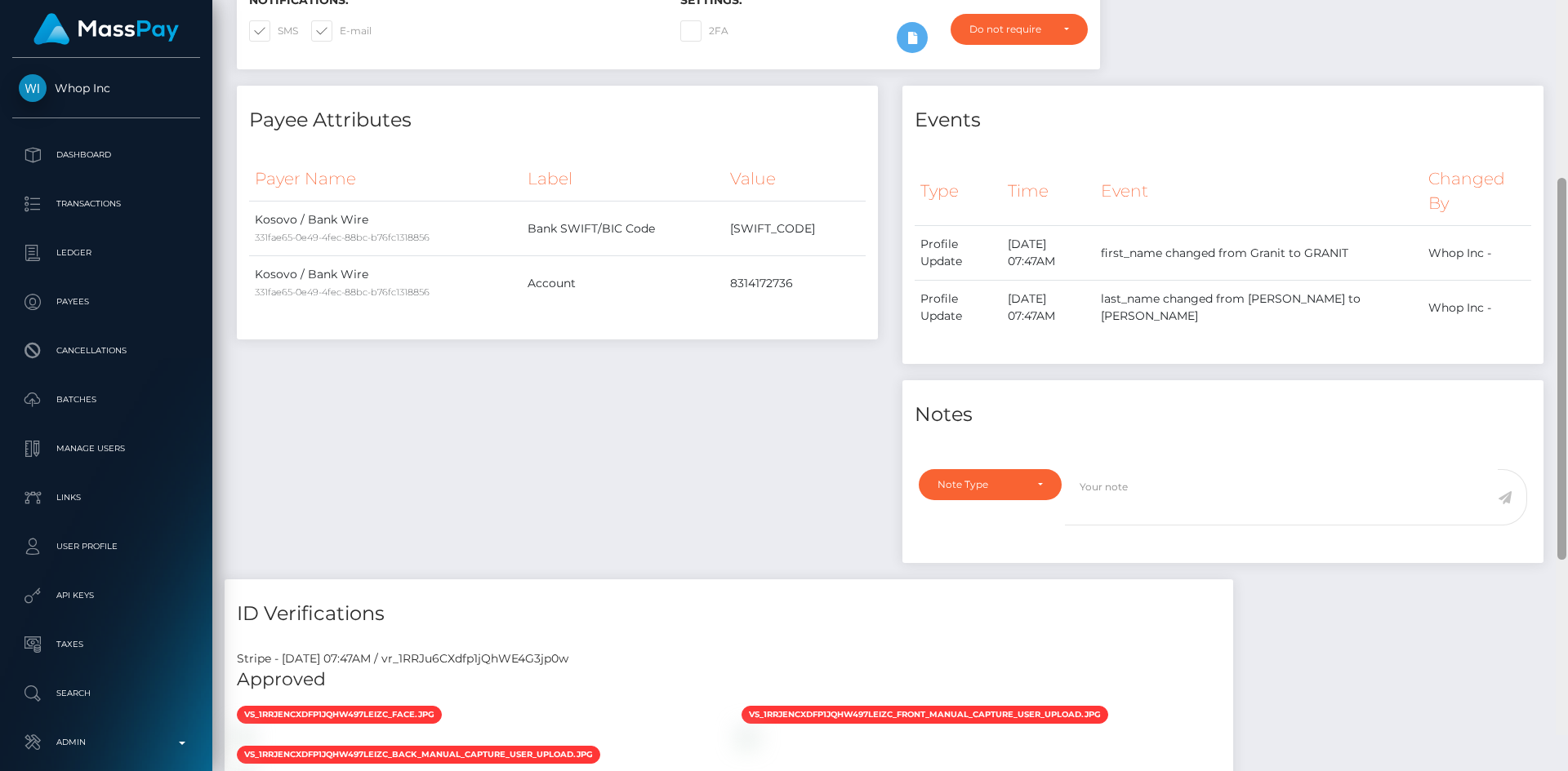
scroll to position [784, 0]
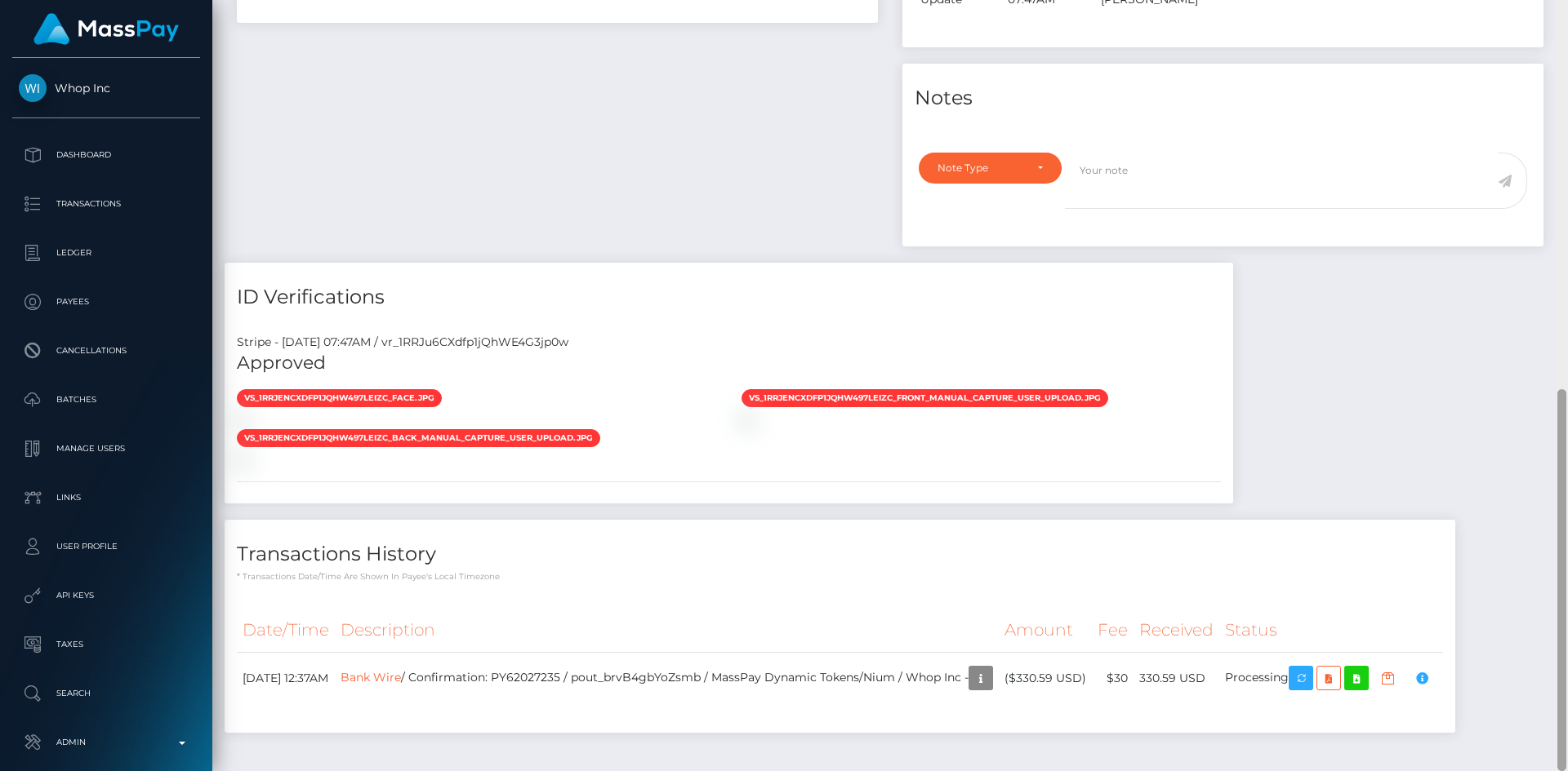
drag, startPoint x: 1561, startPoint y: 192, endPoint x: 1525, endPoint y: 534, distance: 343.9
click at [1525, 534] on div "Customer Profile Loading... Loading..." at bounding box center [889, 385] width 1355 height 771
click at [1453, 362] on div "Payee Attributes Payer Name Label Value Kosovo / Bank Wire 331fae65-0e49-4fec-8…" at bounding box center [889, 259] width 1330 height 980
drag, startPoint x: 1184, startPoint y: 620, endPoint x: 1246, endPoint y: 623, distance: 62.1
click at [1219, 653] on td "330.59 USD" at bounding box center [1176, 679] width 86 height 51
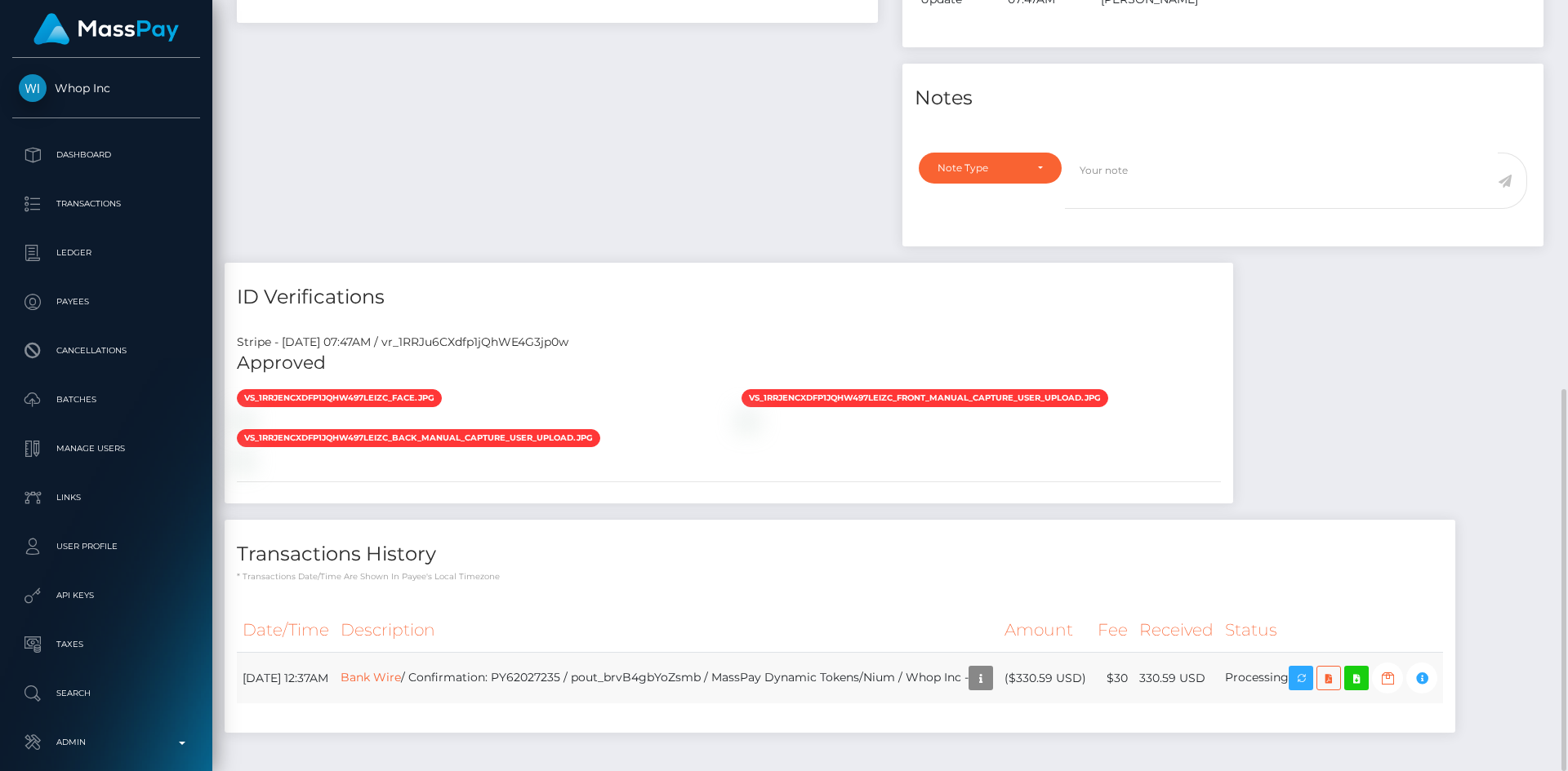
copy td "330.59 USD"
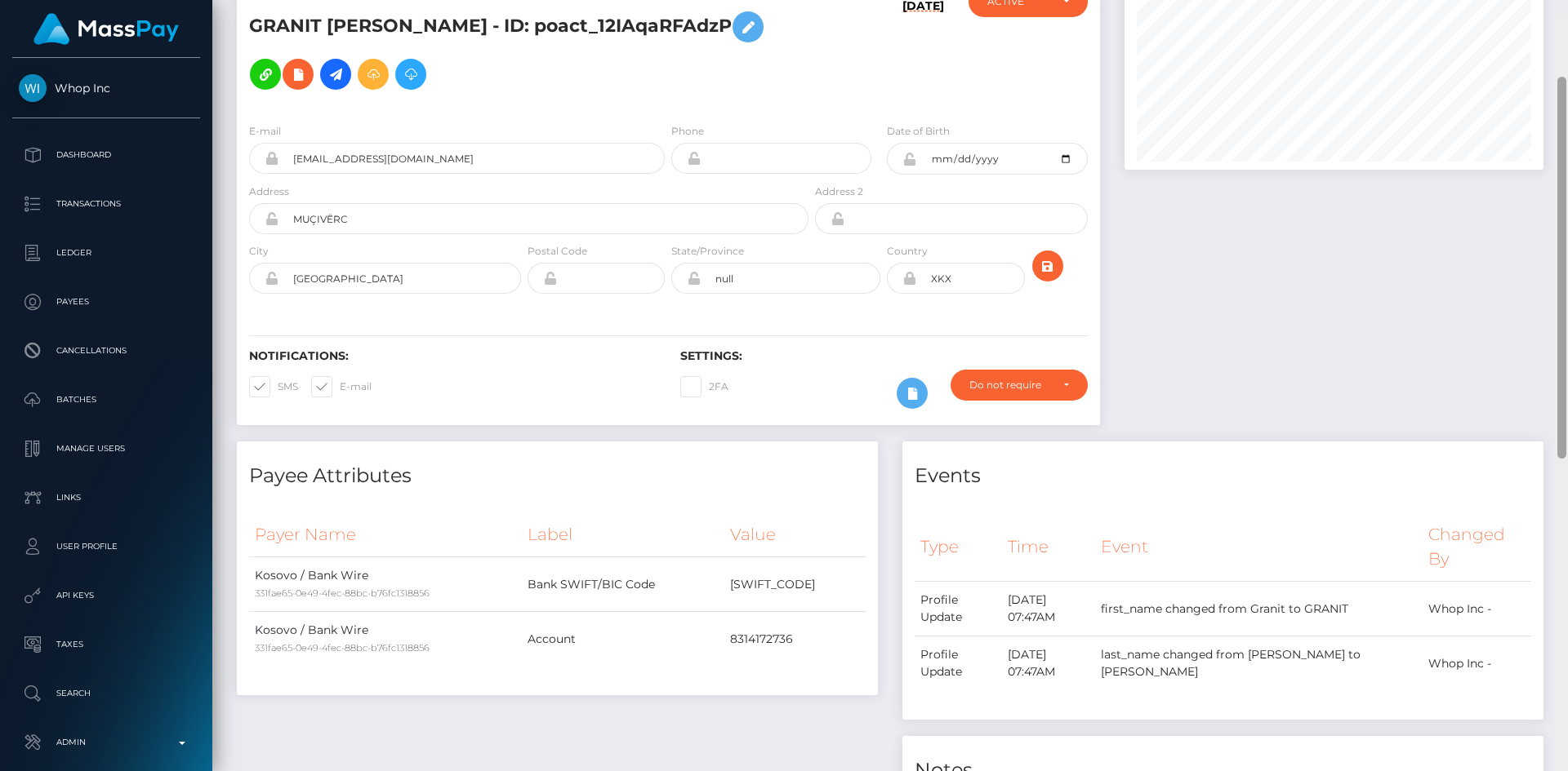
scroll to position [0, 0]
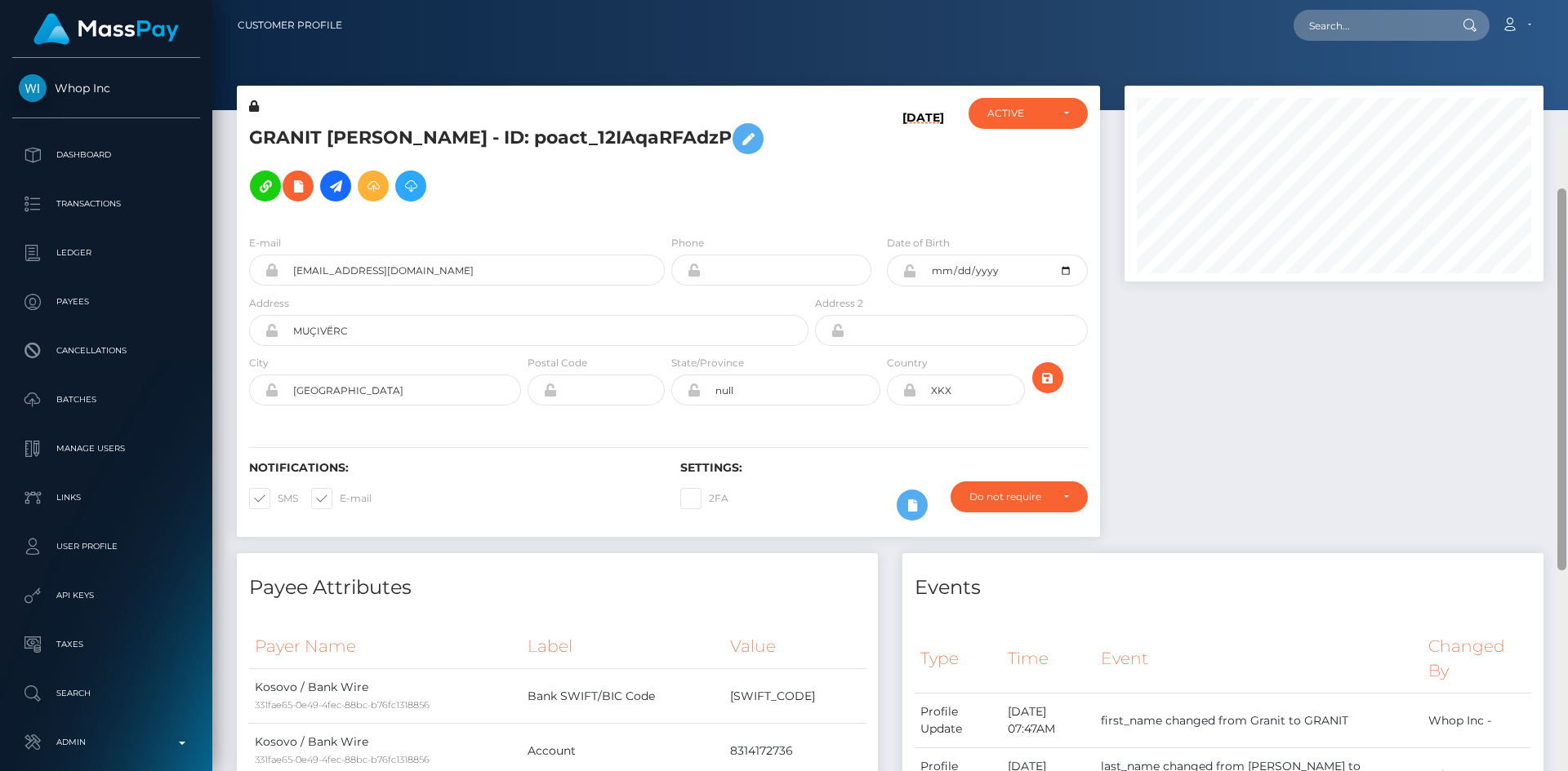
drag, startPoint x: 1560, startPoint y: 529, endPoint x: 1549, endPoint y: 92, distance: 437.1
click at [1567, 126] on div at bounding box center [1561, 511] width 12 height 771
click at [308, 176] on icon at bounding box center [298, 186] width 20 height 21
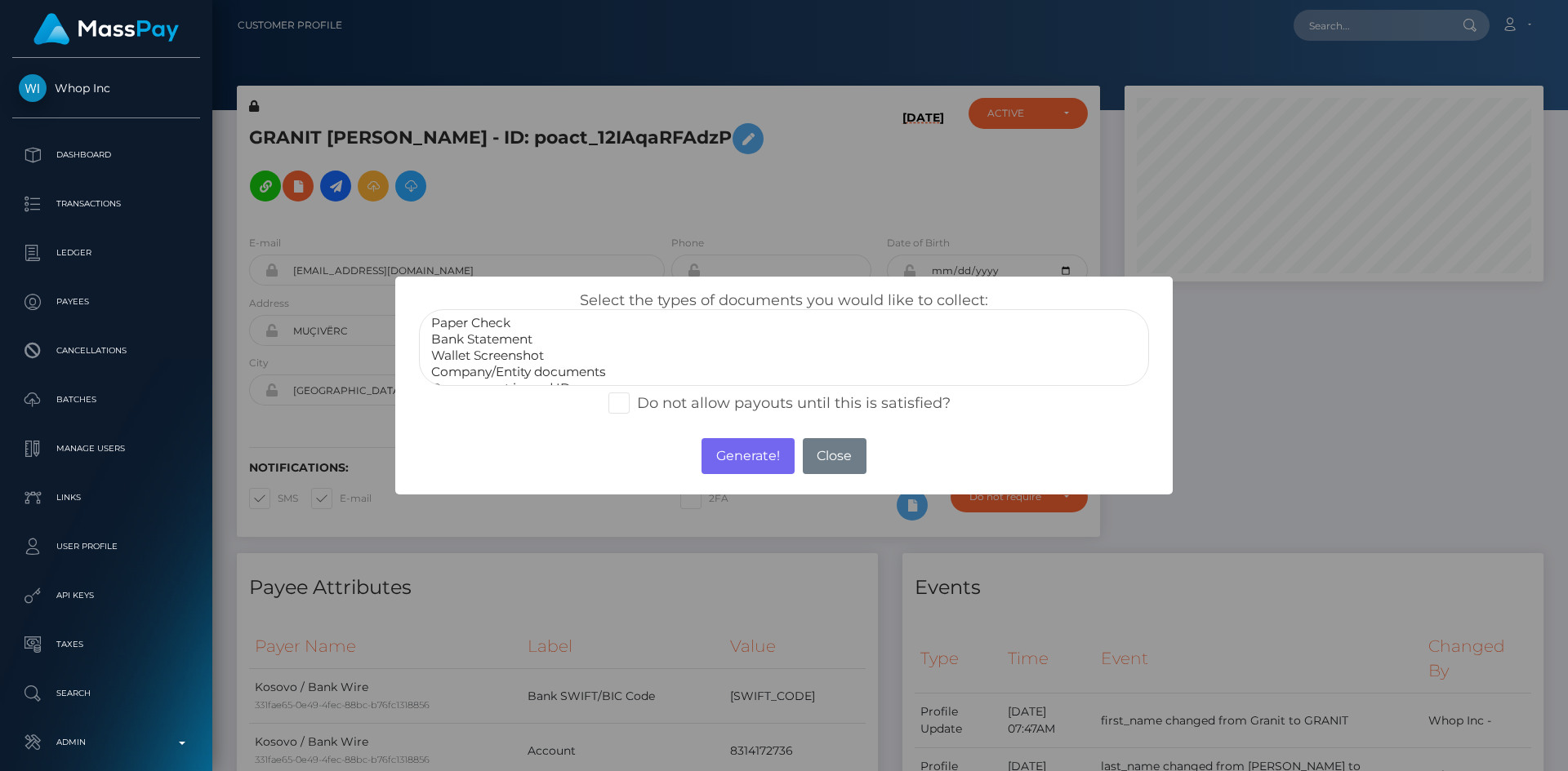
select select "Bank Statement"
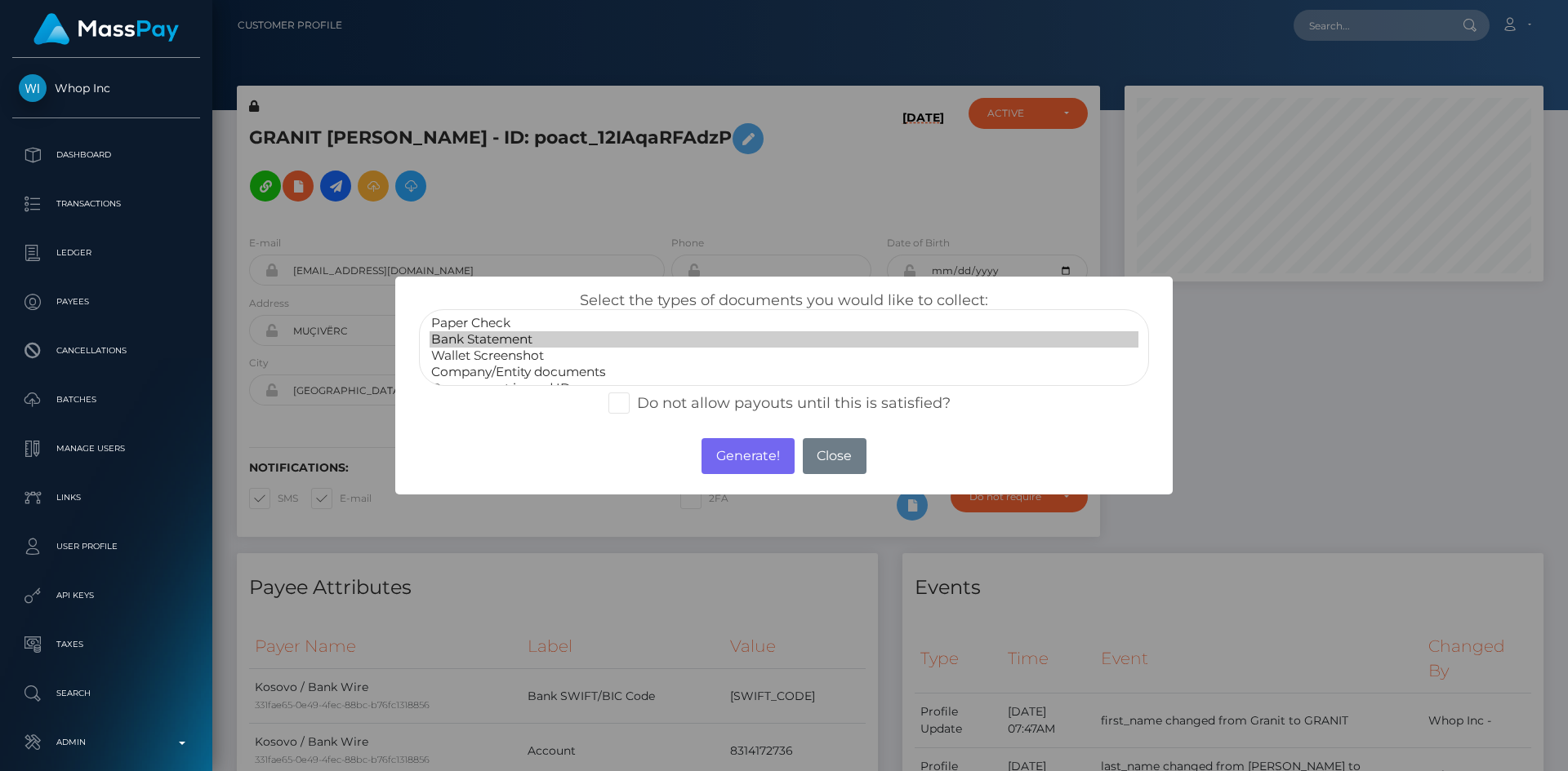
click at [520, 346] on option "Bank Statement" at bounding box center [784, 340] width 709 height 16
click at [731, 449] on button "Generate!" at bounding box center [747, 457] width 92 height 36
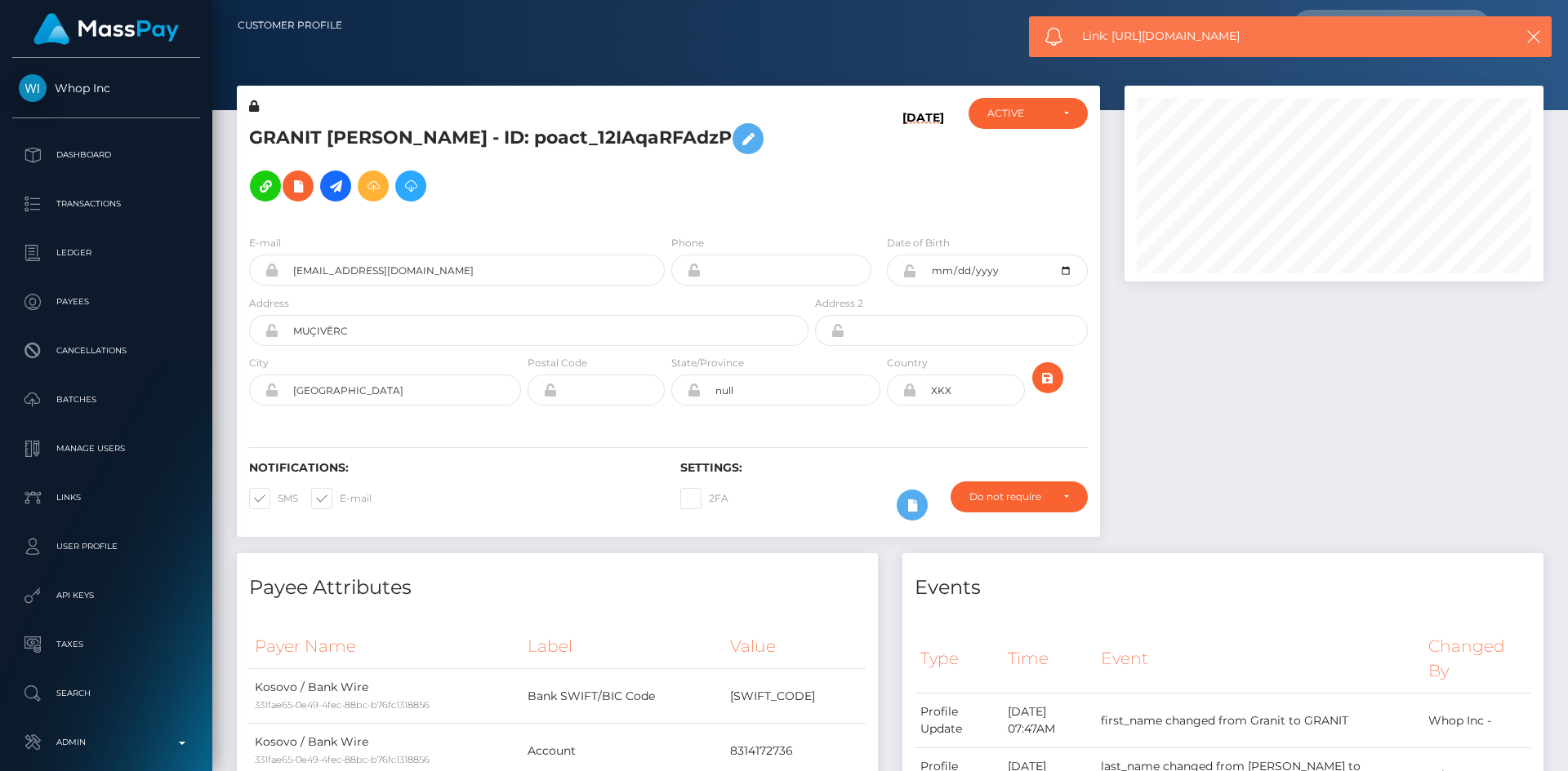
click at [1128, 28] on span "Link: [URL][DOMAIN_NAME]" at bounding box center [1283, 36] width 403 height 17
copy span "Link: [URL][DOMAIN_NAME]"
click at [440, 269] on input "[EMAIL_ADDRESS][DOMAIN_NAME]" at bounding box center [472, 270] width 386 height 31
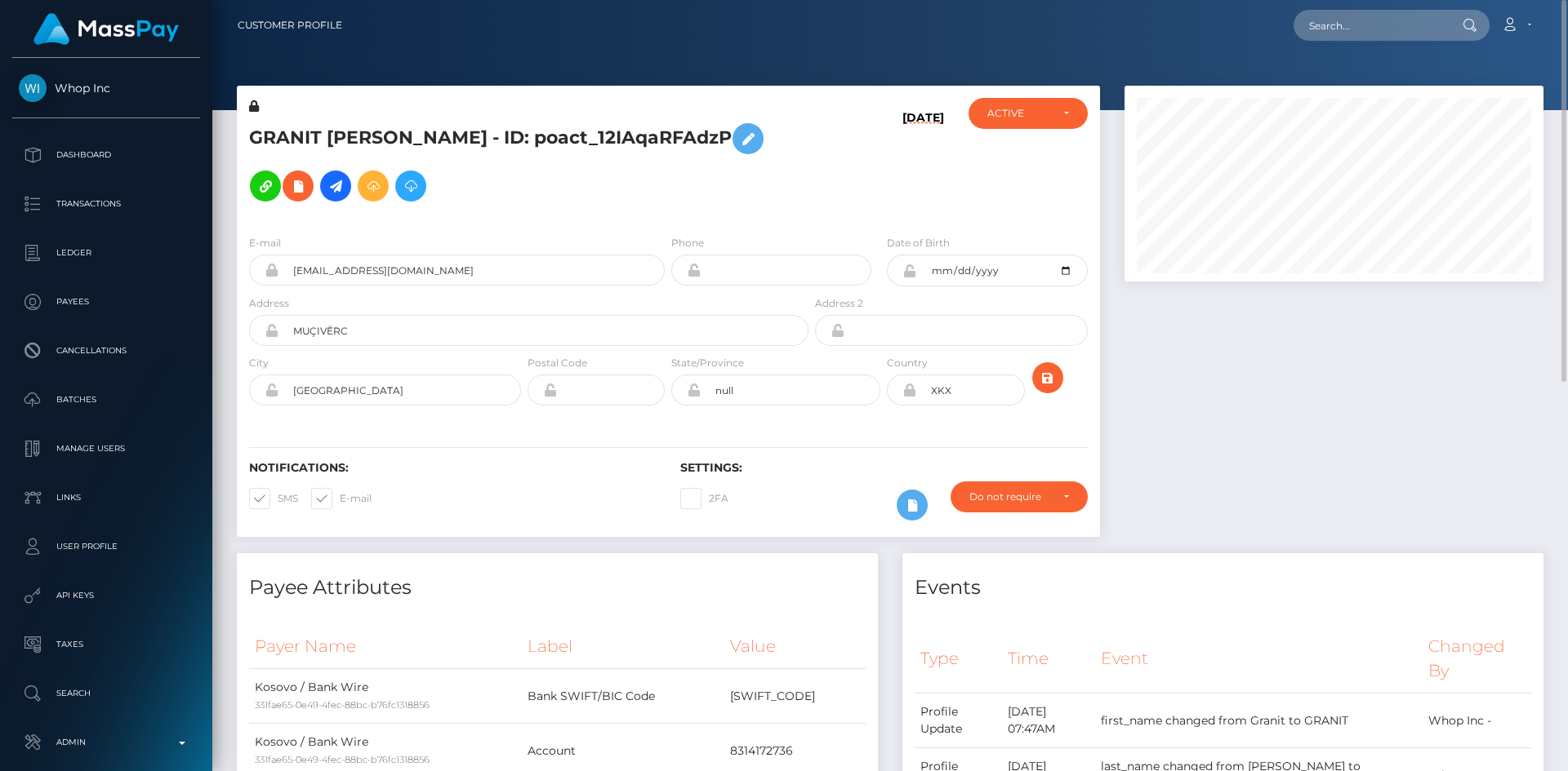
click at [1292, 418] on div at bounding box center [1333, 319] width 443 height 468
